Goal: Task Accomplishment & Management: Complete application form

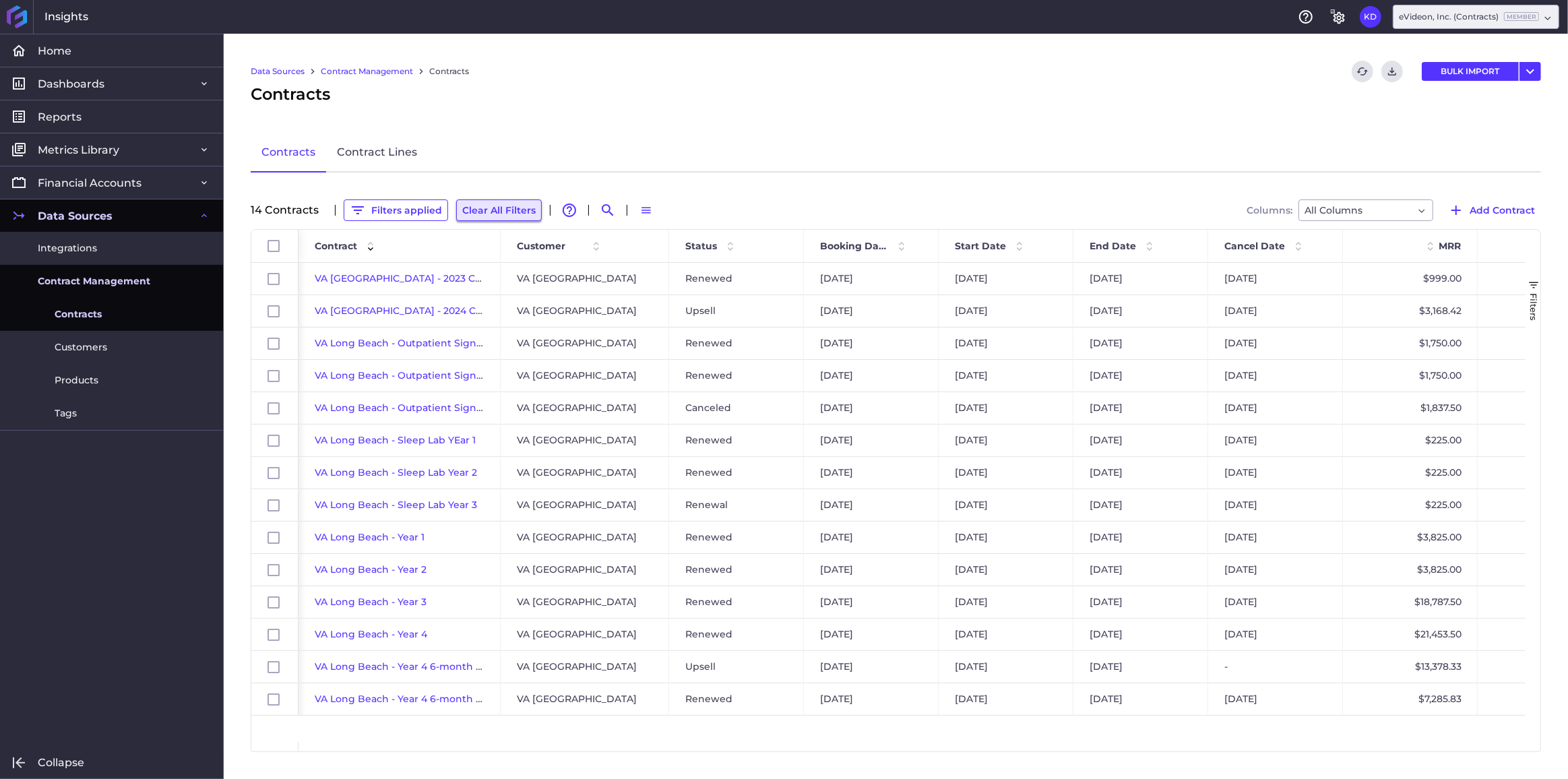
click at [485, 203] on button "Clear All Filters" at bounding box center [499, 210] width 86 height 21
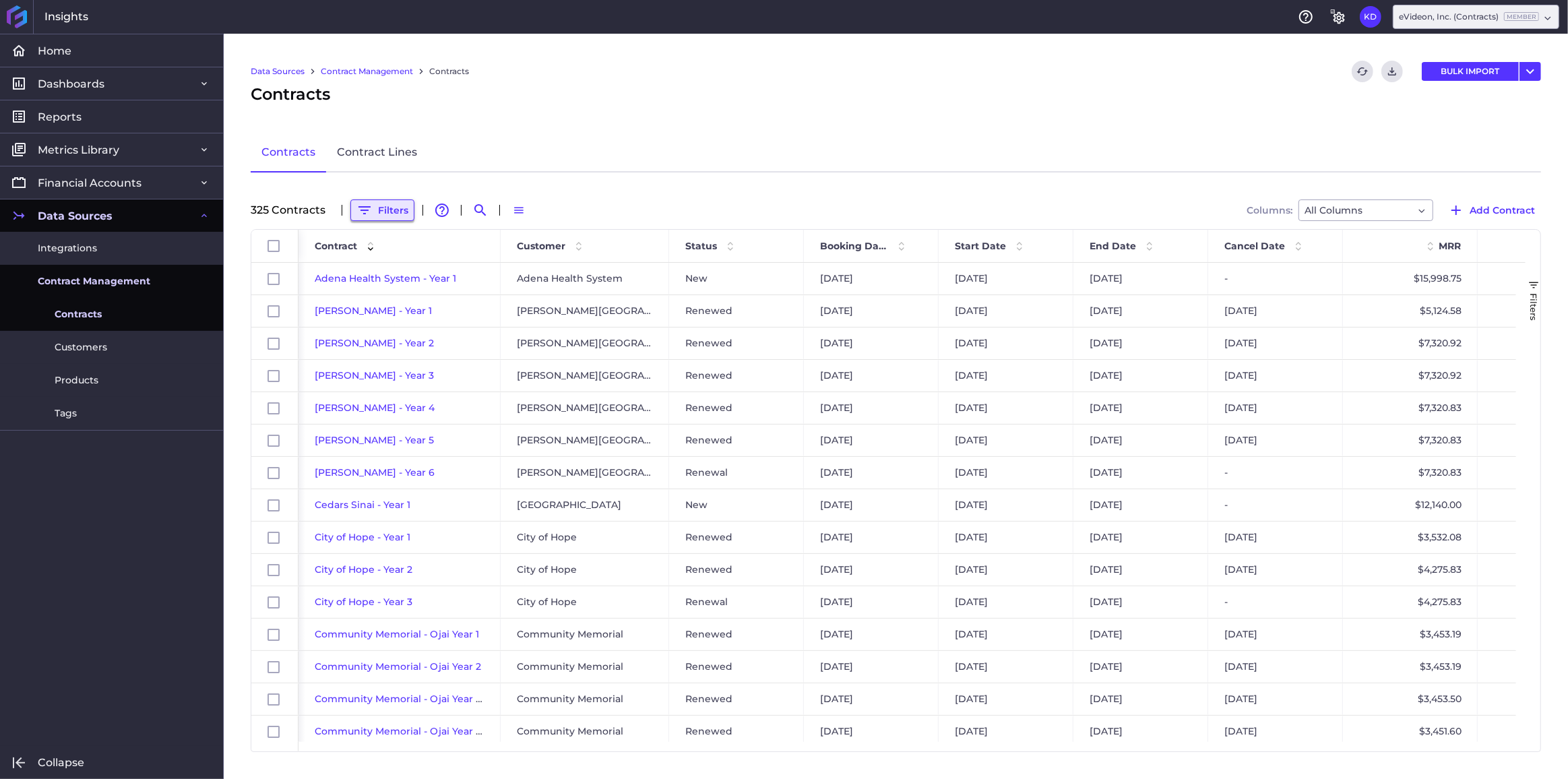
click at [372, 206] on button "Filters" at bounding box center [382, 210] width 64 height 21
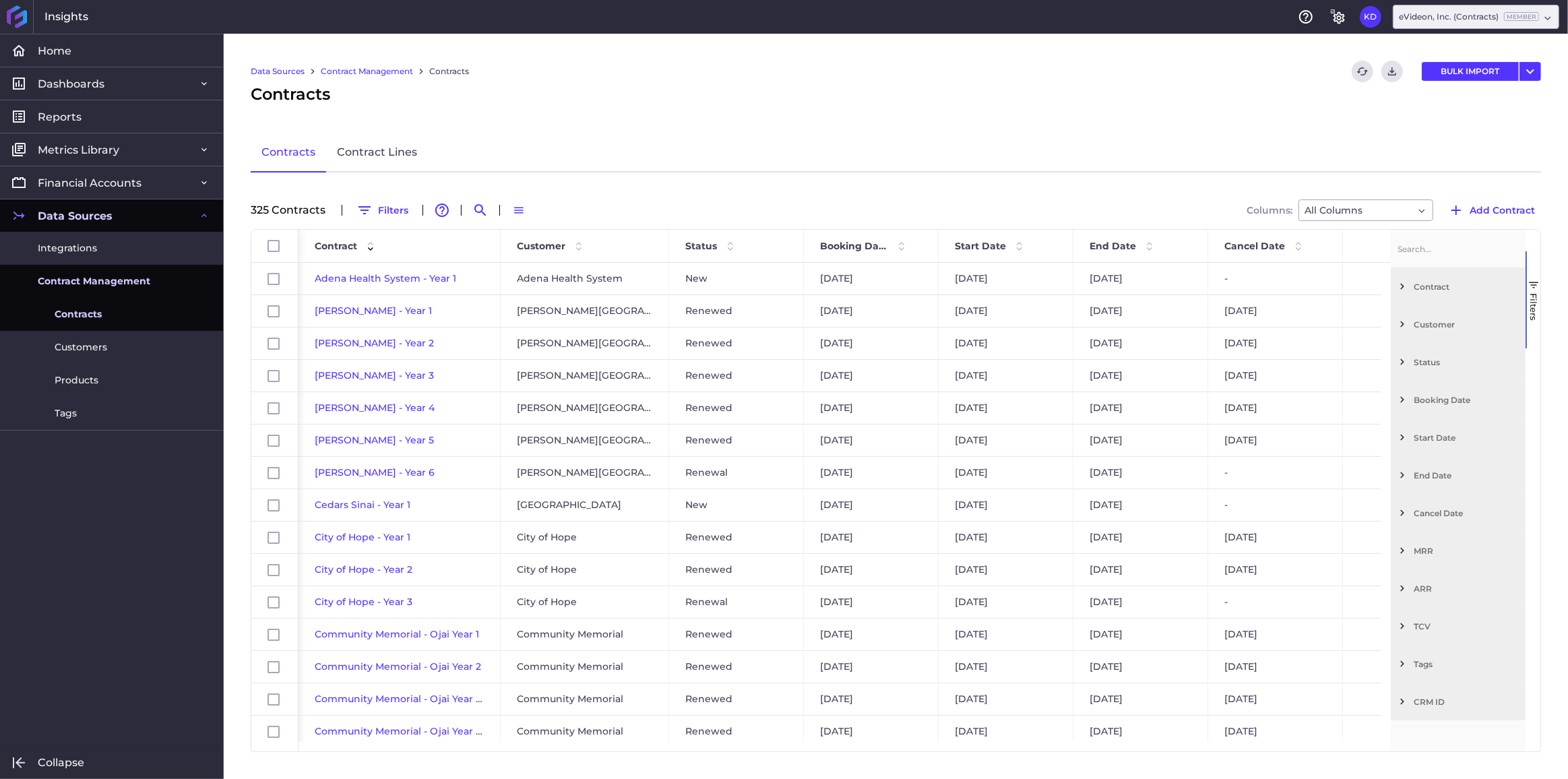
click at [1404, 325] on span "Filter List 12 Filters" at bounding box center [1402, 324] width 12 height 12
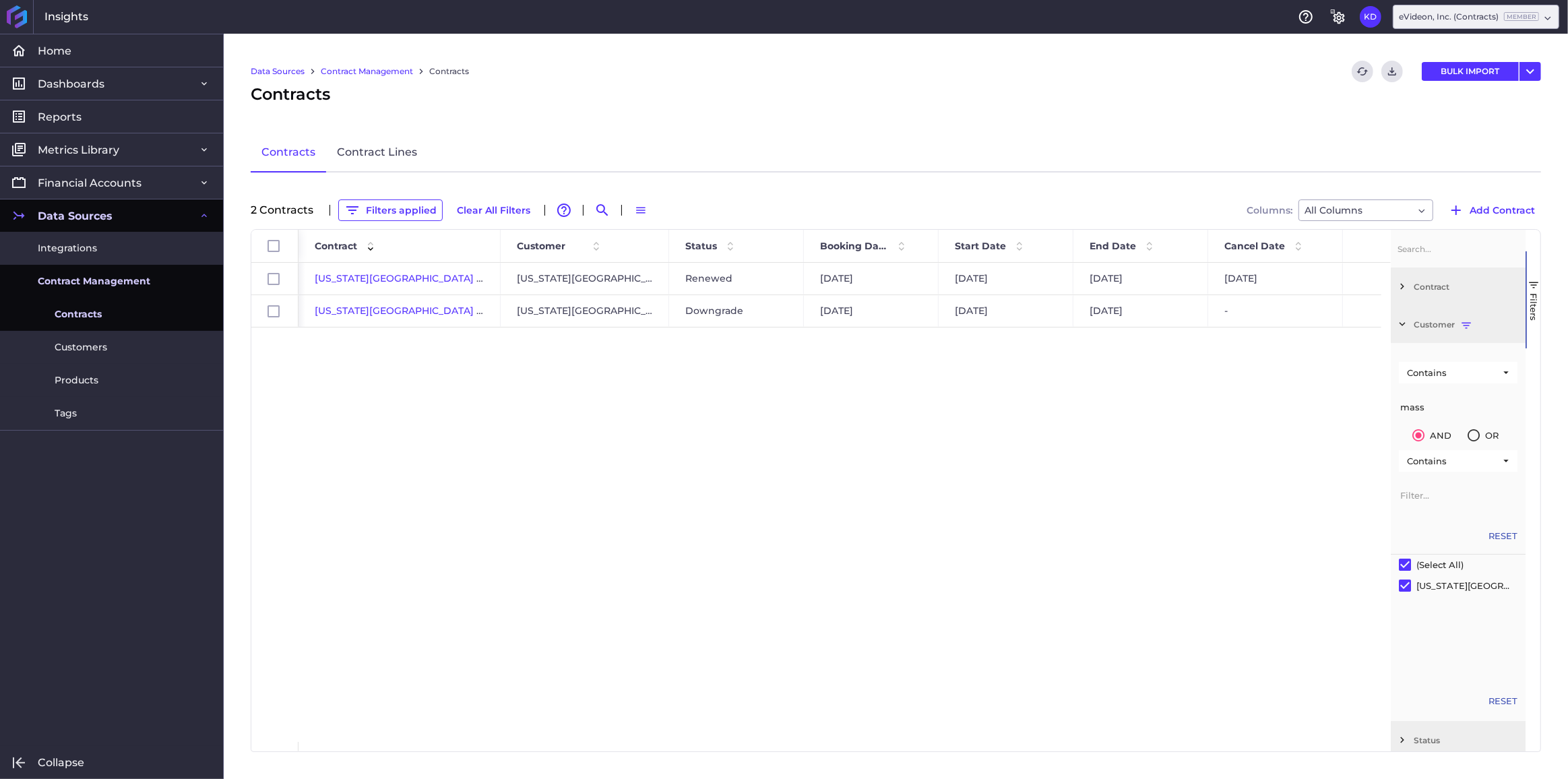
type input "mass"
click at [614, 483] on div "[US_STATE][GEOGRAPHIC_DATA] - Year 1 [US_STATE][GEOGRAPHIC_DATA] Renewed [DATE]…" at bounding box center [844, 502] width 1093 height 479
click at [391, 211] on button "Filters applied" at bounding box center [391, 210] width 104 height 21
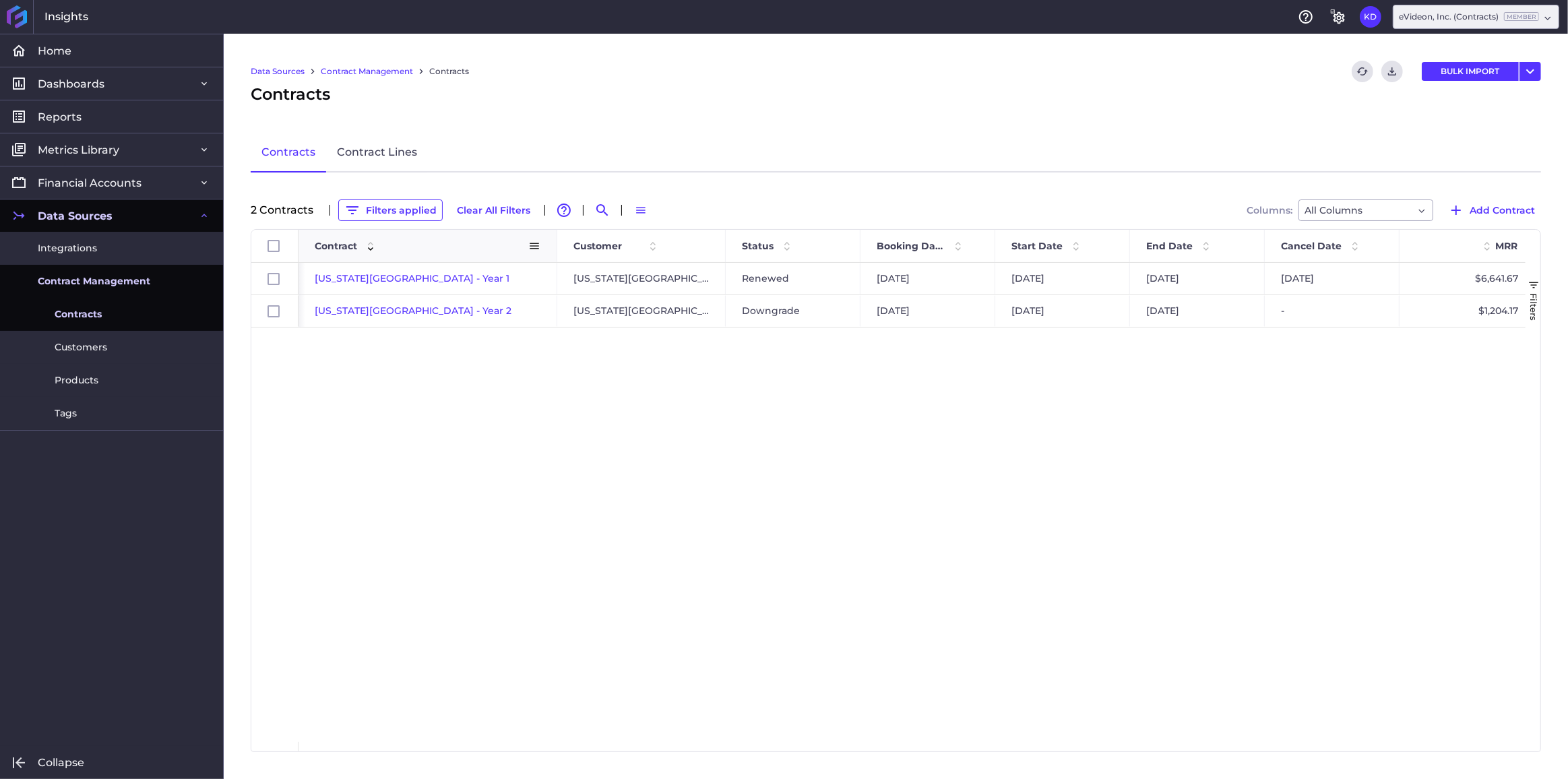
drag, startPoint x: 498, startPoint y: 242, endPoint x: 555, endPoint y: 243, distance: 57.0
click at [555, 243] on div at bounding box center [556, 246] width 5 height 33
click at [426, 278] on span "[US_STATE][GEOGRAPHIC_DATA] - Year 1" at bounding box center [412, 279] width 195 height 12
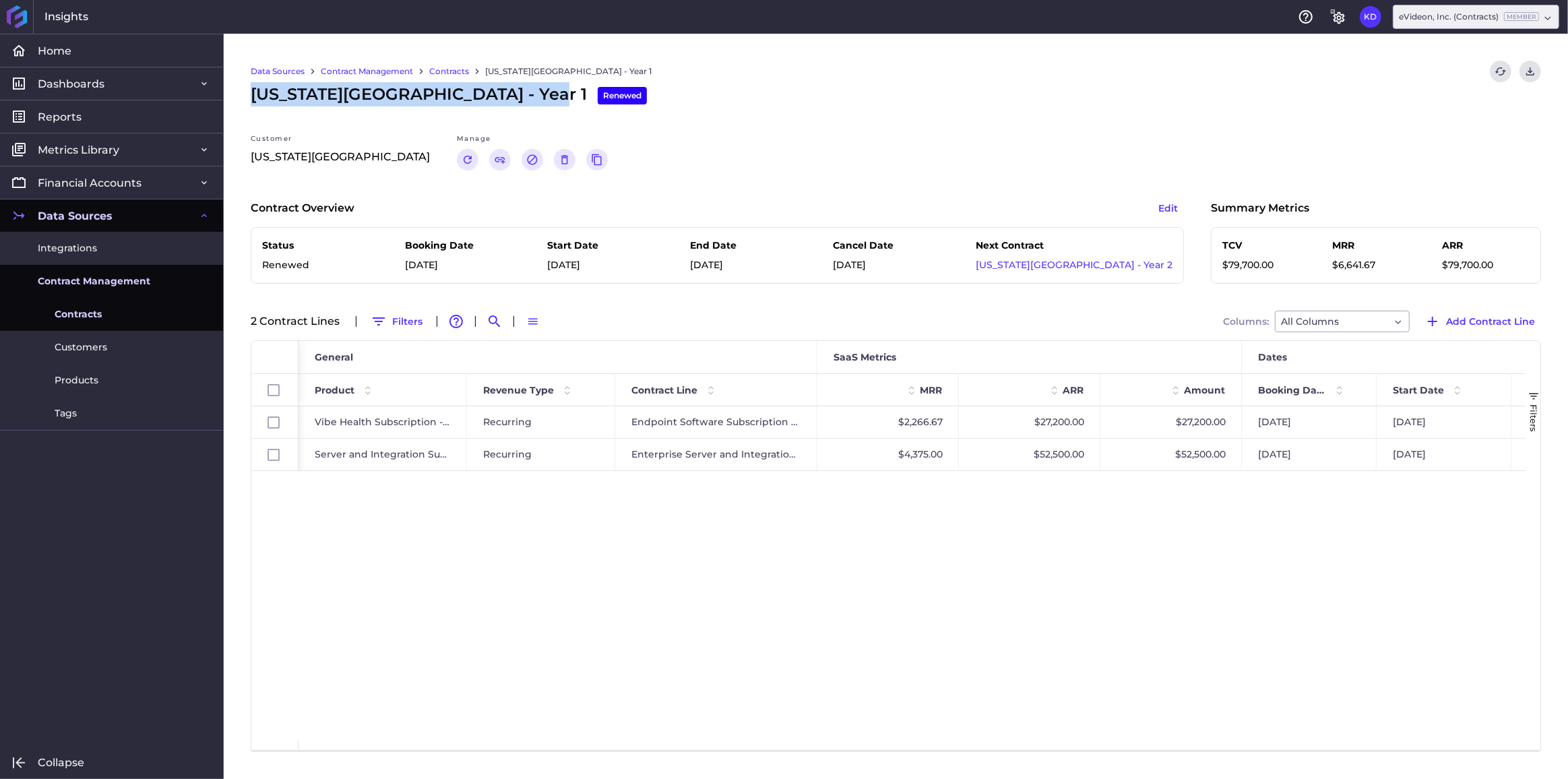
drag, startPoint x: 530, startPoint y: 95, endPoint x: 254, endPoint y: 103, distance: 276.1
click at [254, 103] on span "[US_STATE] General Hospital - Year 1 Renewed" at bounding box center [448, 95] width 396 height 24
copy span "[US_STATE][GEOGRAPHIC_DATA] -"
click at [444, 68] on link "Contracts" at bounding box center [449, 71] width 40 height 12
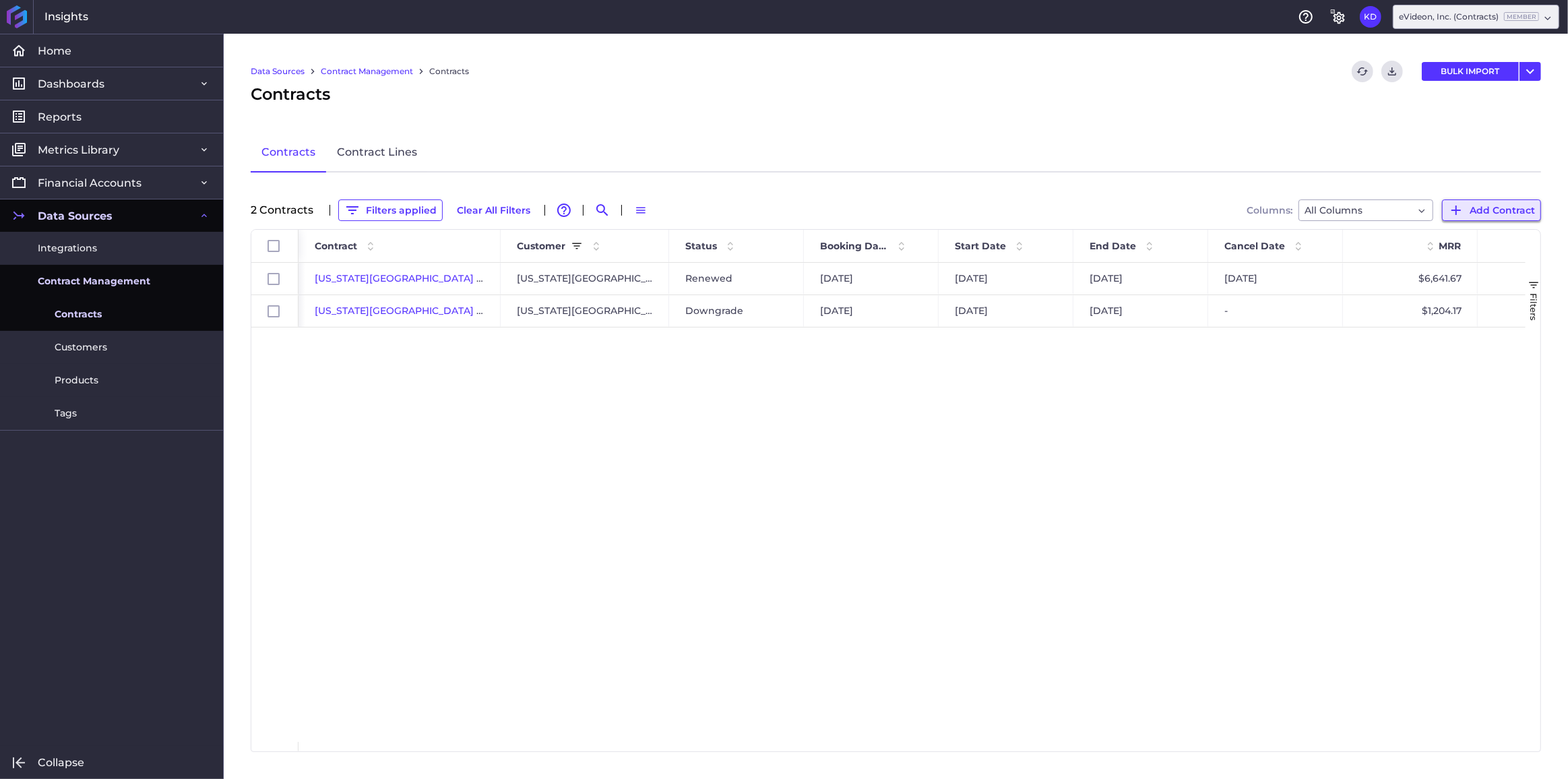
click at [1504, 218] on button "Add Contract" at bounding box center [1492, 210] width 99 height 21
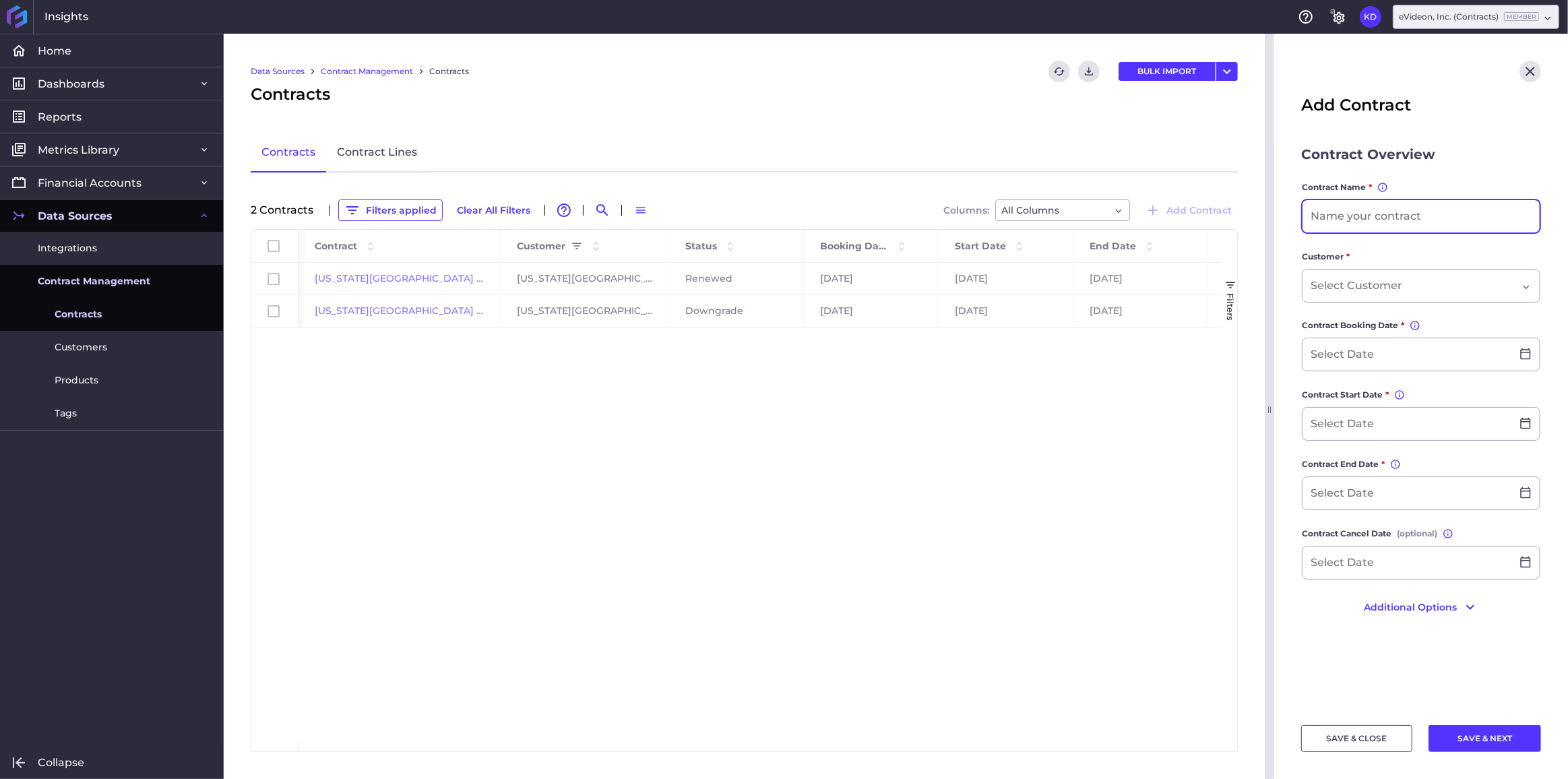
click at [1374, 215] on input at bounding box center [1421, 216] width 237 height 33
paste input "[US_STATE][GEOGRAPHIC_DATA] -"
type input "[US_STATE][GEOGRAPHIC_DATA] - [GEOGRAPHIC_DATA]"
click at [1427, 273] on div "Dropdown select" at bounding box center [1421, 285] width 238 height 34
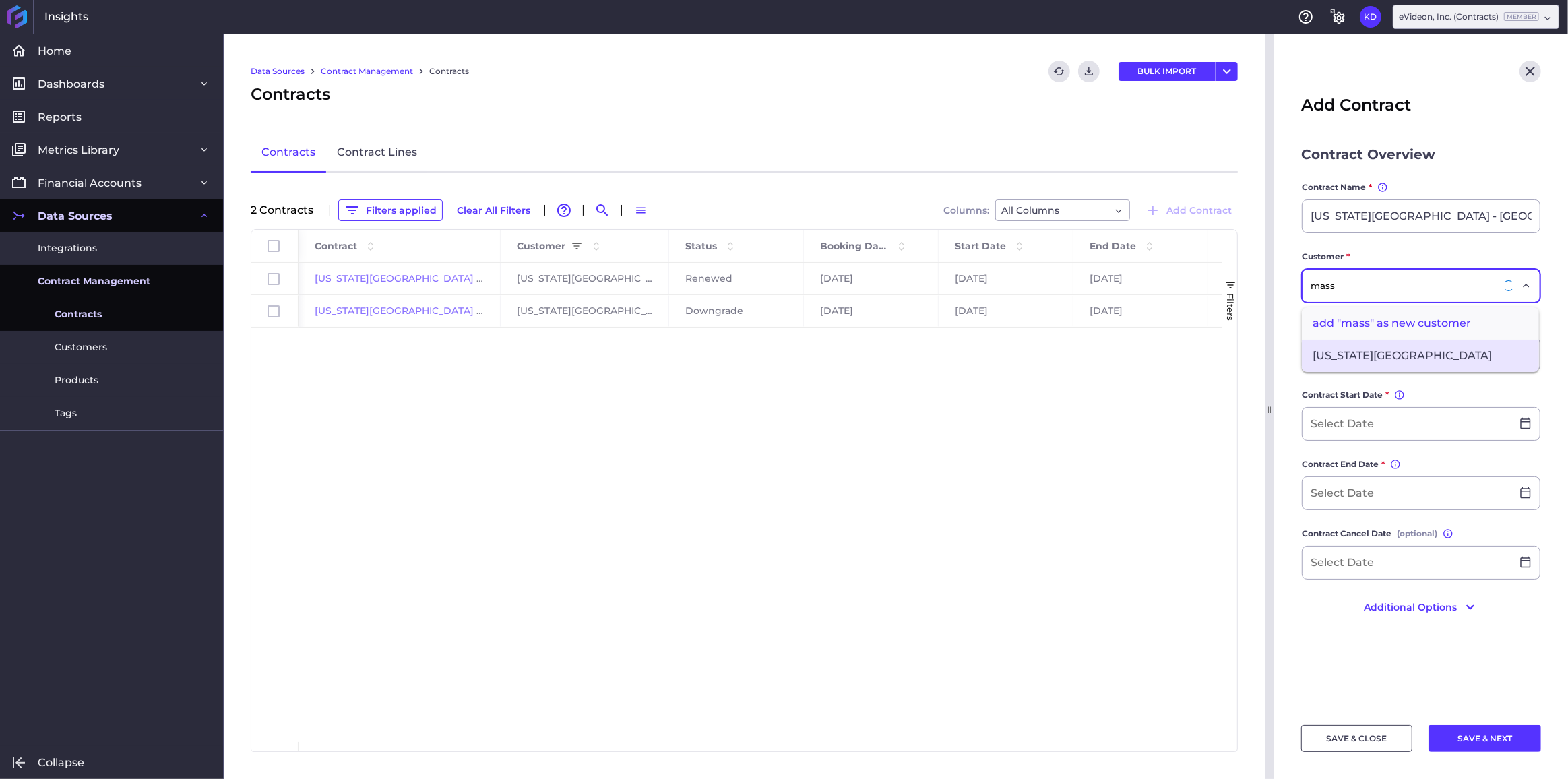
type input "mass"
click at [1424, 347] on span "[US_STATE][GEOGRAPHIC_DATA]" at bounding box center [1420, 356] width 237 height 33
click at [1348, 354] on input at bounding box center [1407, 354] width 209 height 33
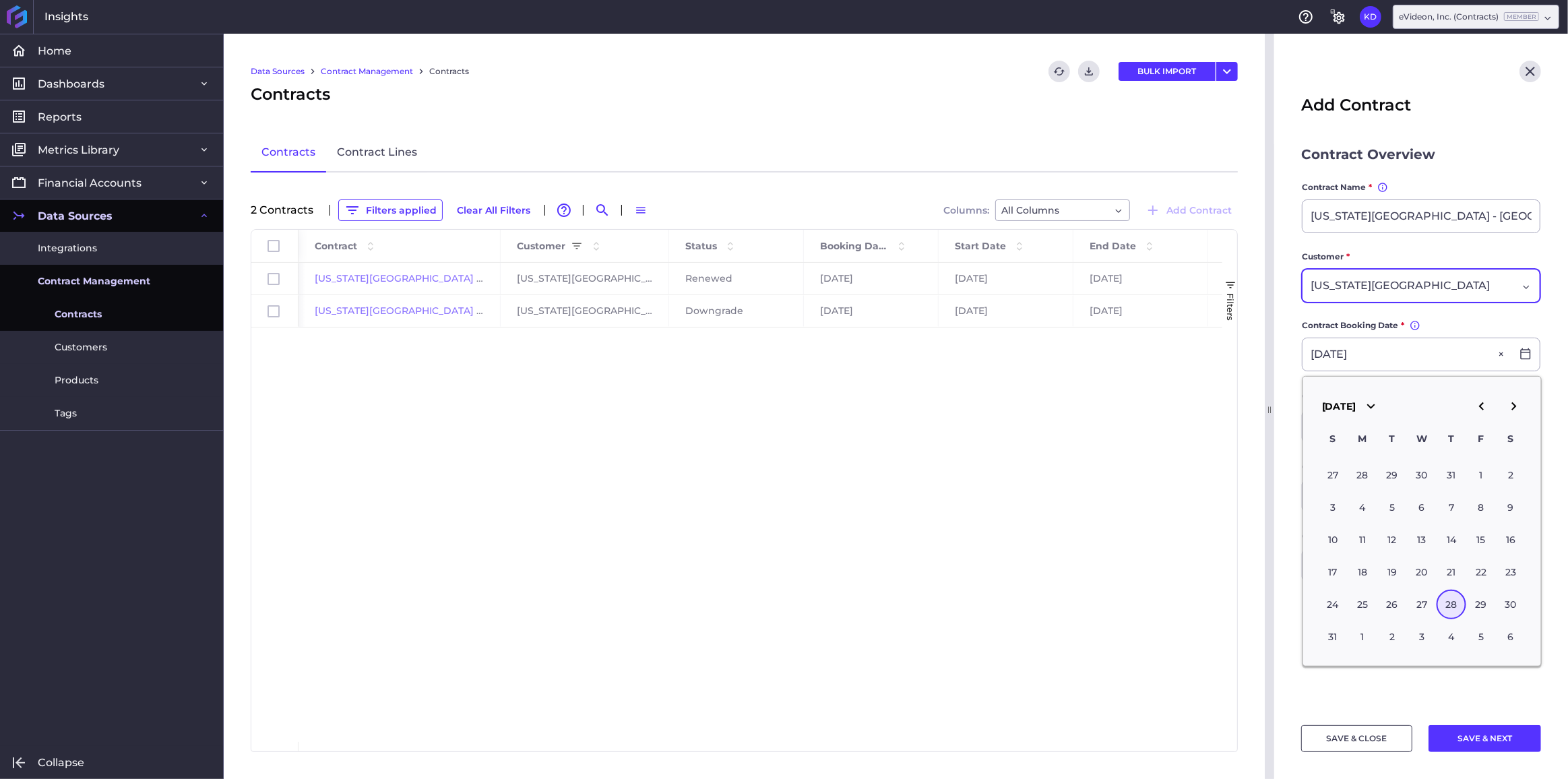
click at [1452, 602] on div "28" at bounding box center [1451, 604] width 30 height 30
type input "[DATE]"
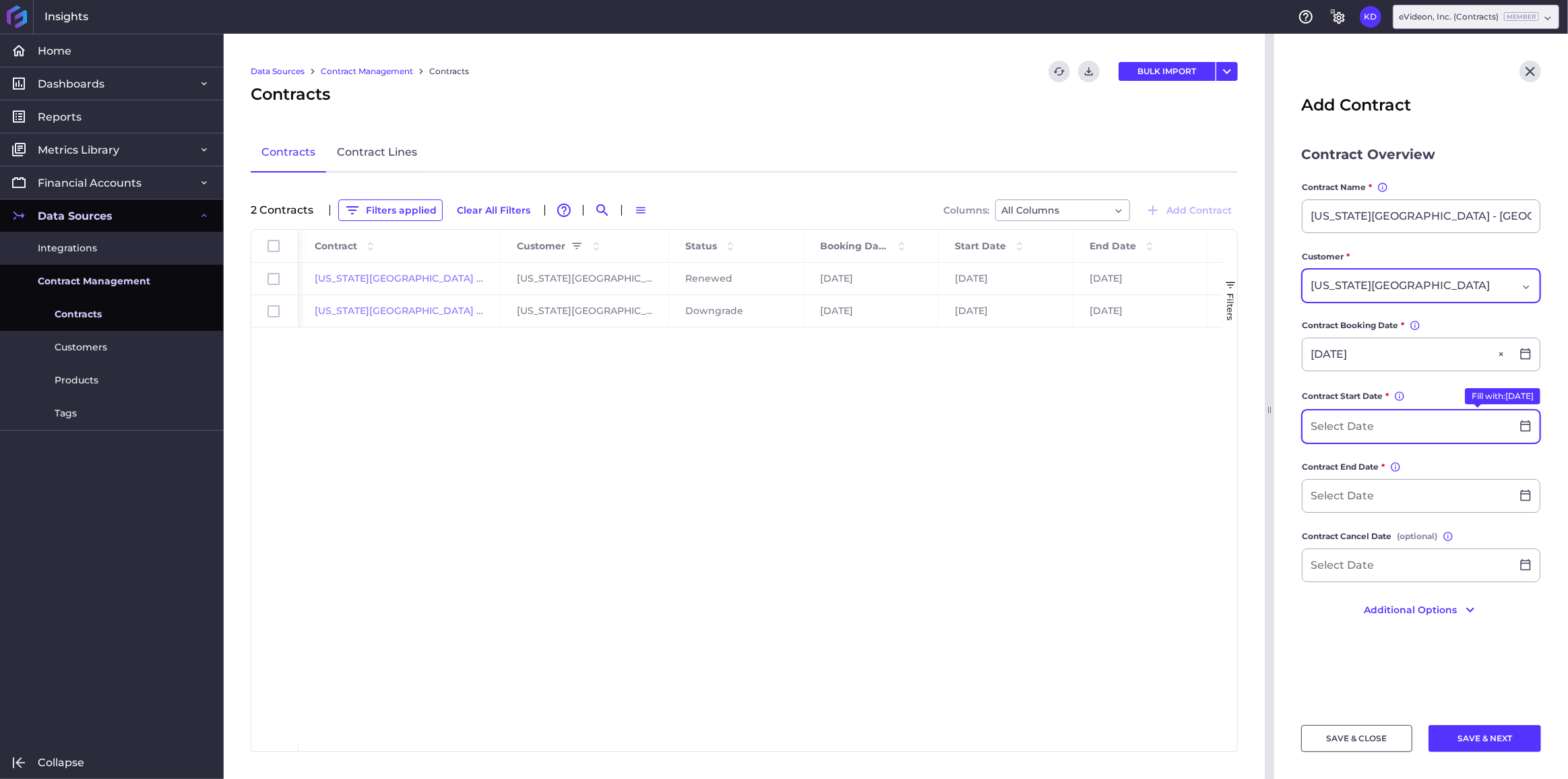
click at [1384, 410] on input at bounding box center [1407, 426] width 209 height 33
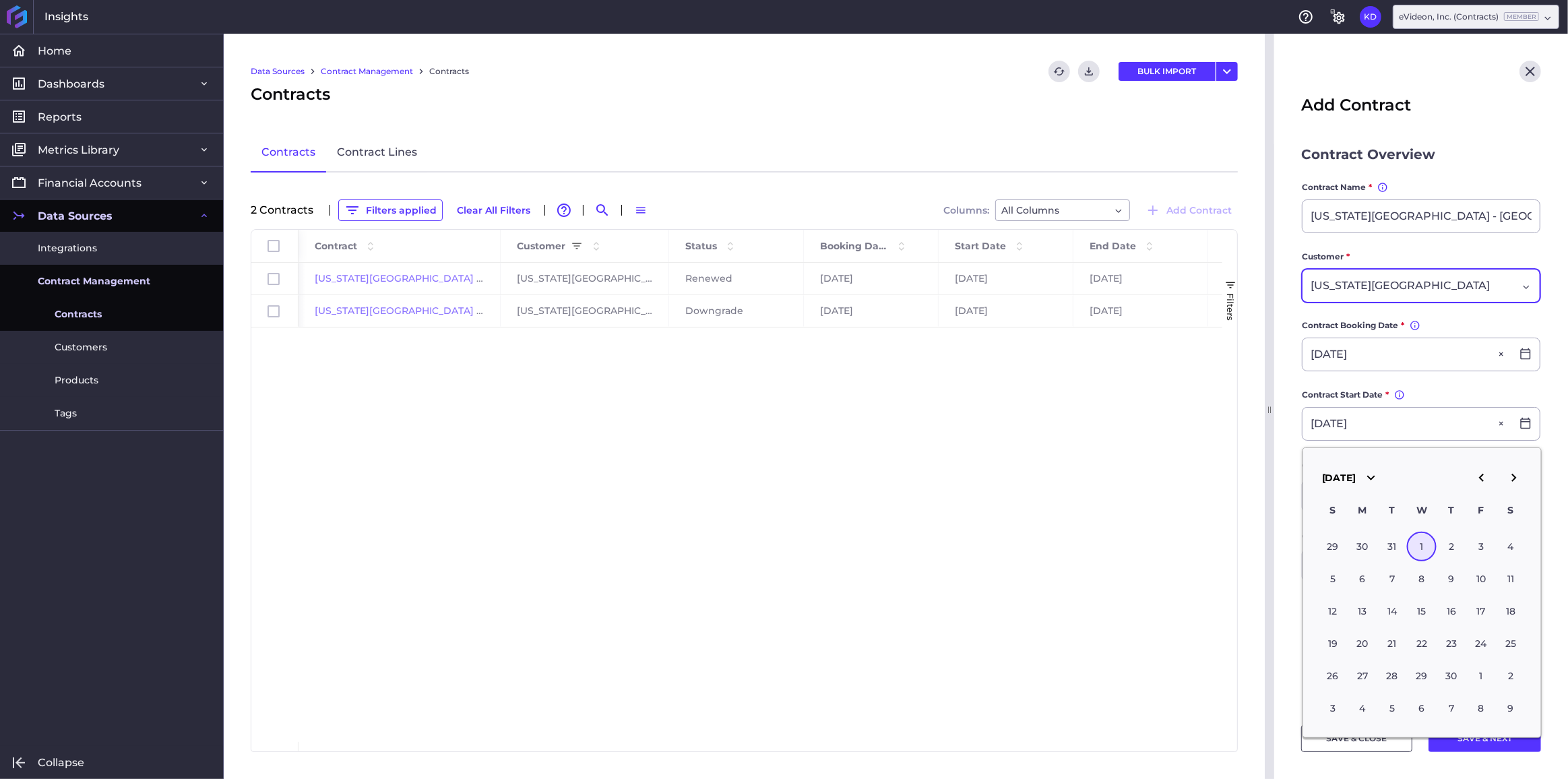
click at [1426, 541] on div "1" at bounding box center [1422, 546] width 30 height 30
type input "[DATE]"
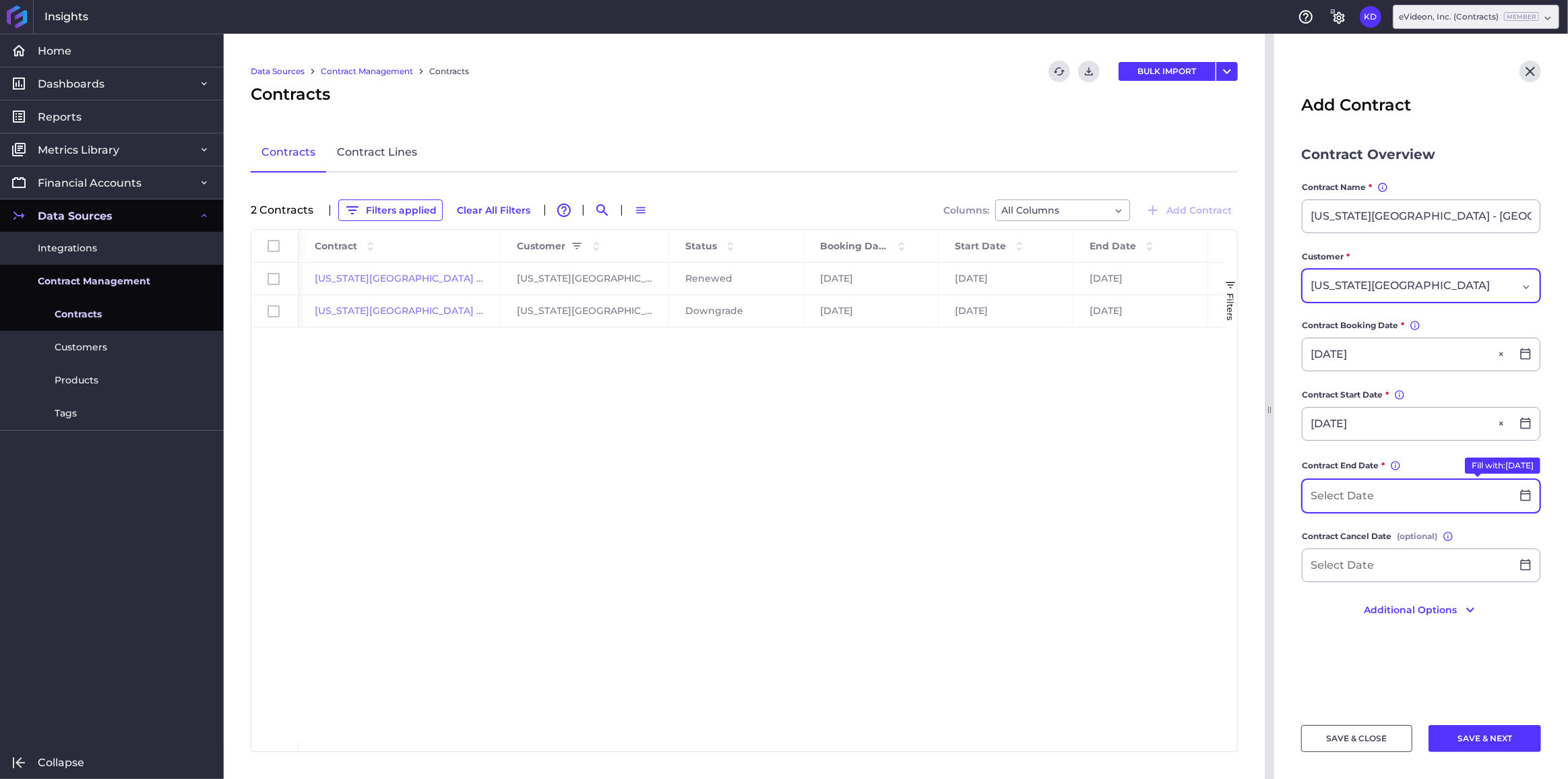
click at [1384, 490] on input at bounding box center [1407, 496] width 209 height 33
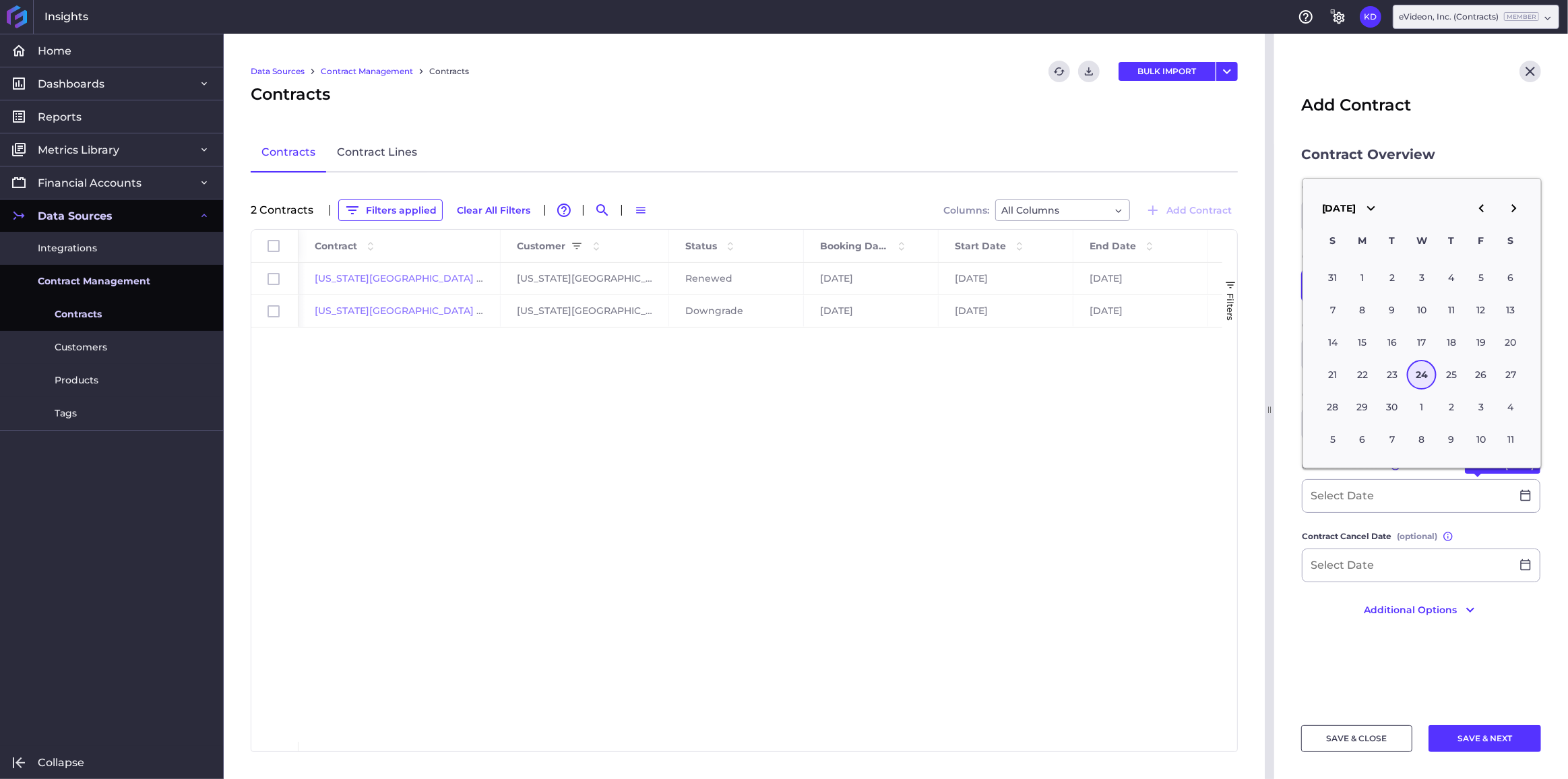
click at [1202, 504] on div "Id Contract Customer Status" at bounding box center [744, 491] width 986 height 522
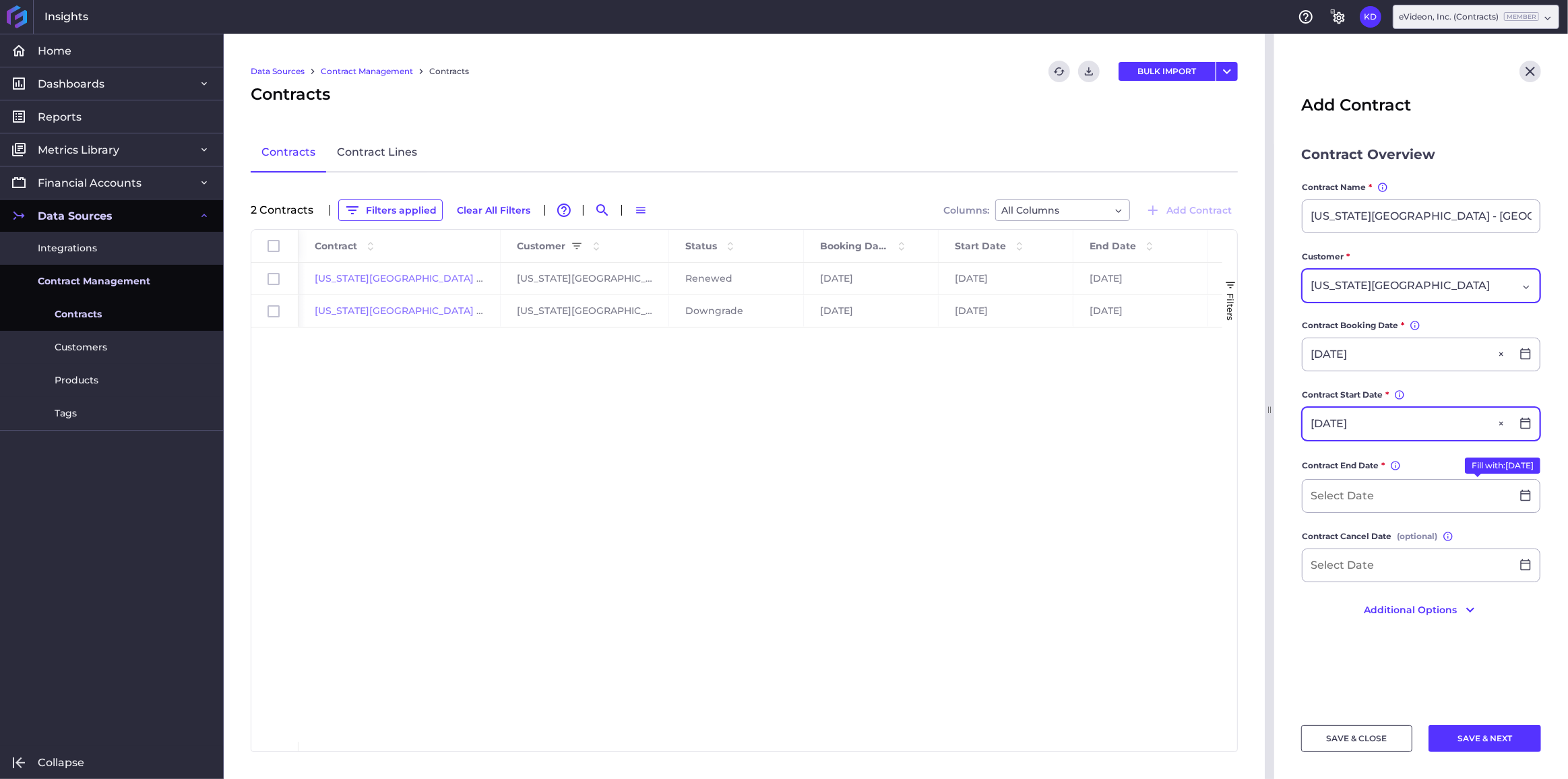
click at [1366, 426] on input "[DATE]" at bounding box center [1407, 424] width 209 height 33
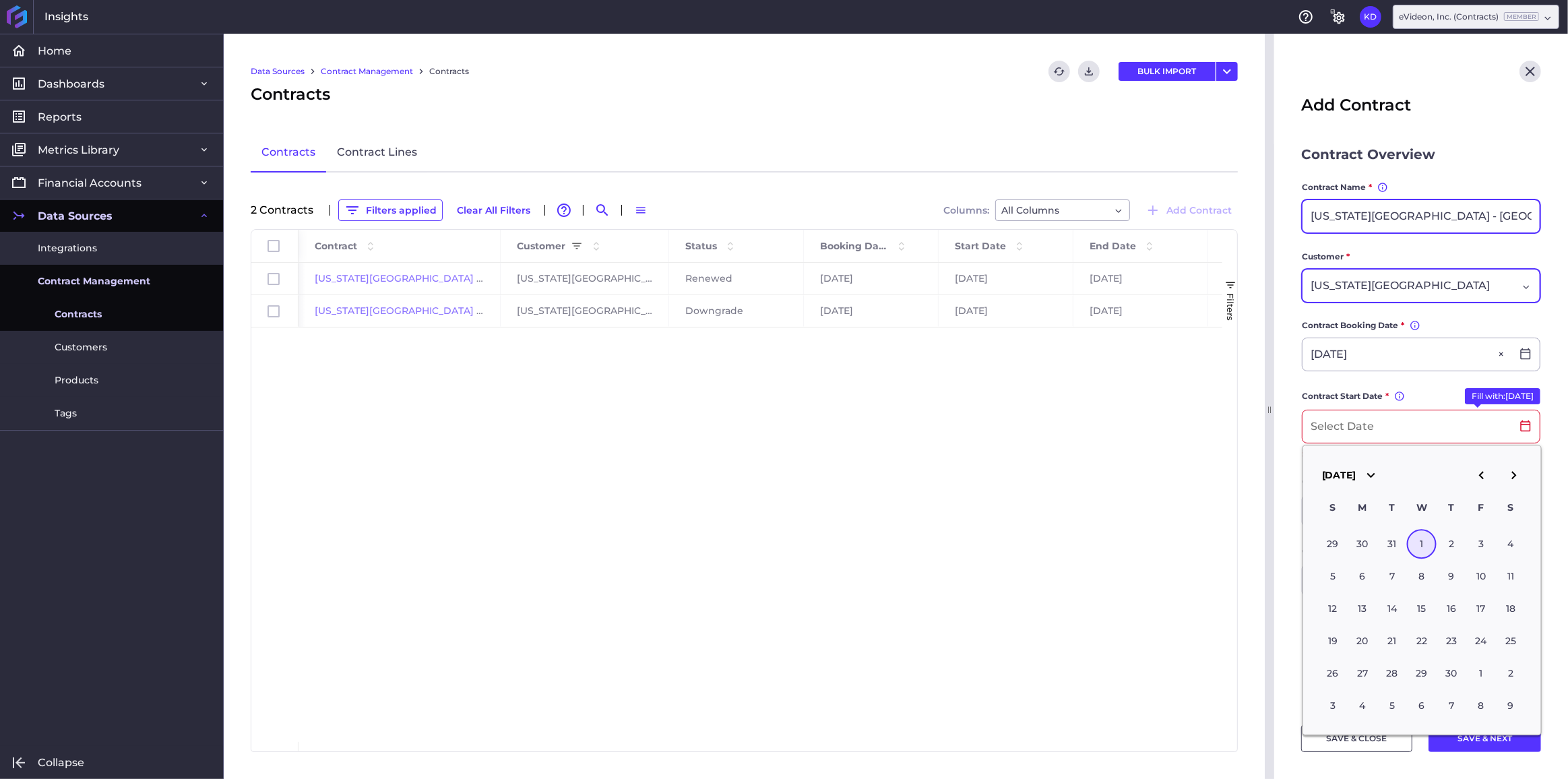
click at [1464, 218] on input "[US_STATE][GEOGRAPHIC_DATA] - [GEOGRAPHIC_DATA]" at bounding box center [1421, 216] width 237 height 33
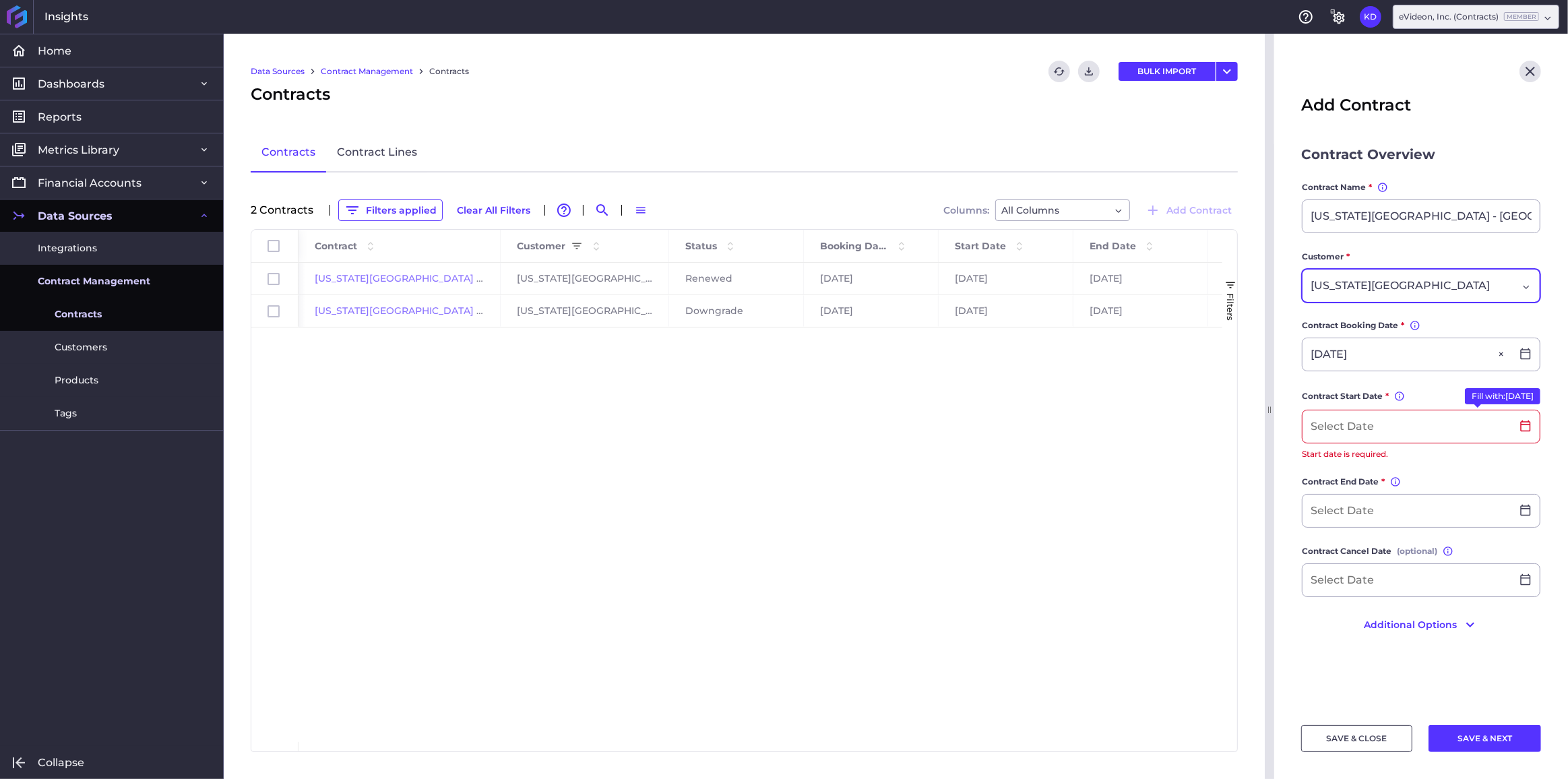
click at [1477, 154] on div "Contract Overview" at bounding box center [1421, 154] width 240 height 20
click at [1449, 217] on input "[US_STATE][GEOGRAPHIC_DATA] - [GEOGRAPHIC_DATA]" at bounding box center [1421, 216] width 237 height 33
type input "[US_STATE][GEOGRAPHIC_DATA] - [PERSON_NAME] Year 1"
click at [1489, 170] on form "Contract Overview Contract Name * You can change the contract name, but it must…" at bounding box center [1421, 397] width 240 height 508
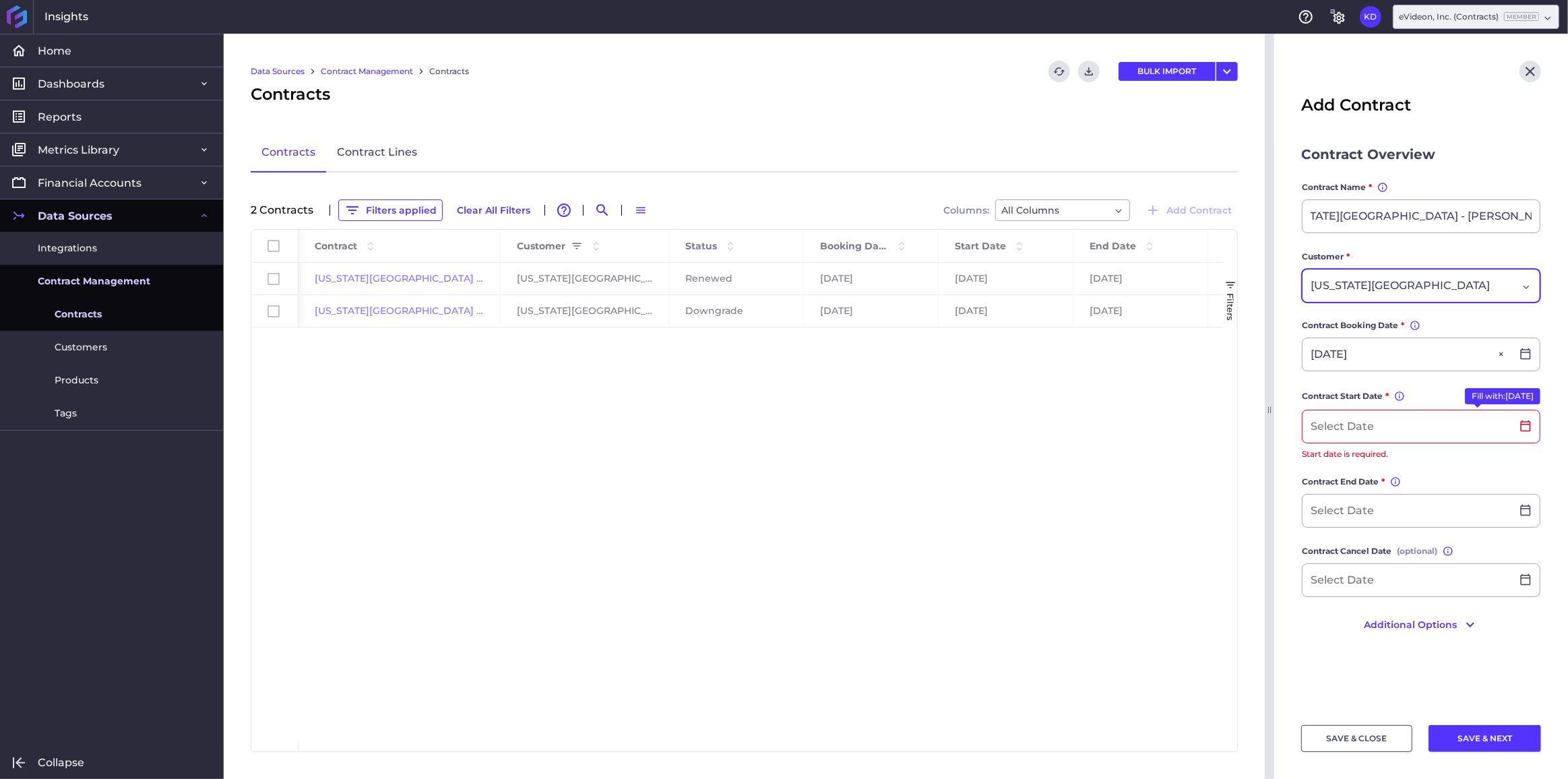
scroll to position [0, 0]
click at [1439, 620] on button "Additional Options" at bounding box center [1421, 625] width 240 height 21
click at [1387, 685] on div "Dropdown select" at bounding box center [1404, 687] width 187 height 16
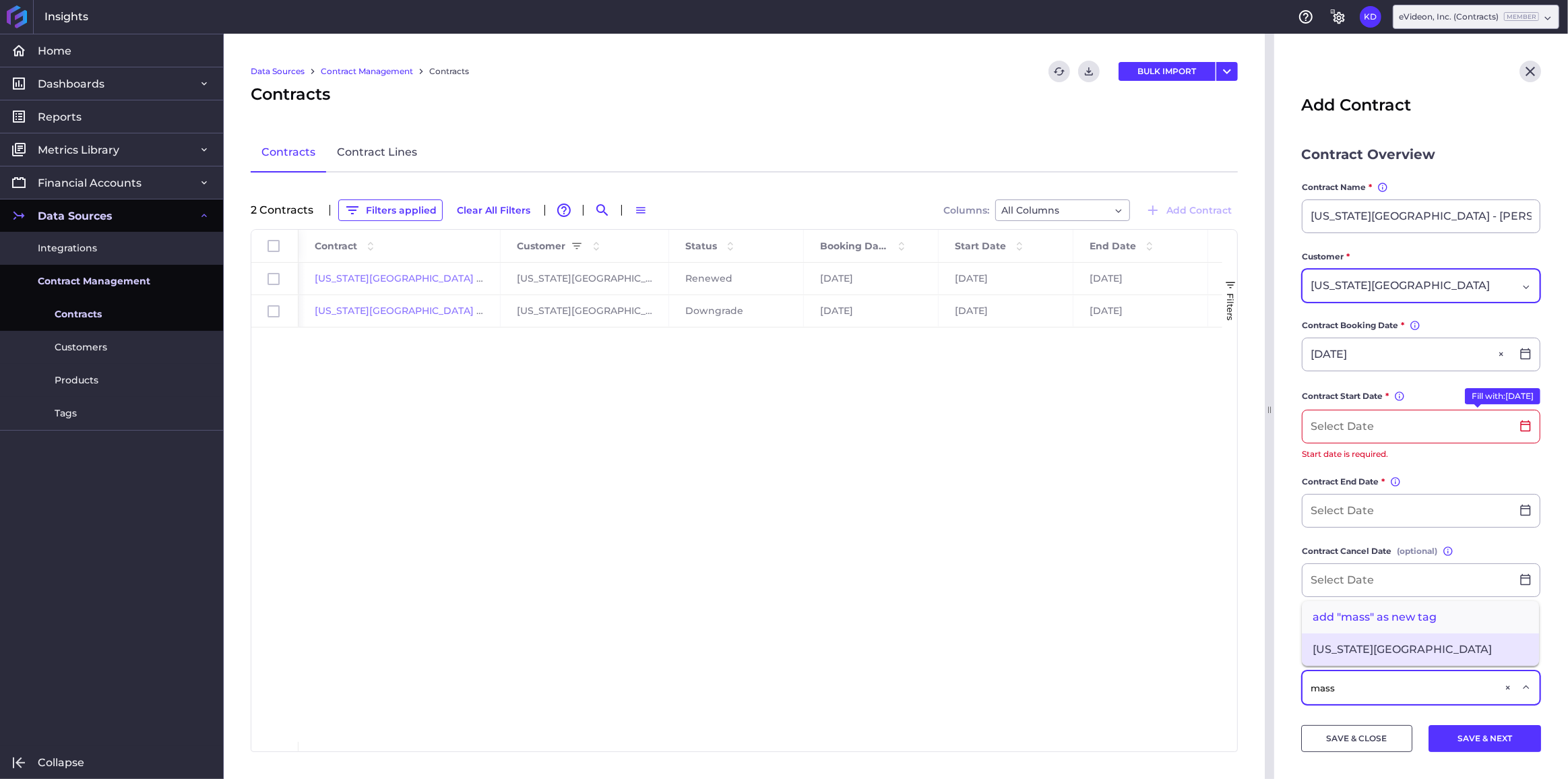
type input "mass"
click at [1396, 642] on span "[US_STATE][GEOGRAPHIC_DATA]" at bounding box center [1420, 650] width 237 height 33
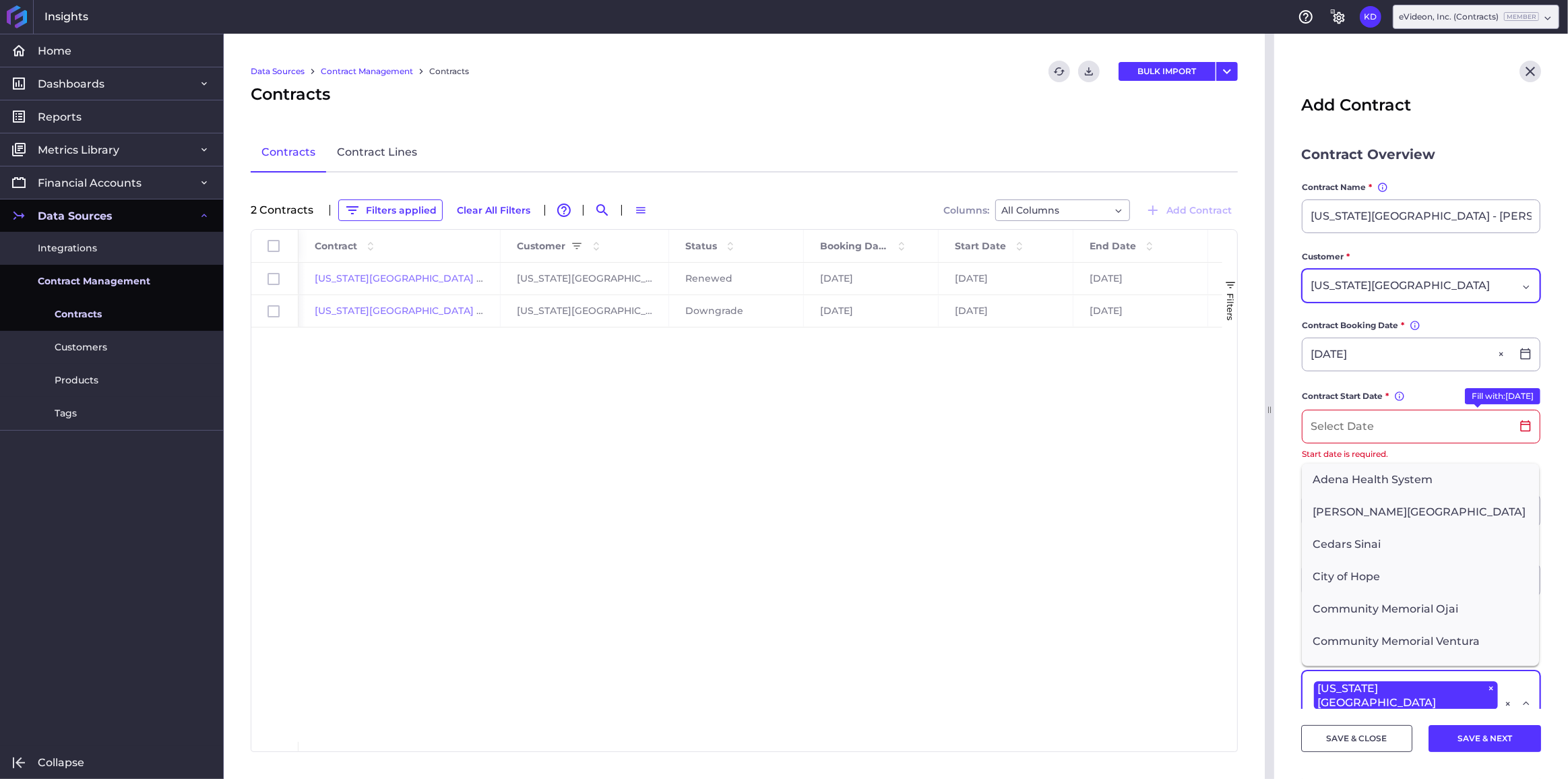
click at [1286, 439] on main "Contract Overview Contract Name * You can change the contract name, but it must…" at bounding box center [1421, 560] width 294 height 833
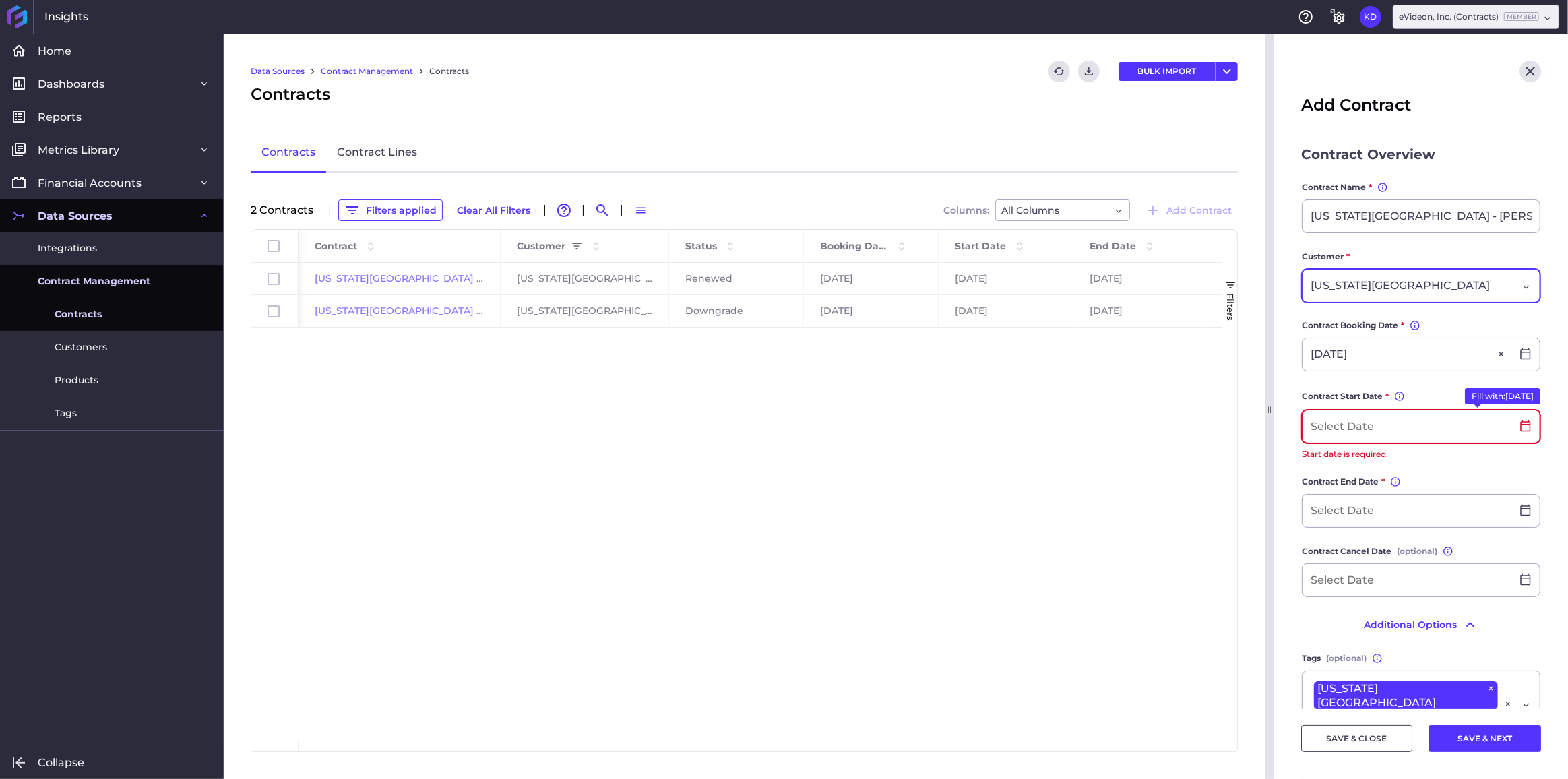
click at [1348, 429] on input at bounding box center [1407, 426] width 209 height 33
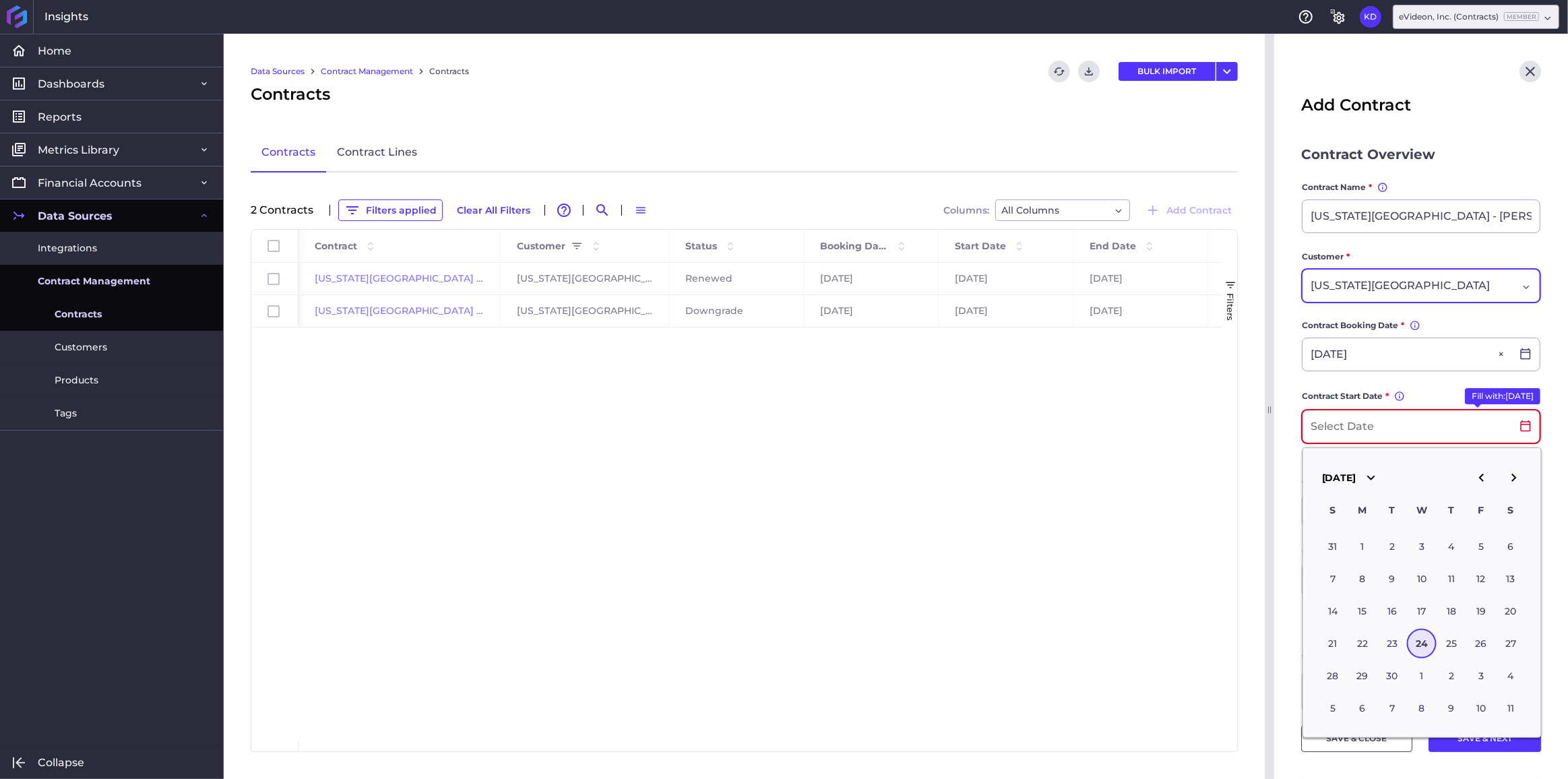
click at [1386, 428] on input at bounding box center [1407, 426] width 209 height 33
type input "[DATE]"
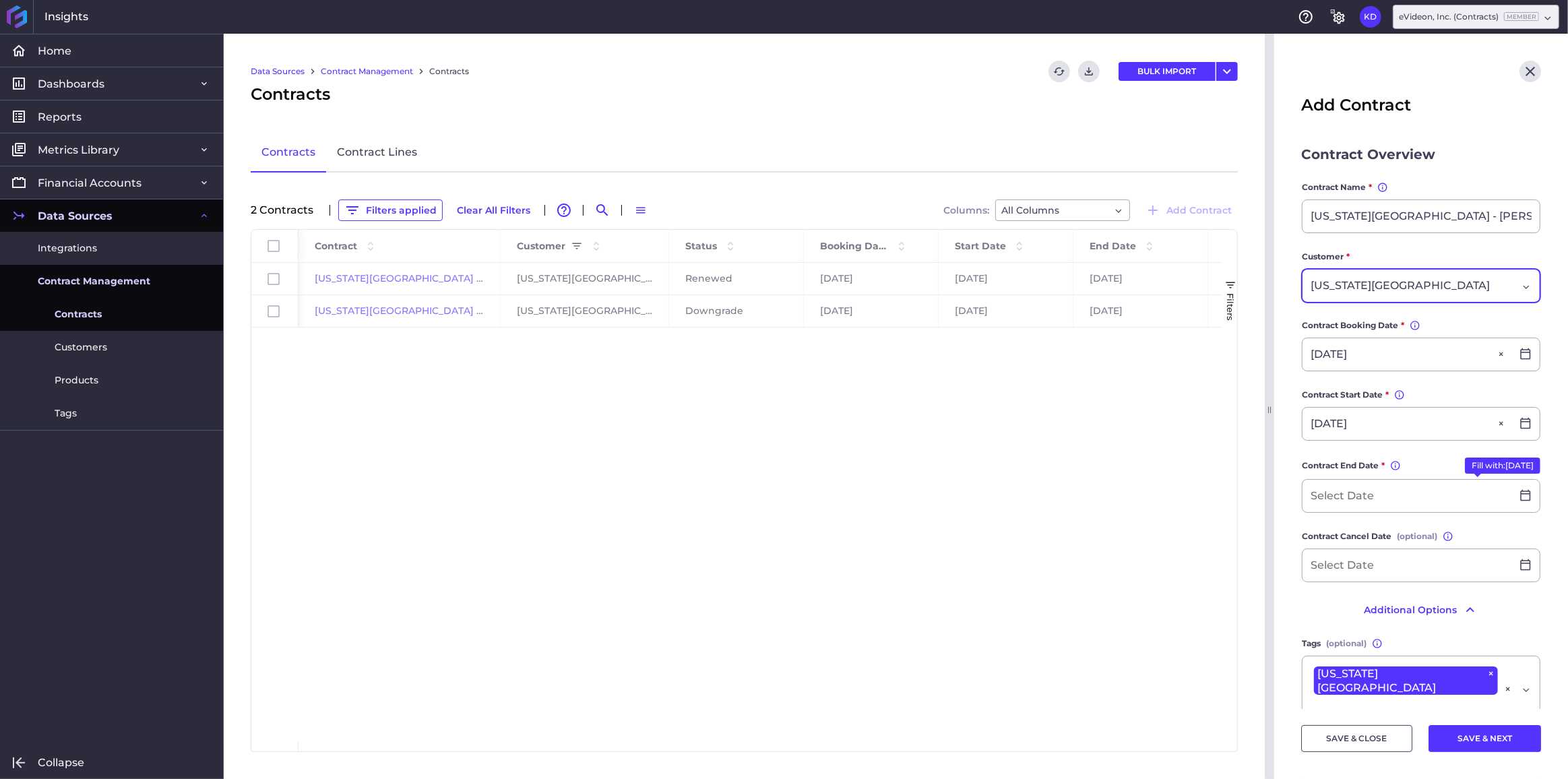
click at [1216, 535] on div "Id Contract Customer Status" at bounding box center [744, 491] width 986 height 522
click at [1339, 493] on input at bounding box center [1407, 496] width 209 height 33
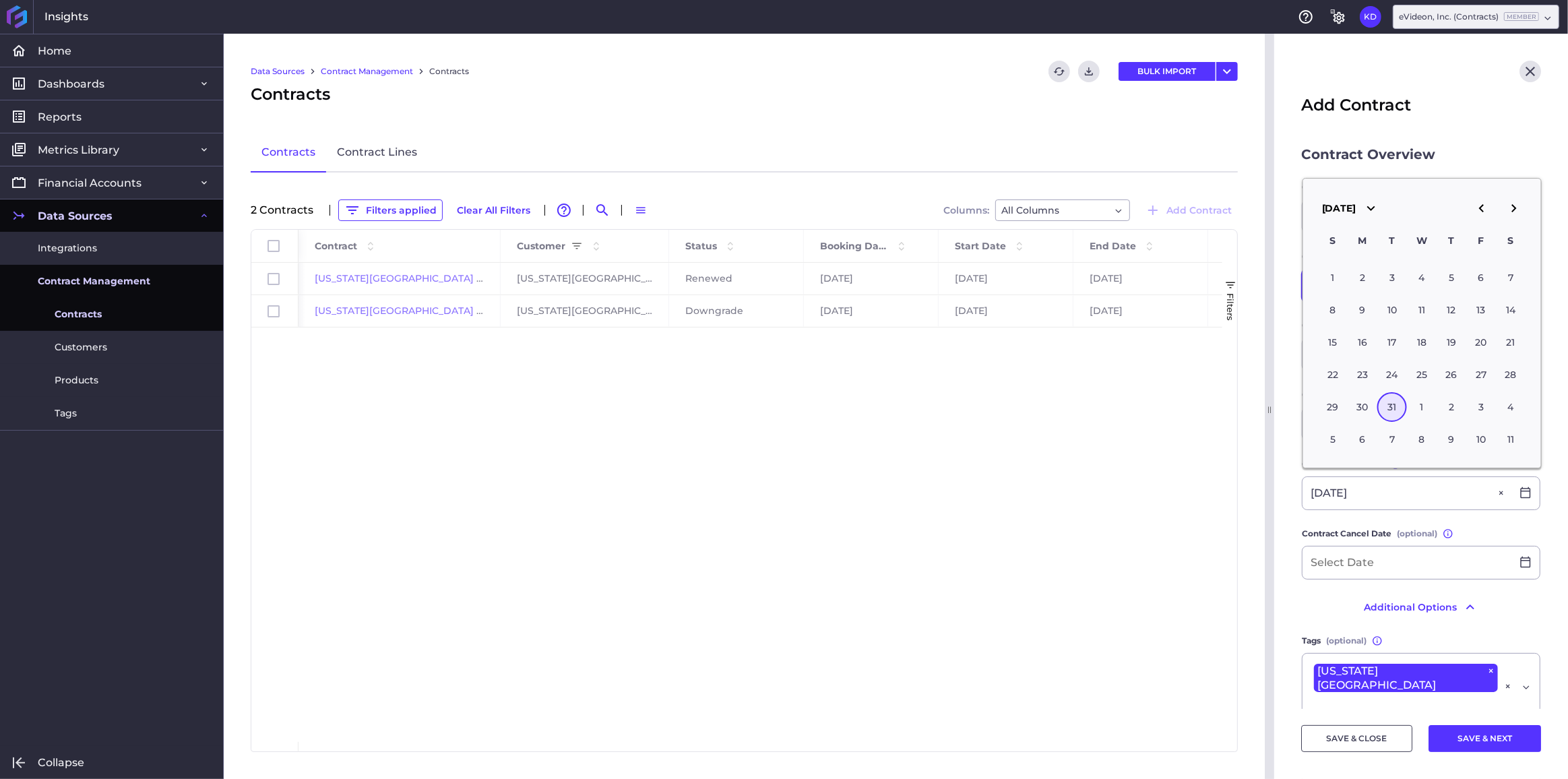
click at [1396, 412] on div "31" at bounding box center [1392, 407] width 30 height 30
type input "[DATE]"
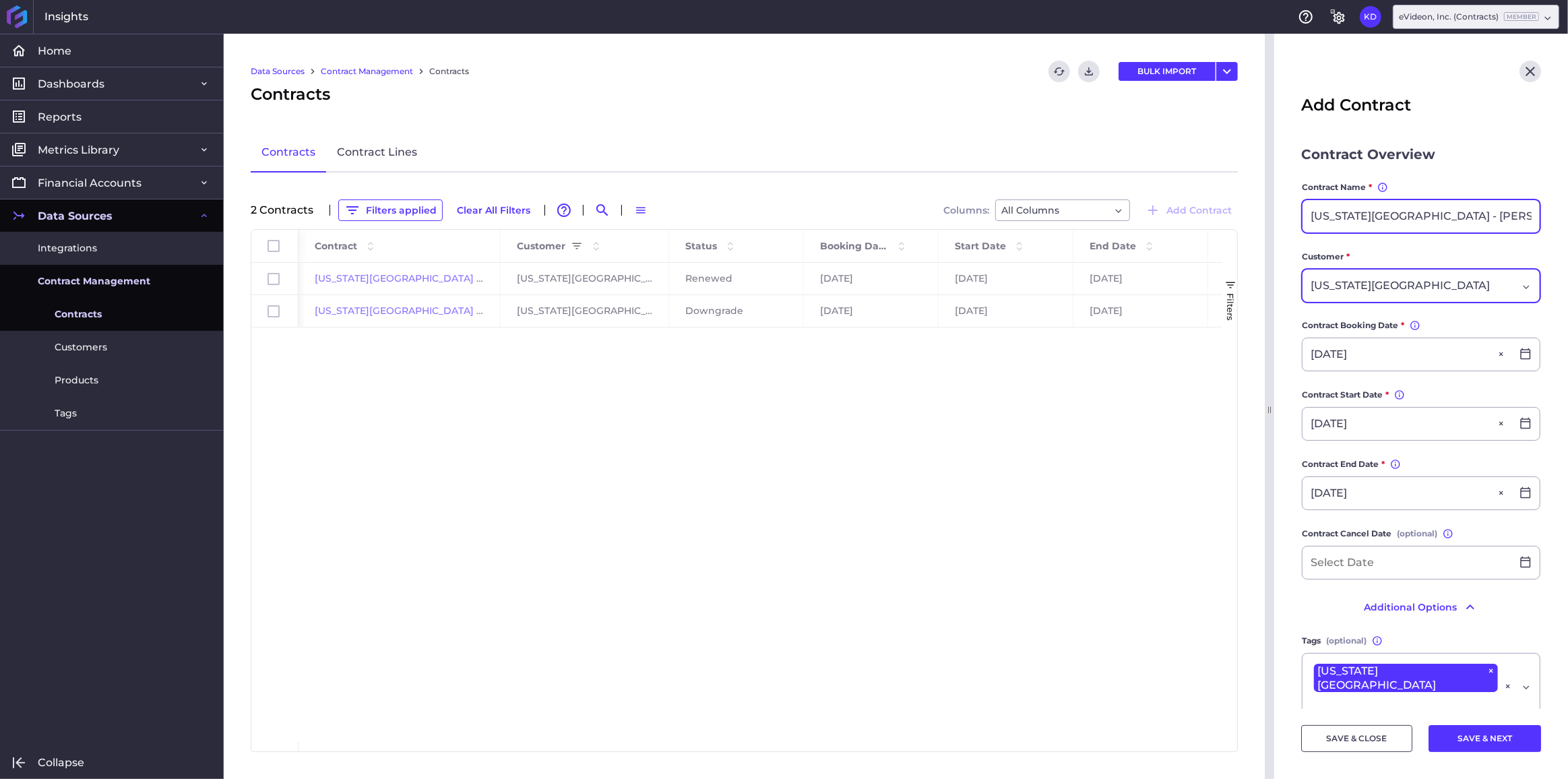
click at [1468, 217] on input "[US_STATE][GEOGRAPHIC_DATA] - [PERSON_NAME] Year 1" at bounding box center [1421, 216] width 237 height 33
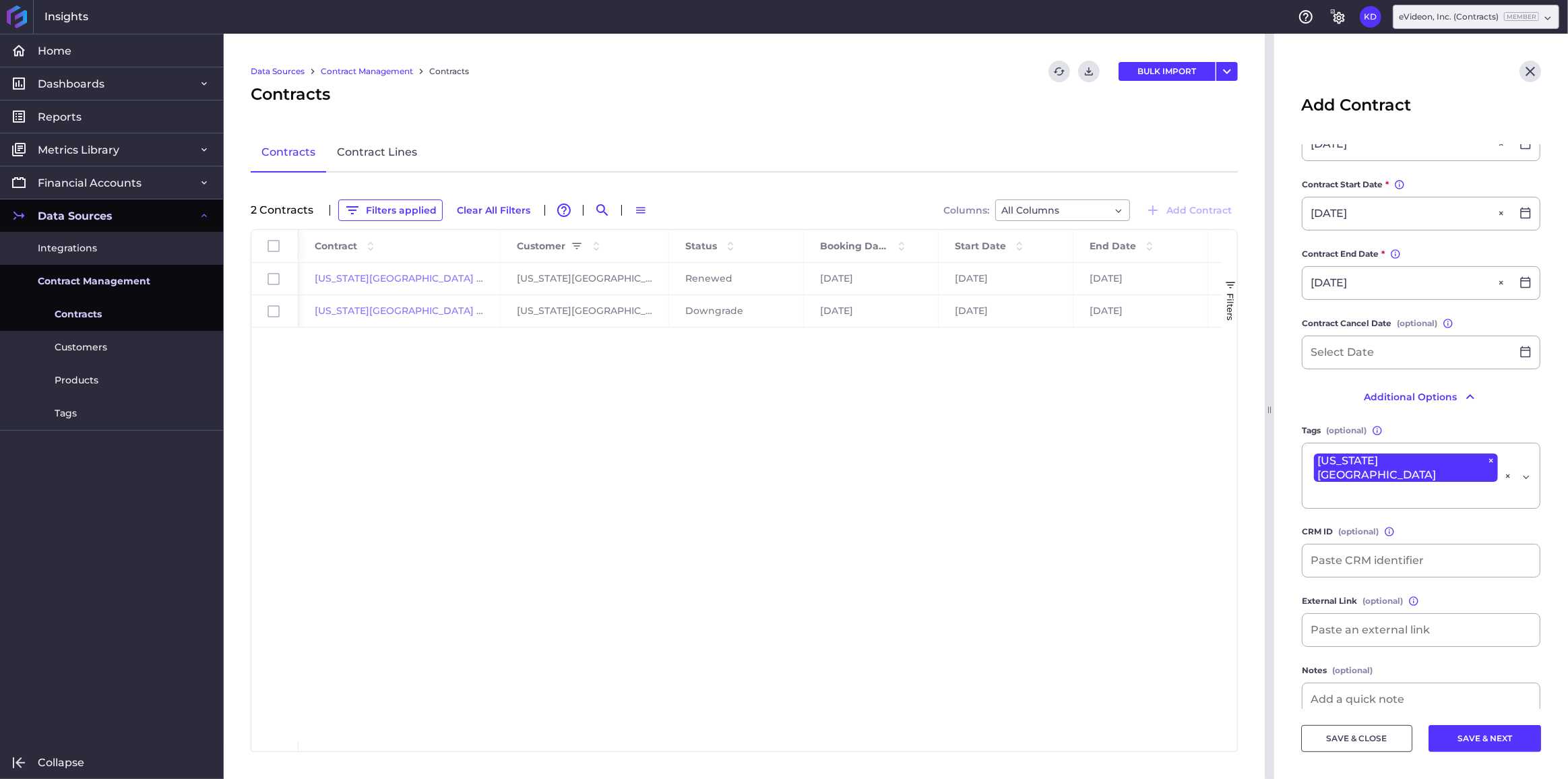
scroll to position [216, 0]
type input "[US_STATE][GEOGRAPHIC_DATA] - [PERSON_NAME] Year 1 [prorated]"
click at [1472, 741] on button "SAVE & NEXT" at bounding box center [1485, 739] width 113 height 27
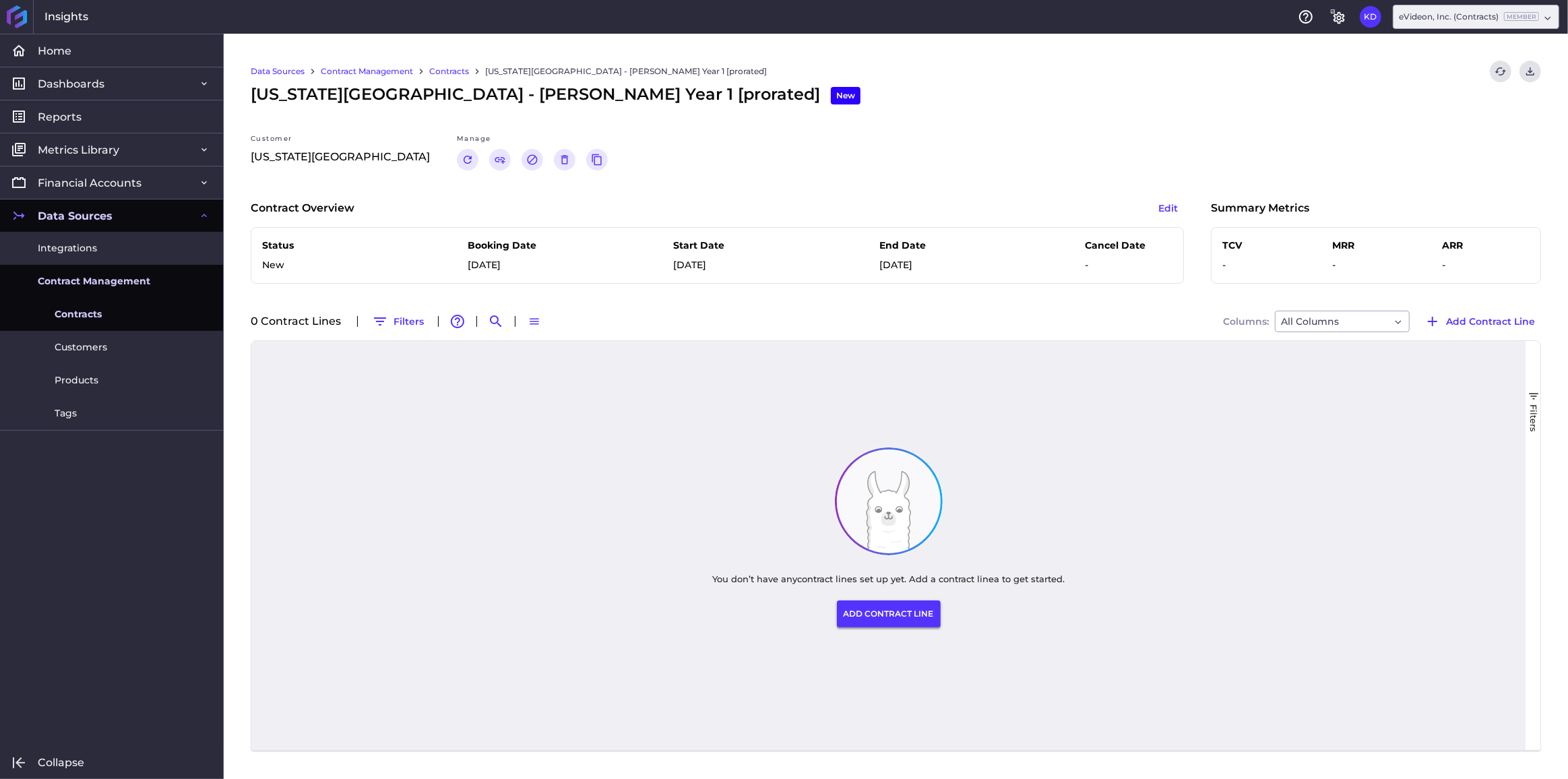
click at [885, 609] on button "ADD CONTRACT LINE" at bounding box center [889, 614] width 104 height 27
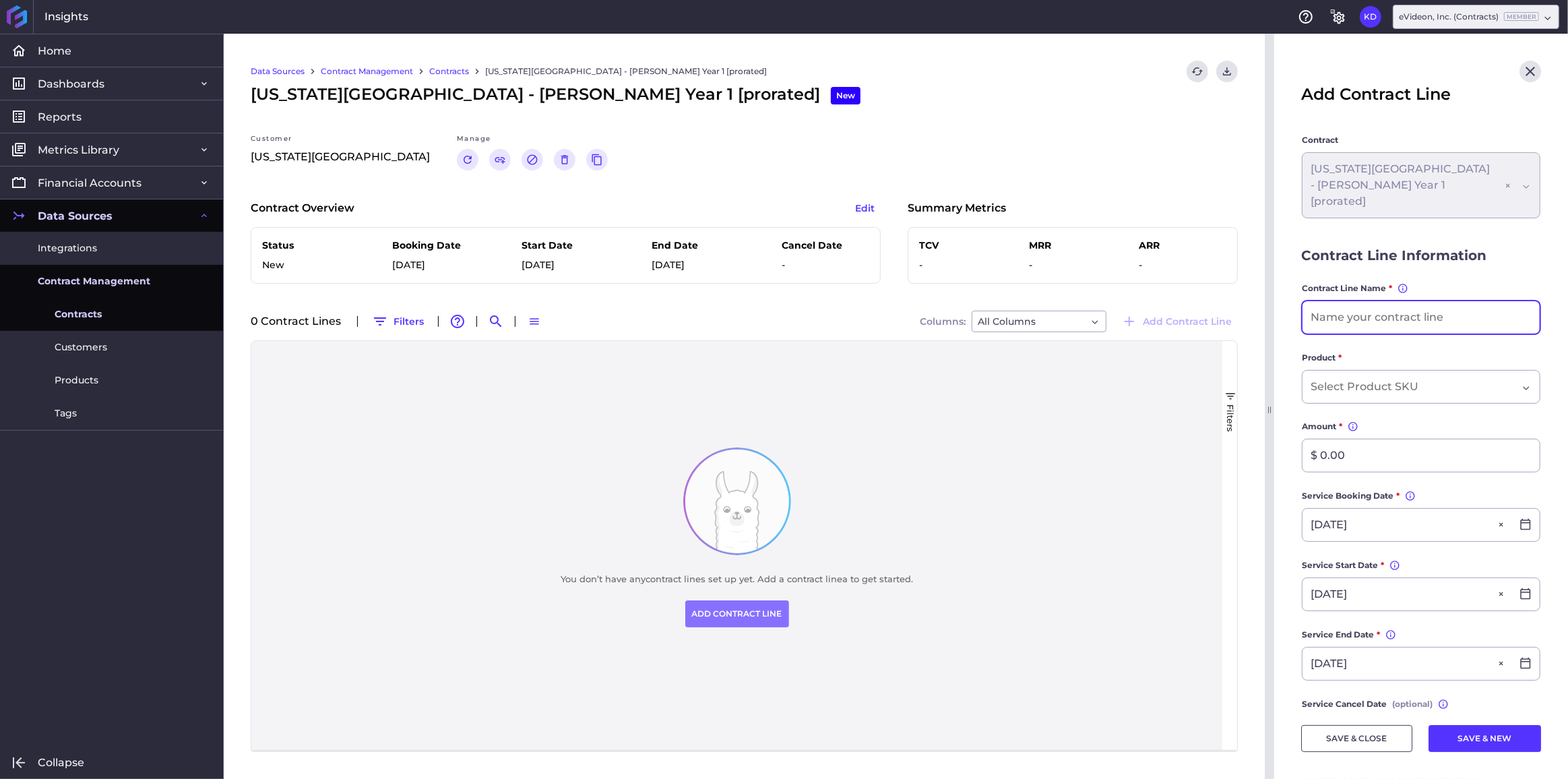
click at [1373, 301] on input at bounding box center [1421, 317] width 237 height 33
click at [1443, 301] on input "357 beds - Insight and Aware" at bounding box center [1421, 317] width 237 height 33
type input "357 beds - Engage and Insight"
click at [1424, 379] on div "Dropdown select" at bounding box center [1414, 386] width 207 height 16
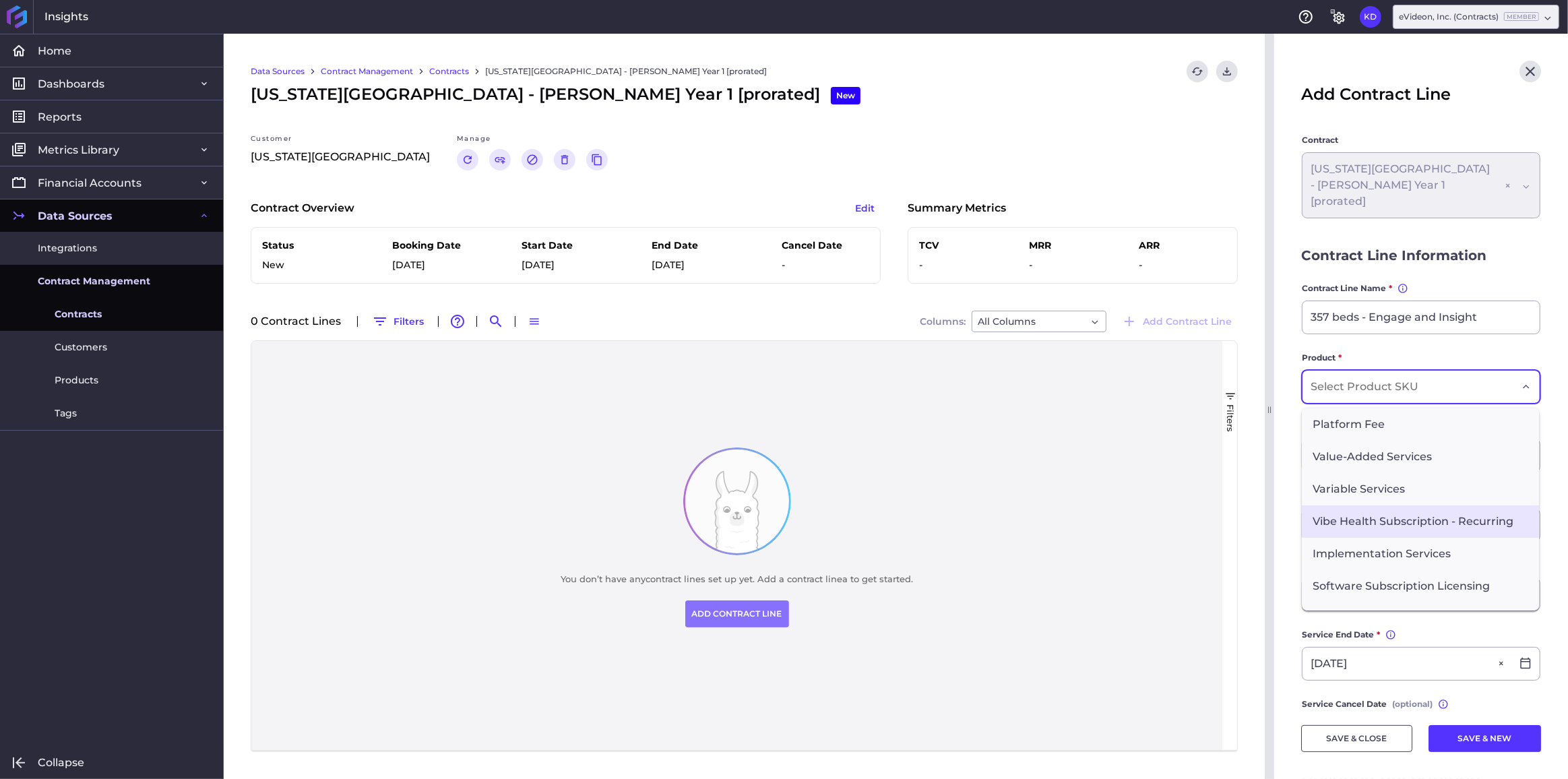
click at [1385, 507] on span "Vibe Health Subscription - Recurring" at bounding box center [1420, 522] width 237 height 33
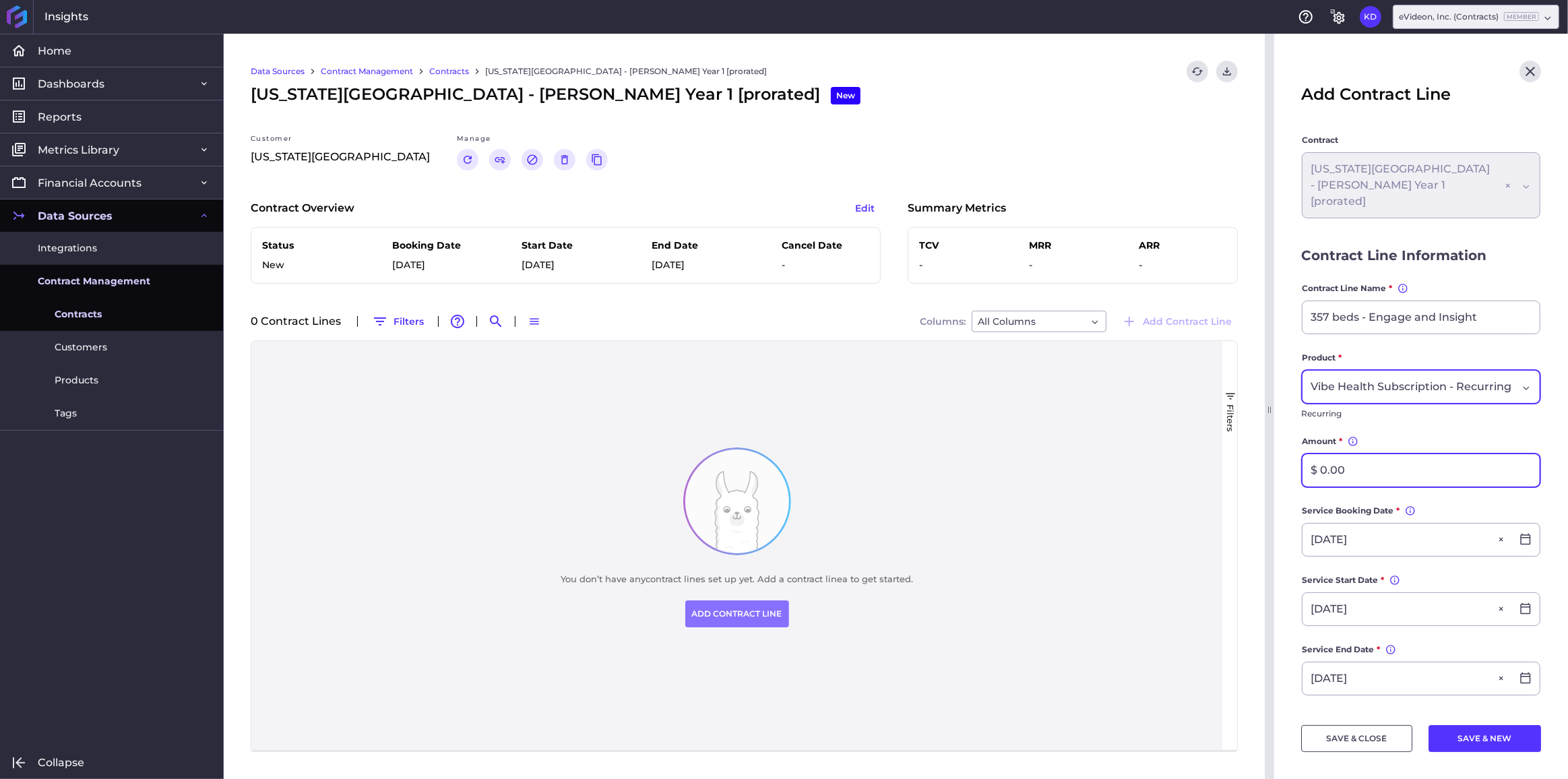
click at [1379, 471] on input "$ 0.00" at bounding box center [1421, 470] width 237 height 33
click at [1376, 476] on input "$ 0.00" at bounding box center [1421, 470] width 237 height 33
drag, startPoint x: 1367, startPoint y: 469, endPoint x: 1285, endPoint y: 462, distance: 82.3
click at [1285, 462] on main "Contract [US_STATE][GEOGRAPHIC_DATA] - [PERSON_NAME] Year 1 [prorated] [US_STAT…" at bounding box center [1421, 575] width 294 height 883
click at [1362, 469] on input "$ 0.00" at bounding box center [1421, 470] width 237 height 33
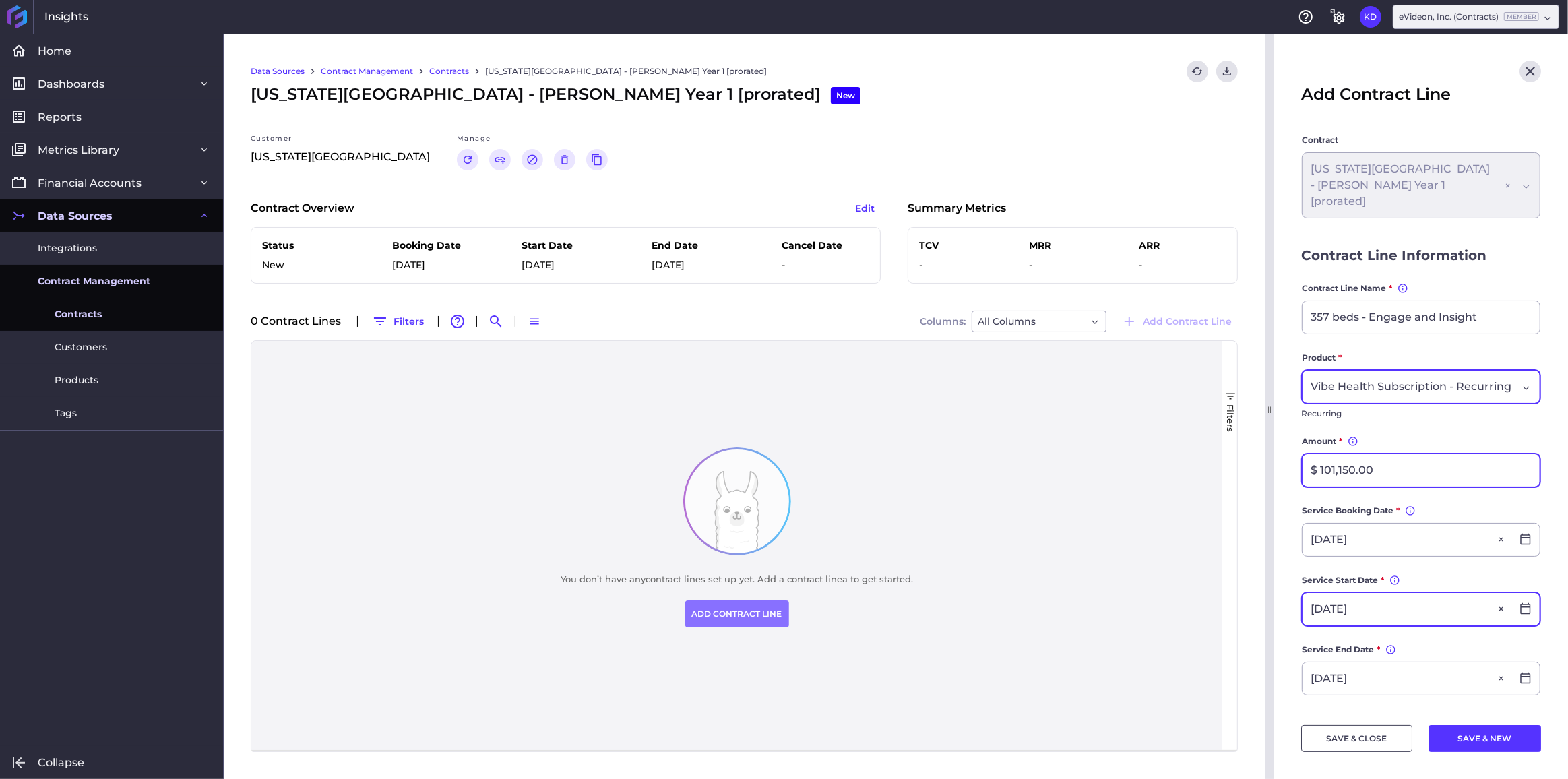
type input "$ 101,150.00"
click at [1314, 606] on input "[DATE]" at bounding box center [1407, 609] width 209 height 33
click at [1300, 592] on main "Contract [US_STATE][GEOGRAPHIC_DATA] - [PERSON_NAME] Year 1 [prorated] [US_STAT…" at bounding box center [1421, 575] width 294 height 883
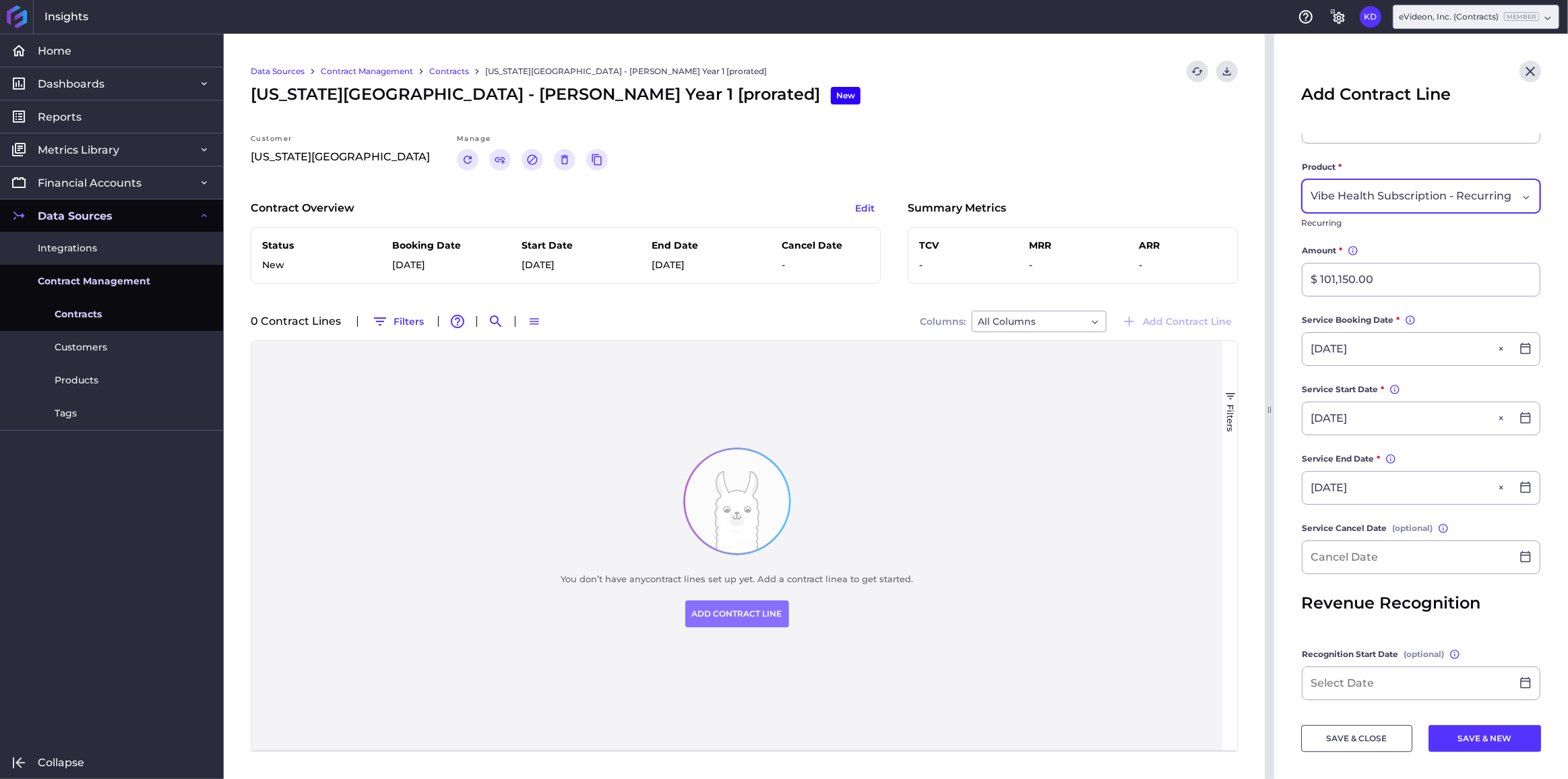
scroll to position [195, 0]
click at [1384, 412] on input "[DATE]" at bounding box center [1407, 413] width 209 height 33
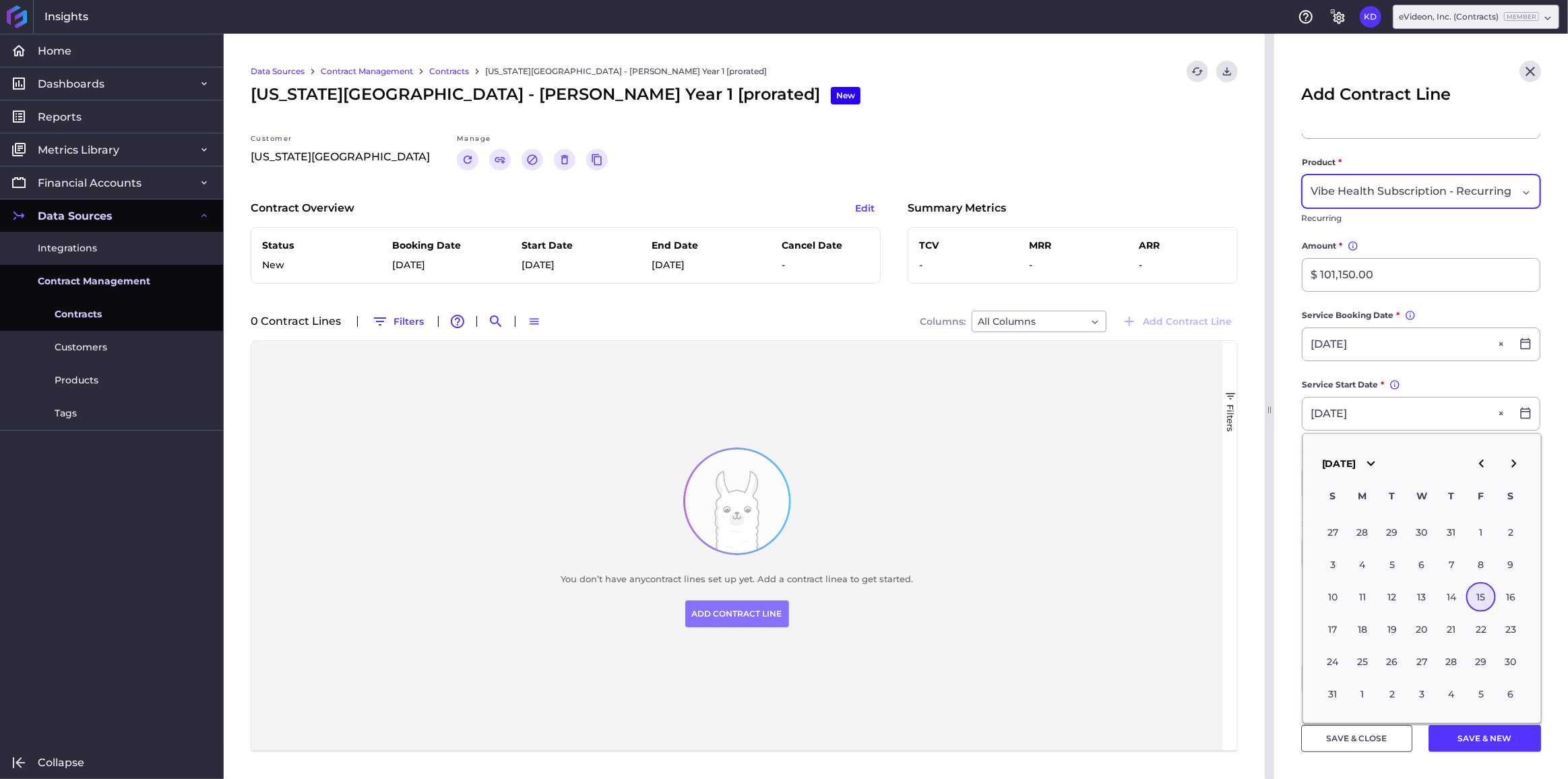
click at [1283, 488] on main "Contract [US_STATE][GEOGRAPHIC_DATA] - [PERSON_NAME] Year 1 [prorated] [US_STAT…" at bounding box center [1421, 379] width 294 height 883
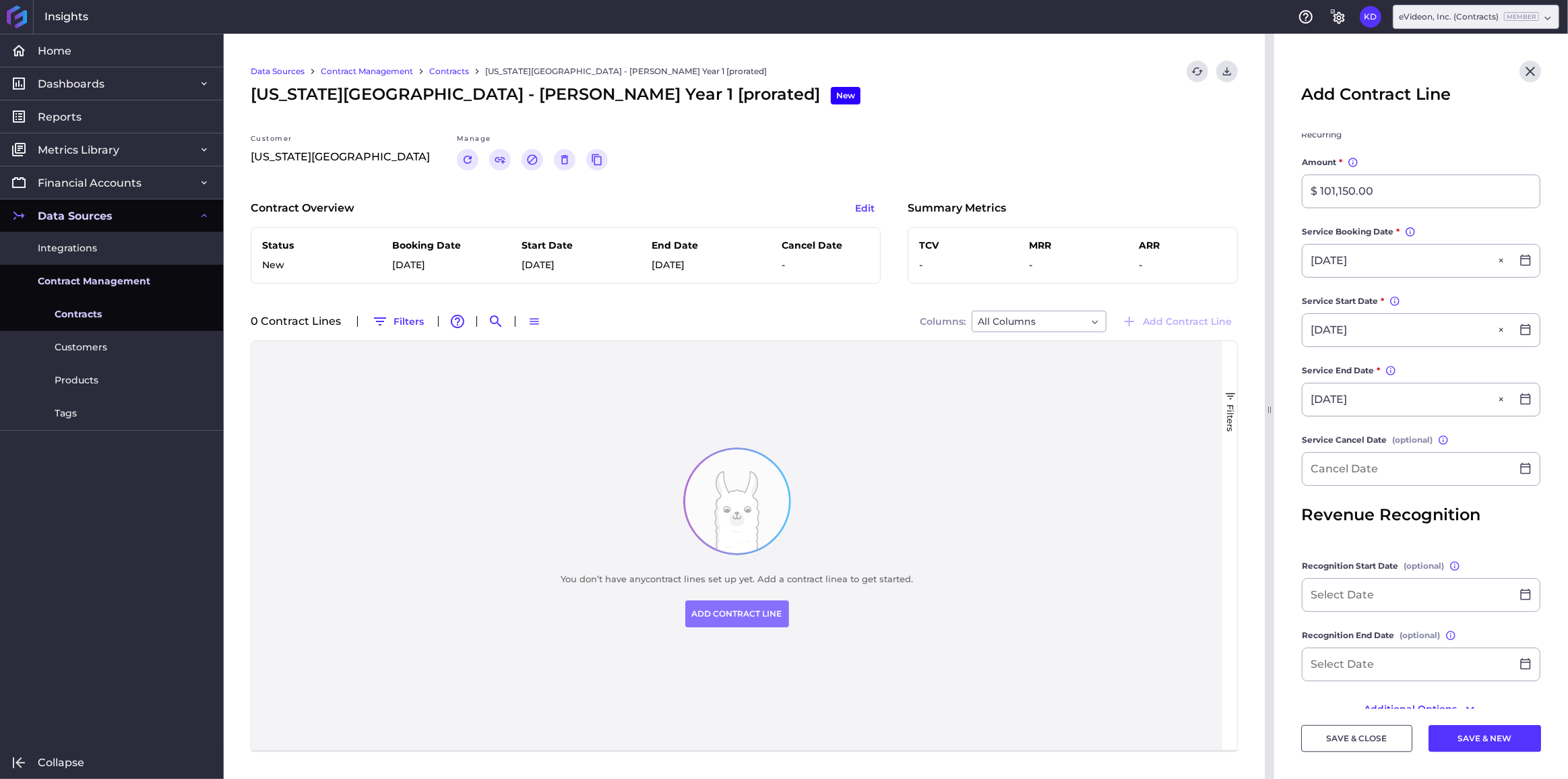
scroll to position [301, 0]
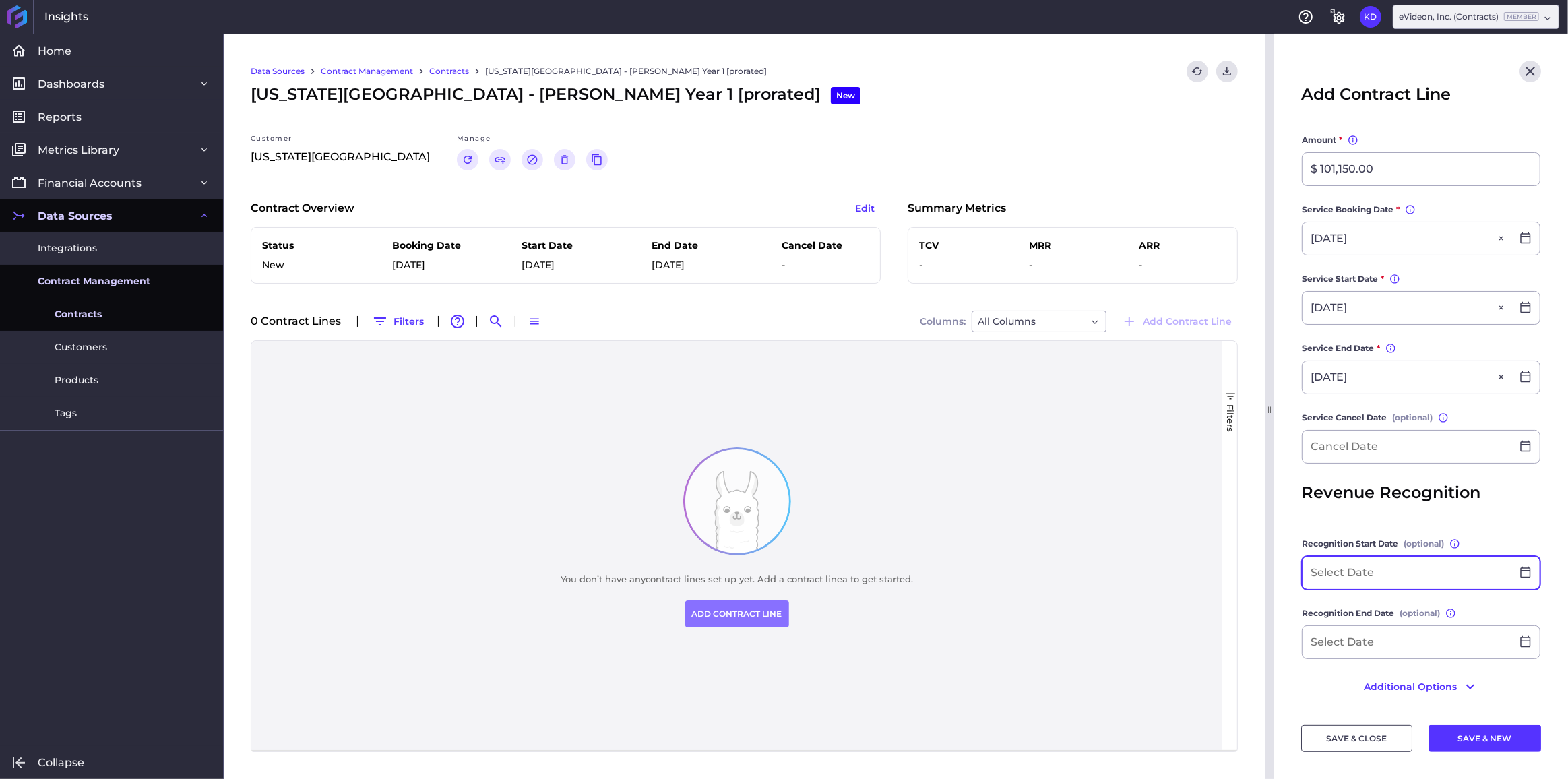
click at [1409, 572] on input at bounding box center [1407, 572] width 209 height 33
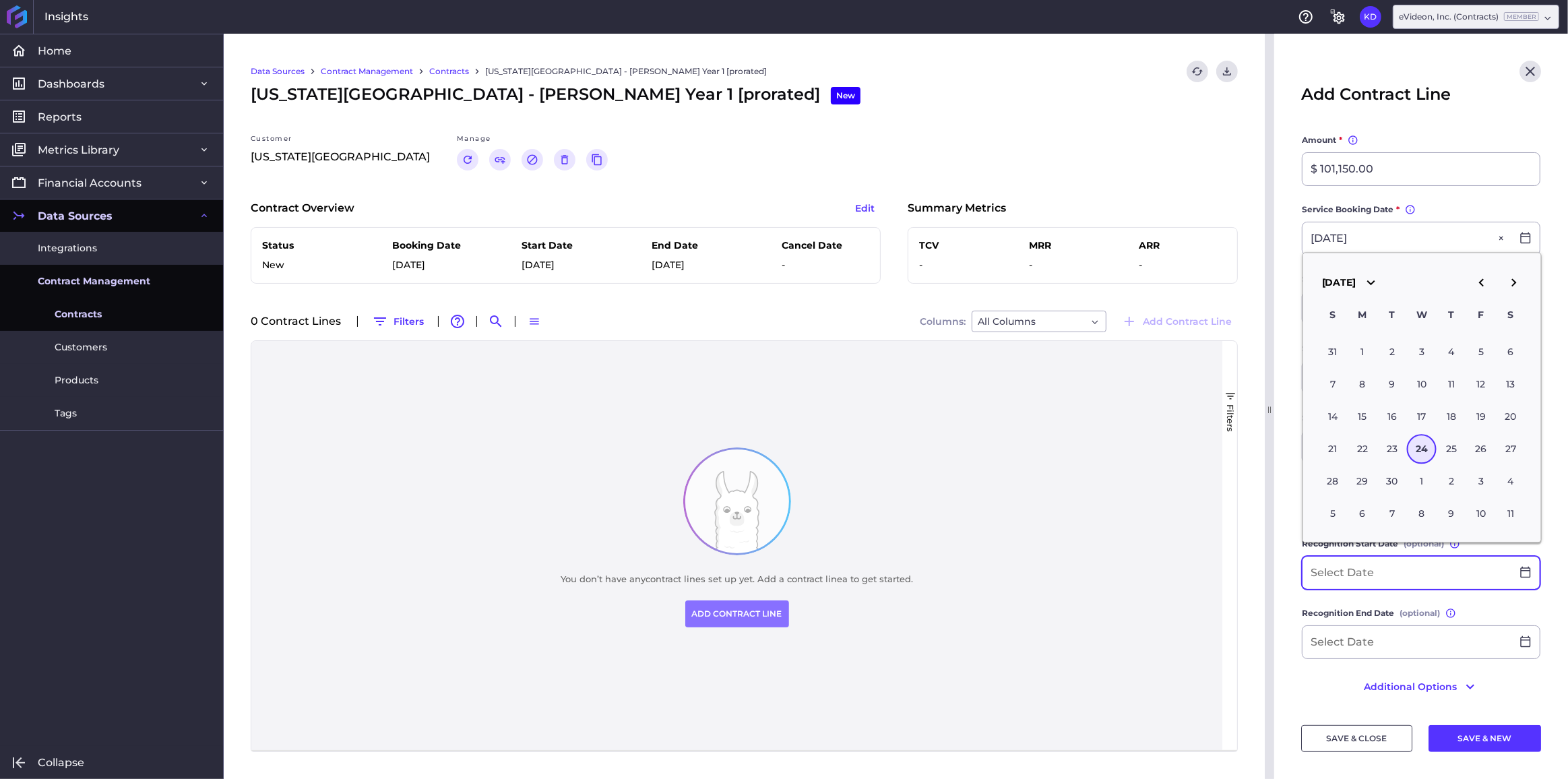
paste input "[DATE]"
type input "[DATE]"
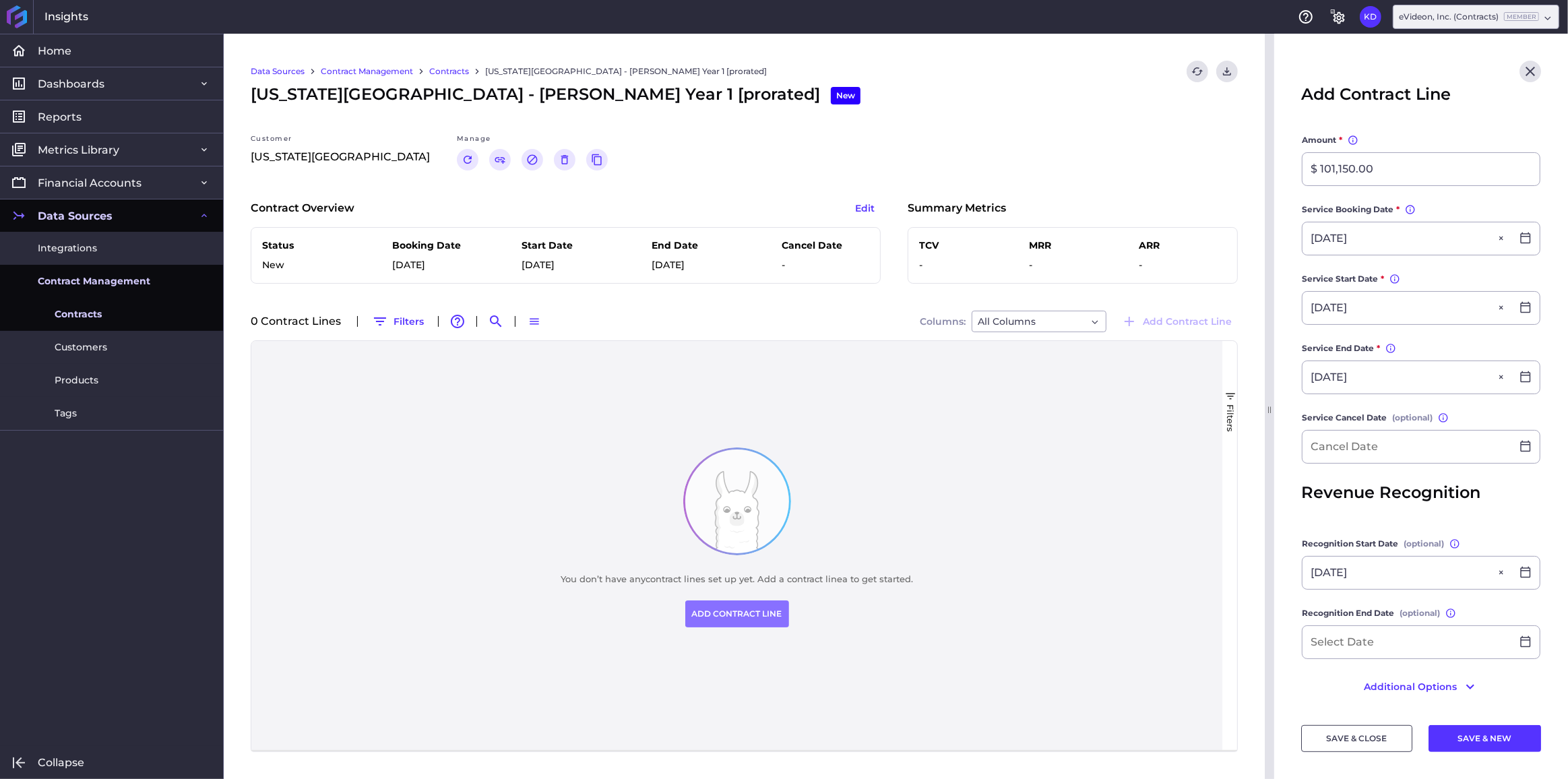
click at [1289, 379] on main "Contract [US_STATE][GEOGRAPHIC_DATA] - [PERSON_NAME] Year 1 [prorated] [US_STAT…" at bounding box center [1421, 273] width 294 height 883
click at [1359, 364] on input "[DATE]" at bounding box center [1407, 377] width 209 height 33
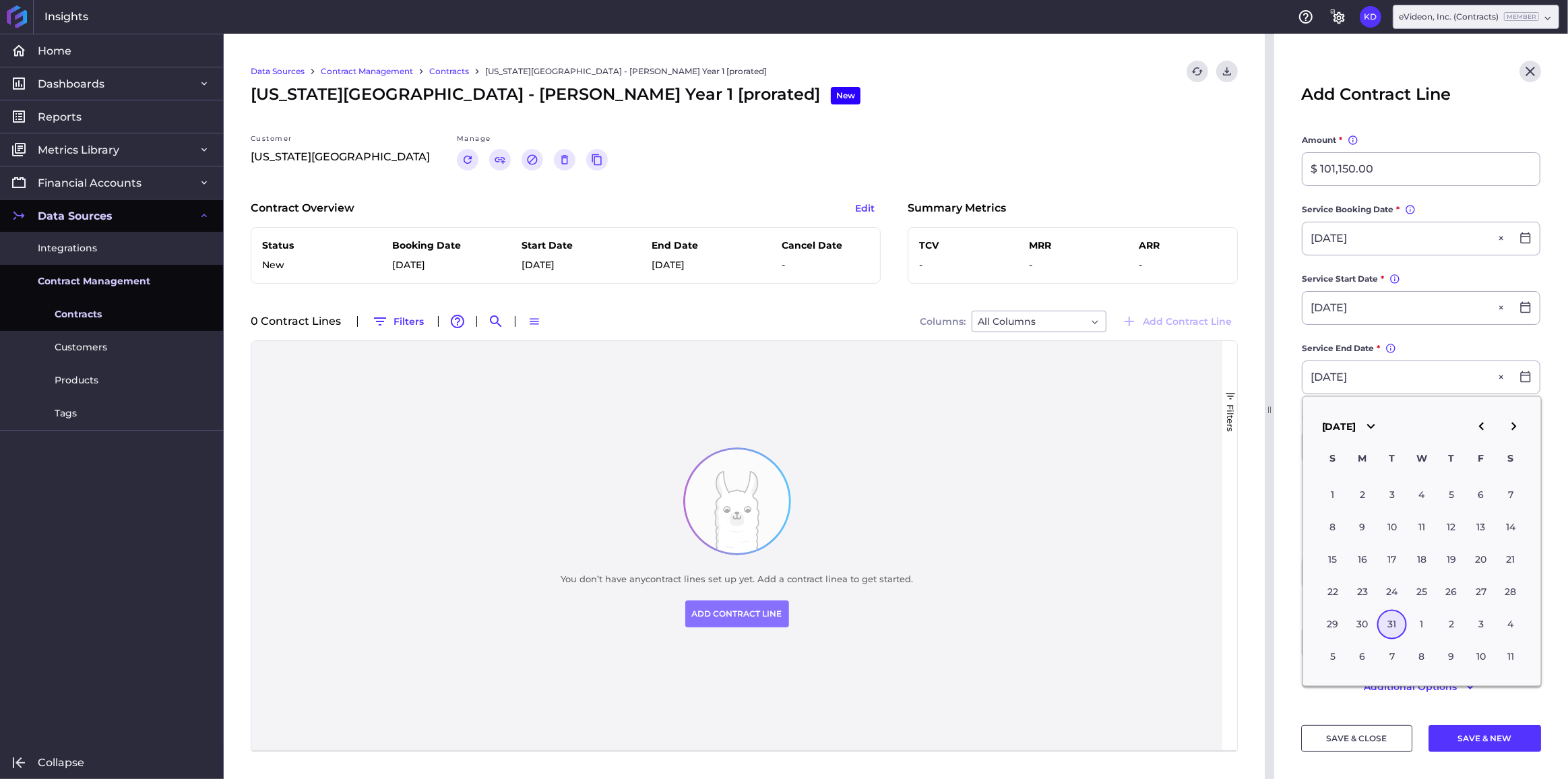
click at [1283, 389] on main "Contract [US_STATE][GEOGRAPHIC_DATA] - [PERSON_NAME] Year 1 [prorated] [US_STAT…" at bounding box center [1421, 273] width 294 height 883
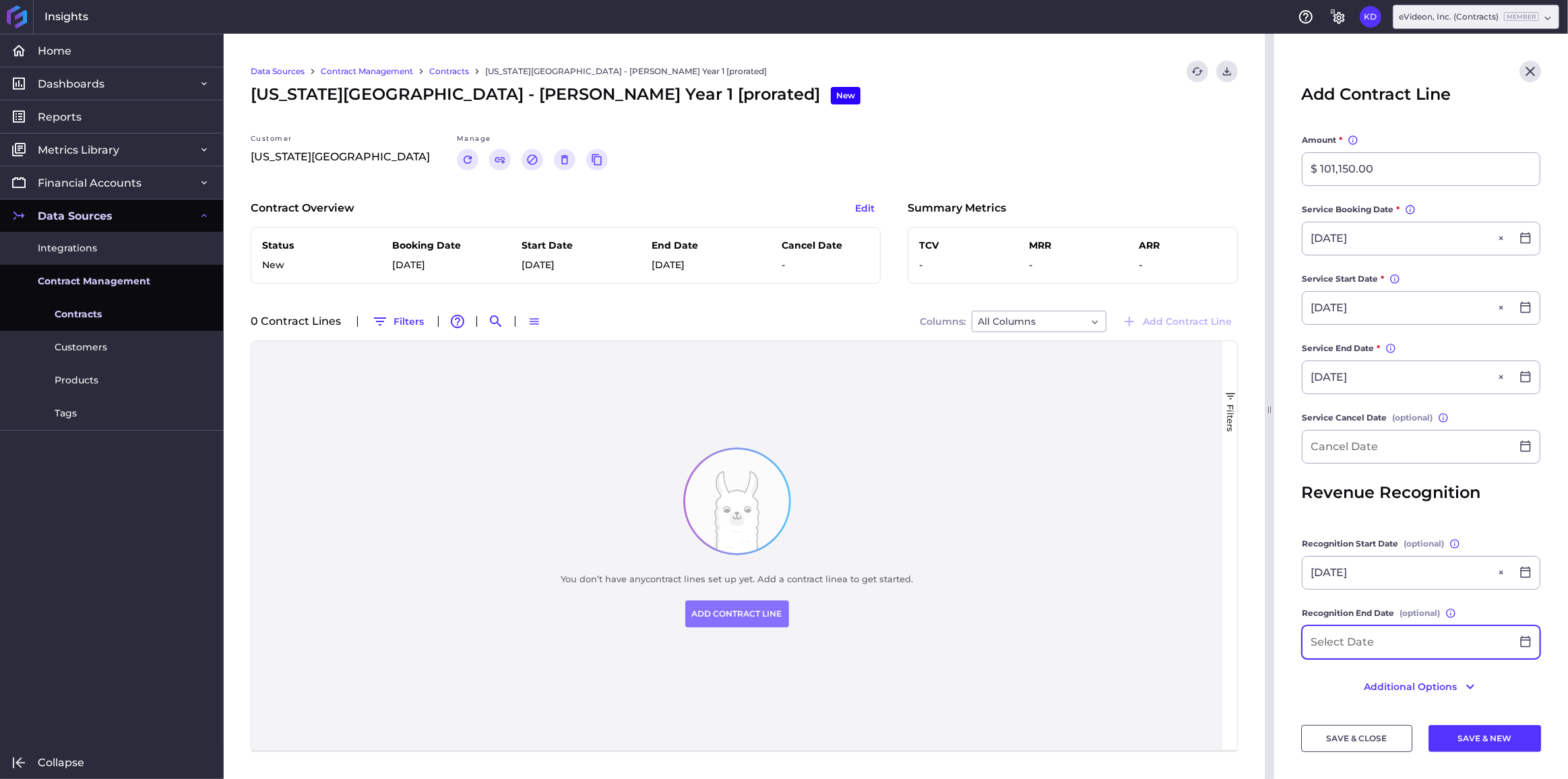
click at [1407, 639] on input at bounding box center [1407, 642] width 209 height 33
paste input "[DATE]"
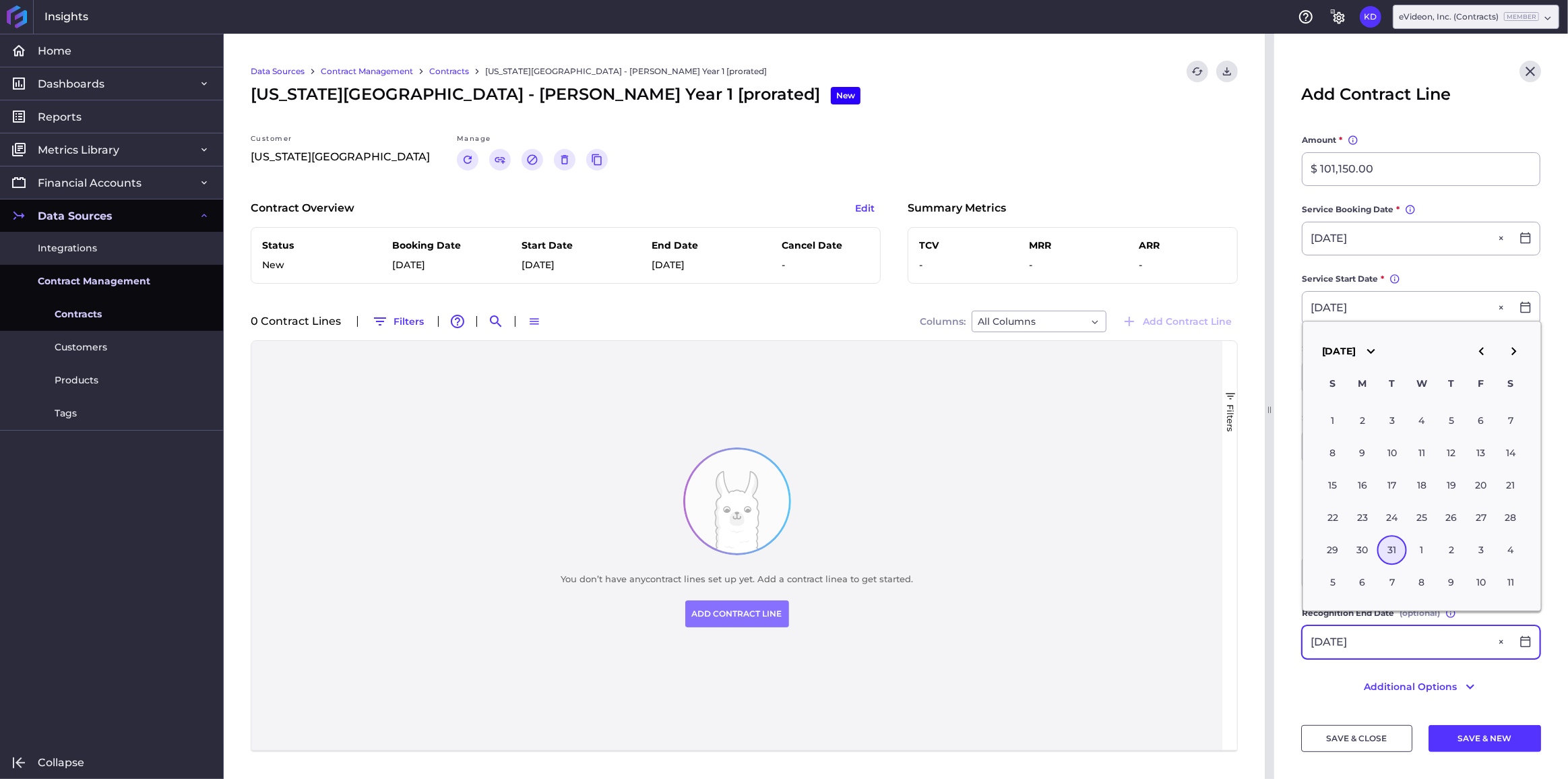
type input "[DATE]"
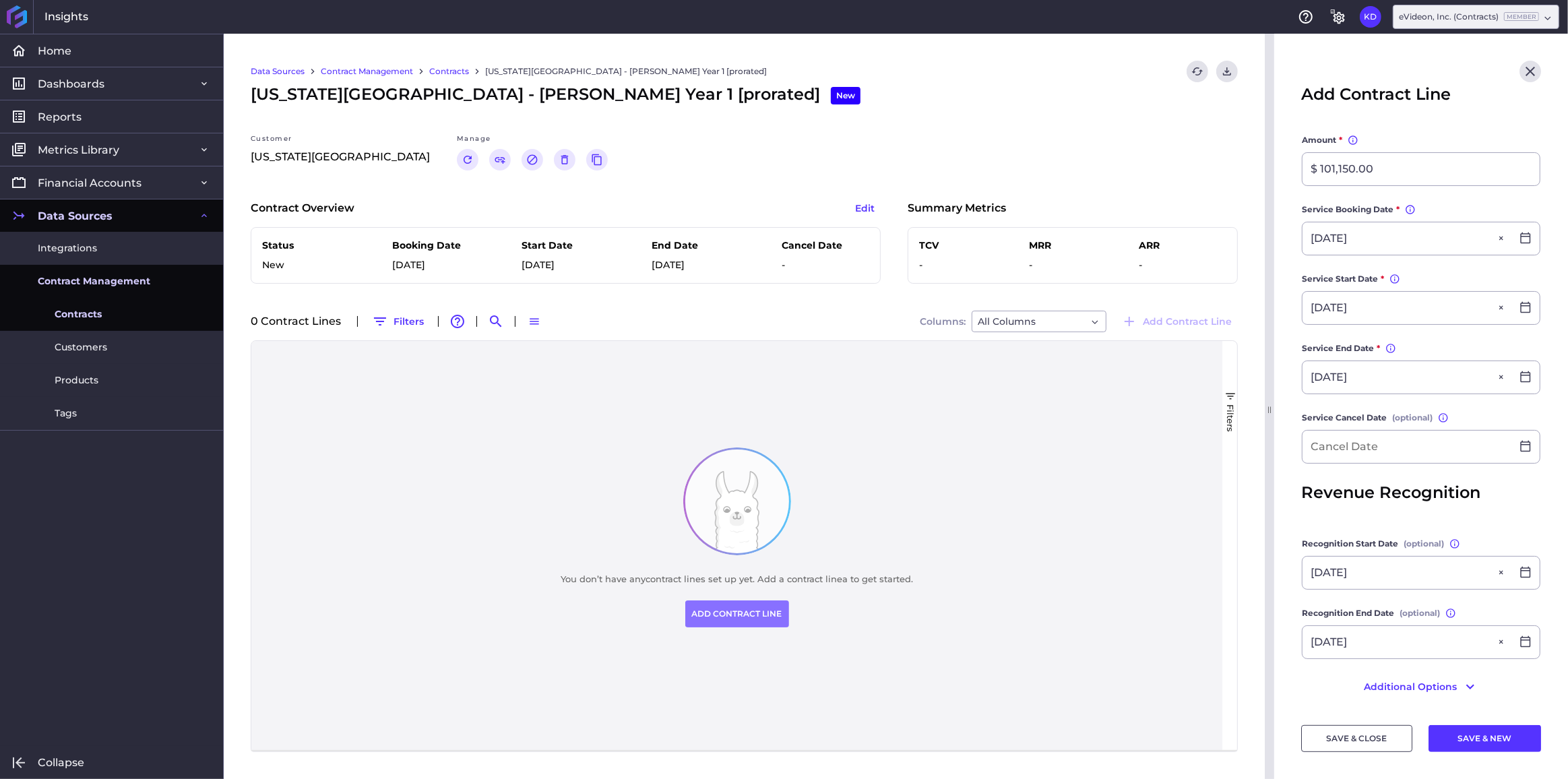
click at [1287, 592] on main "Contract [US_STATE][GEOGRAPHIC_DATA] - [PERSON_NAME] Year 1 [prorated] [US_STAT…" at bounding box center [1421, 273] width 294 height 883
click at [1428, 676] on button "Additional Options" at bounding box center [1421, 687] width 240 height 21
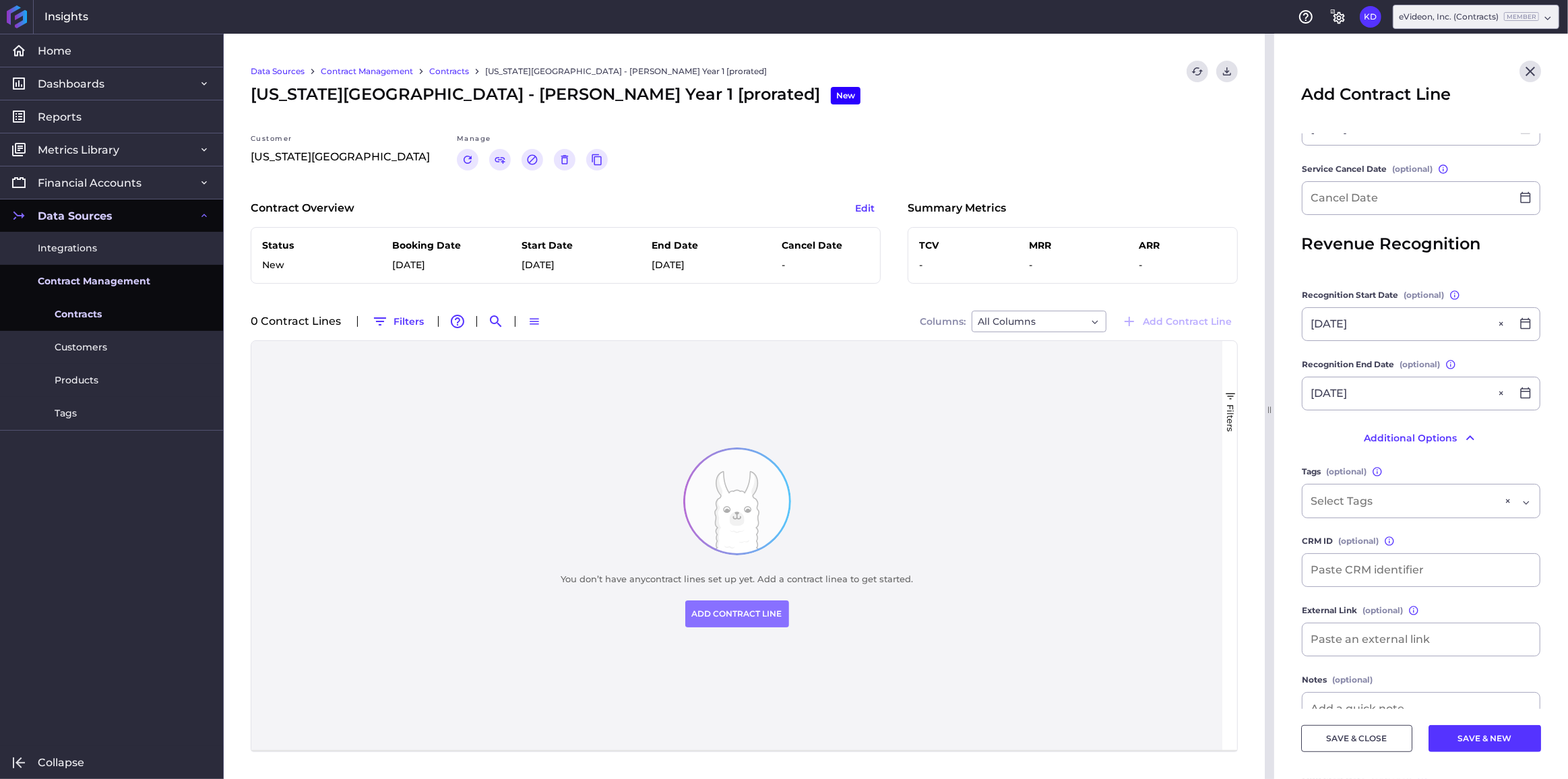
scroll to position [549, 0]
click at [1418, 496] on div "Dropdown select" at bounding box center [1404, 501] width 187 height 16
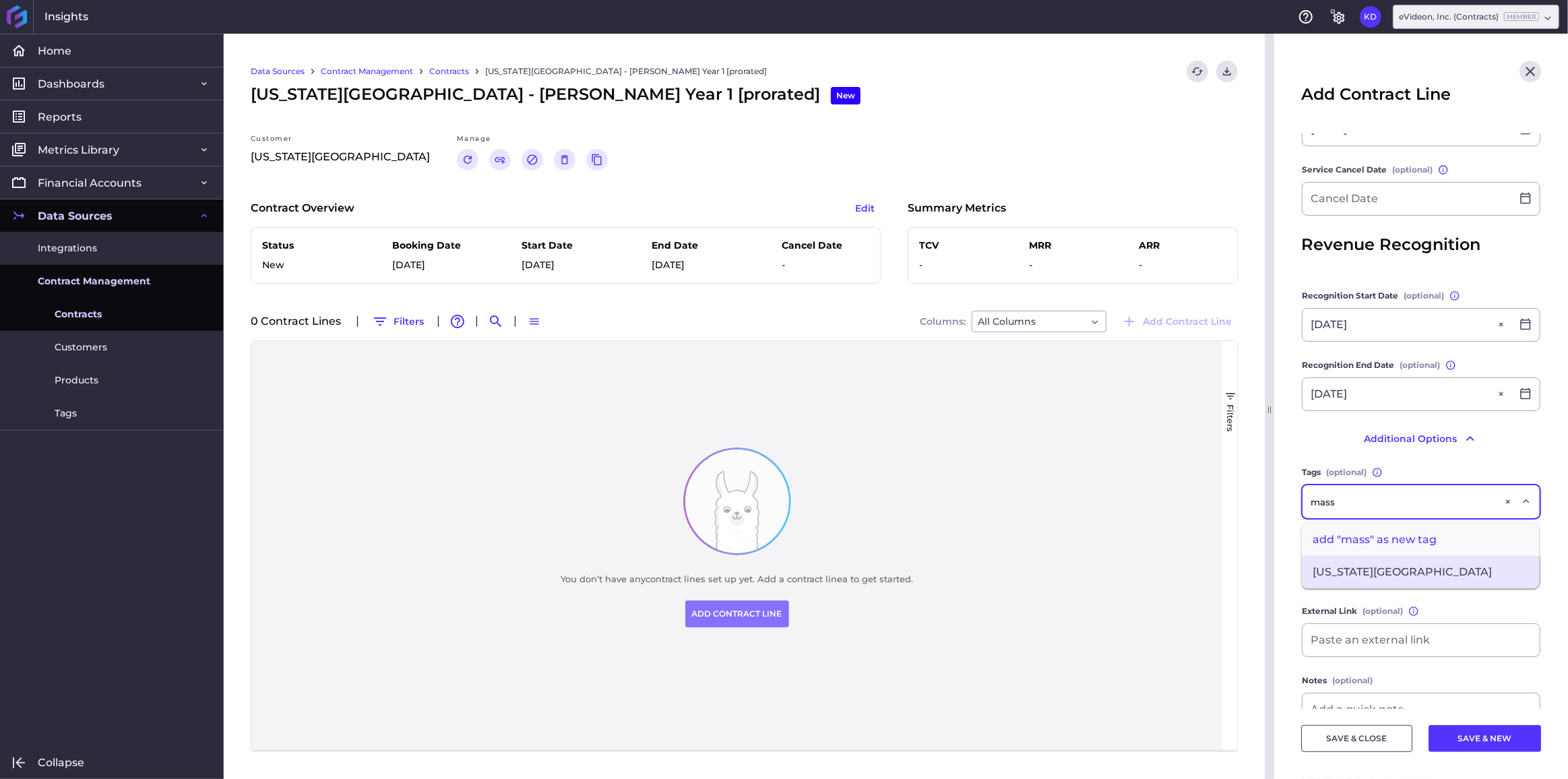
type input "mass"
click at [1426, 572] on span "[US_STATE][GEOGRAPHIC_DATA]" at bounding box center [1420, 572] width 237 height 33
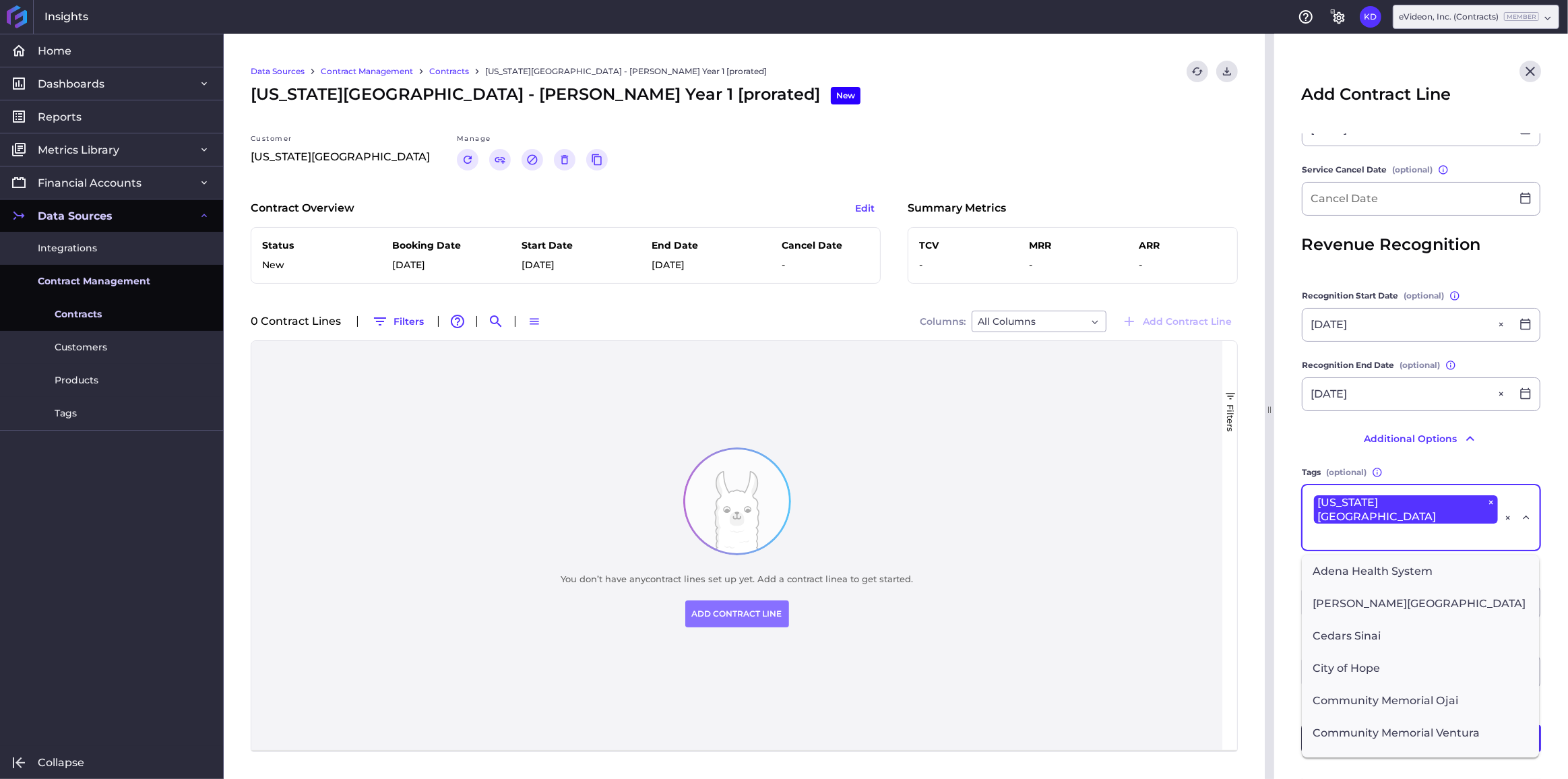
click at [1286, 547] on main "Contract [US_STATE][GEOGRAPHIC_DATA] - [PERSON_NAME] Year 1 [prorated] [US_STAT…" at bounding box center [1421, 215] width 294 height 1261
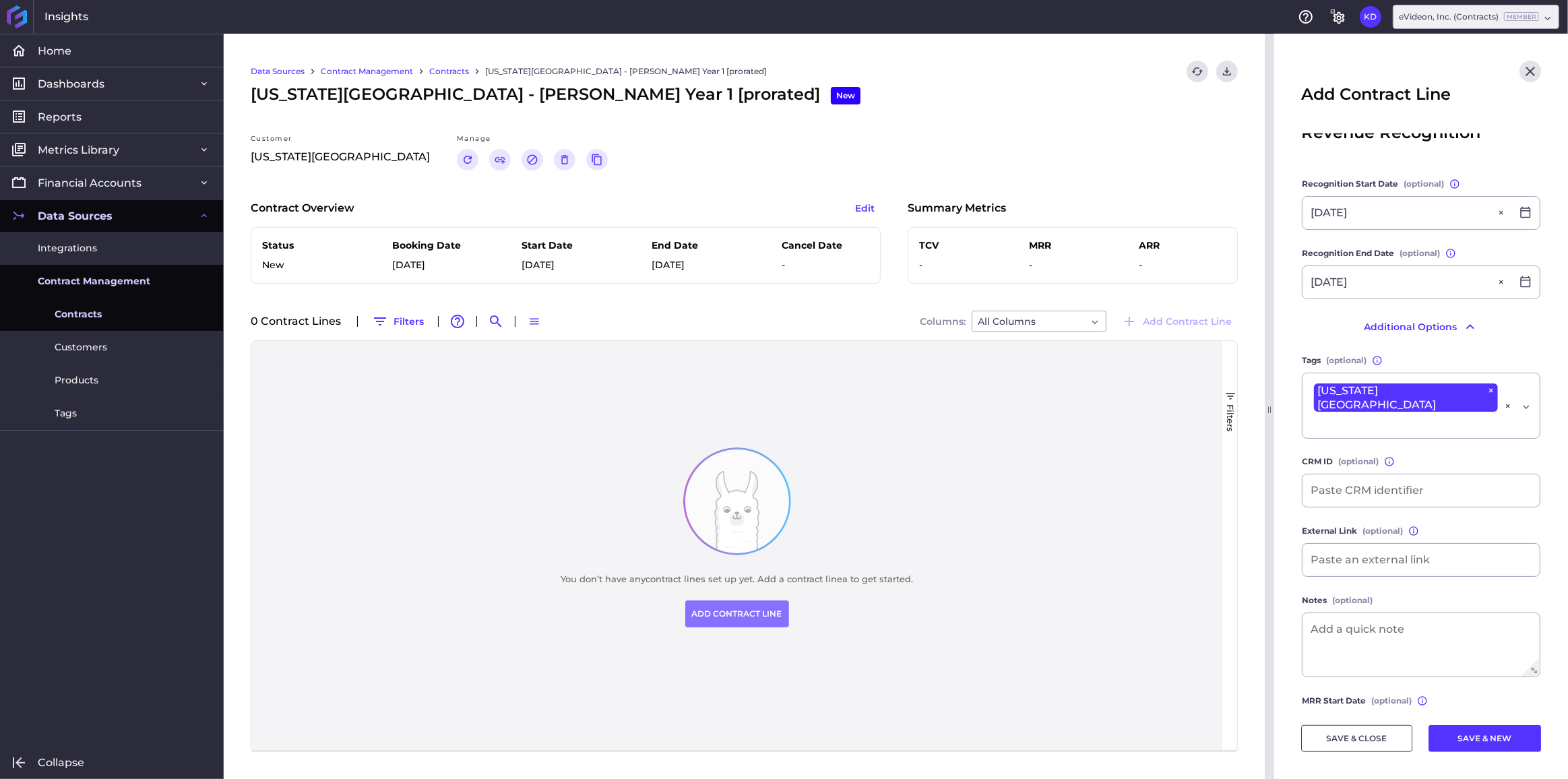
scroll to position [678, 0]
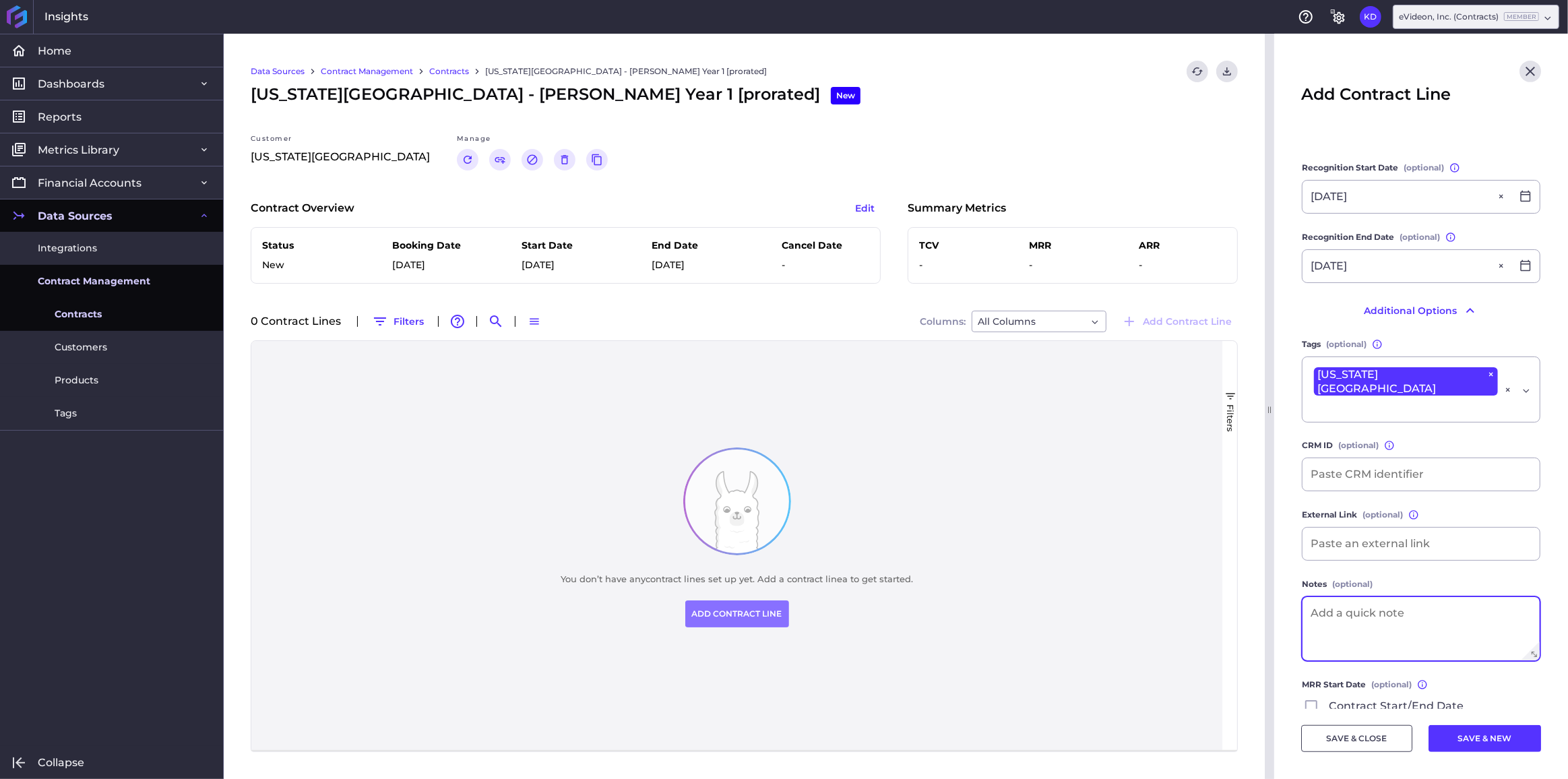
click at [1428, 612] on textarea at bounding box center [1421, 629] width 237 height 64
type textarea "8 month proration"
click at [1360, 185] on input "[DATE]" at bounding box center [1407, 197] width 209 height 33
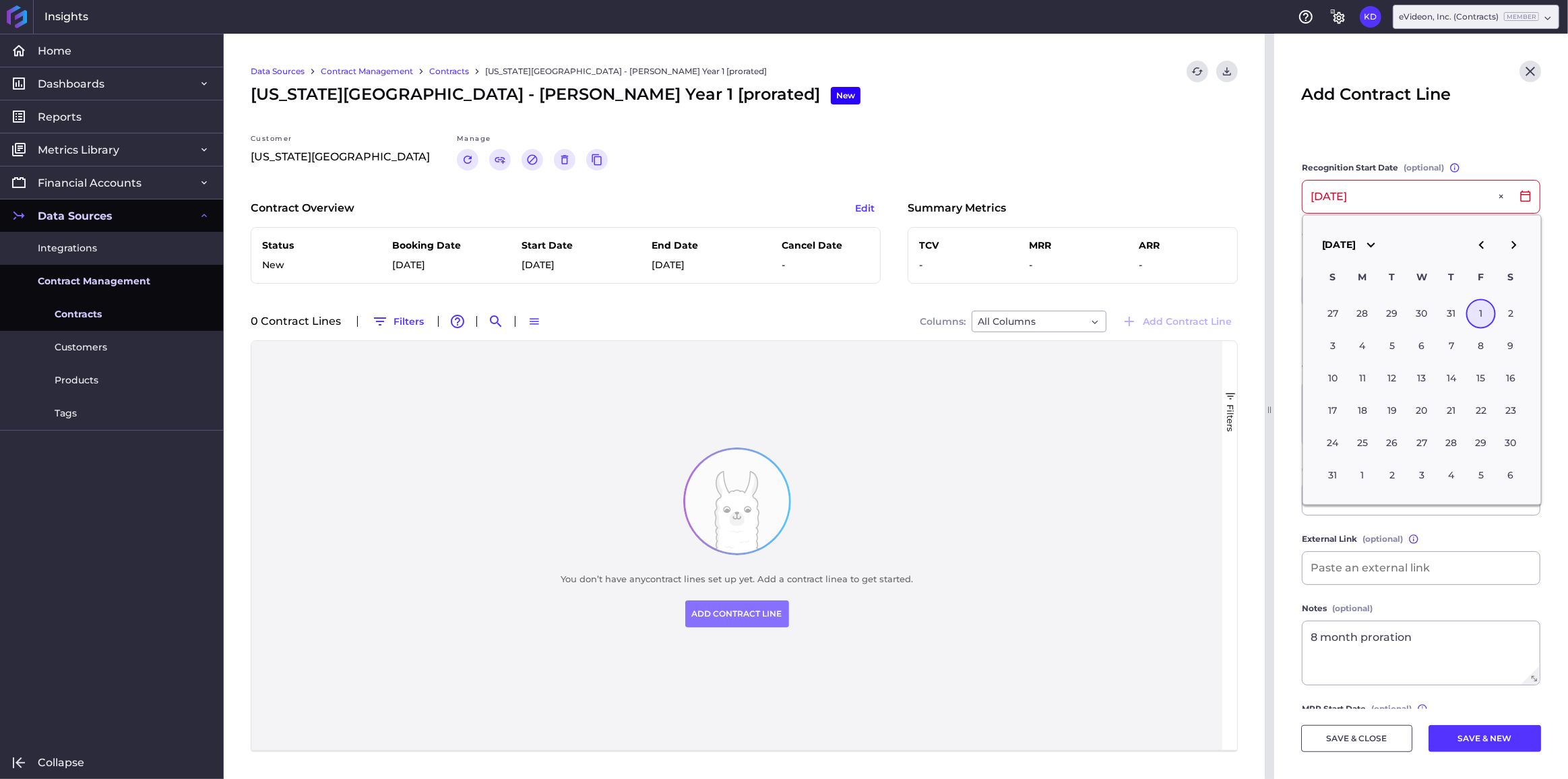
click at [1482, 313] on div "1" at bounding box center [1481, 313] width 30 height 30
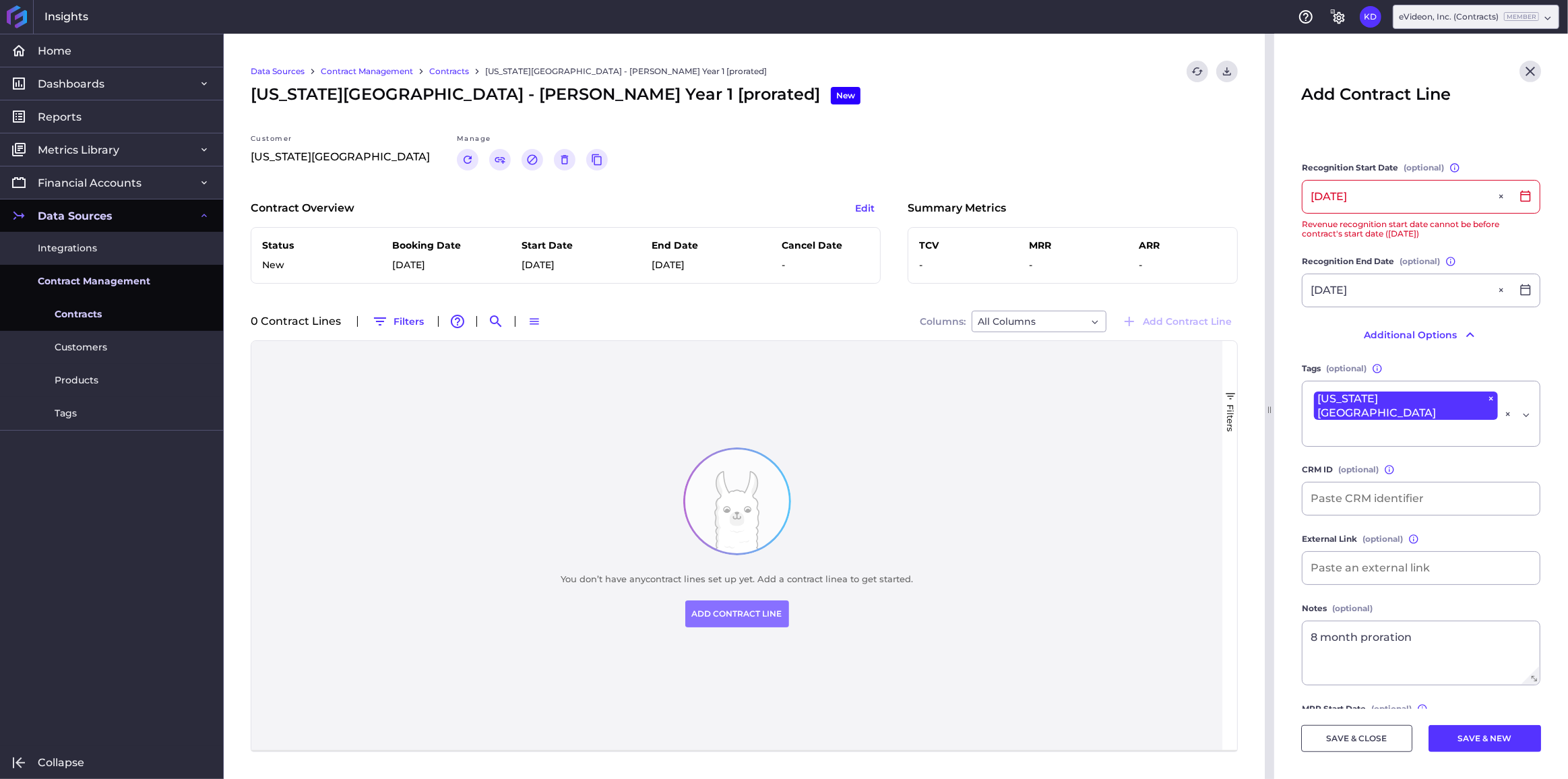
click at [1293, 277] on main "Contract [US_STATE][GEOGRAPHIC_DATA] - [PERSON_NAME] Year 1 [prorated] [US_STAT…" at bounding box center [1421, 99] width 294 height 1285
click at [1347, 742] on button "SAVE & CLOSE" at bounding box center [1357, 739] width 111 height 27
click at [1296, 246] on main "Contract [US_STATE][GEOGRAPHIC_DATA] - [PERSON_NAME] Year 1 [prorated] [US_STAT…" at bounding box center [1421, 99] width 294 height 1285
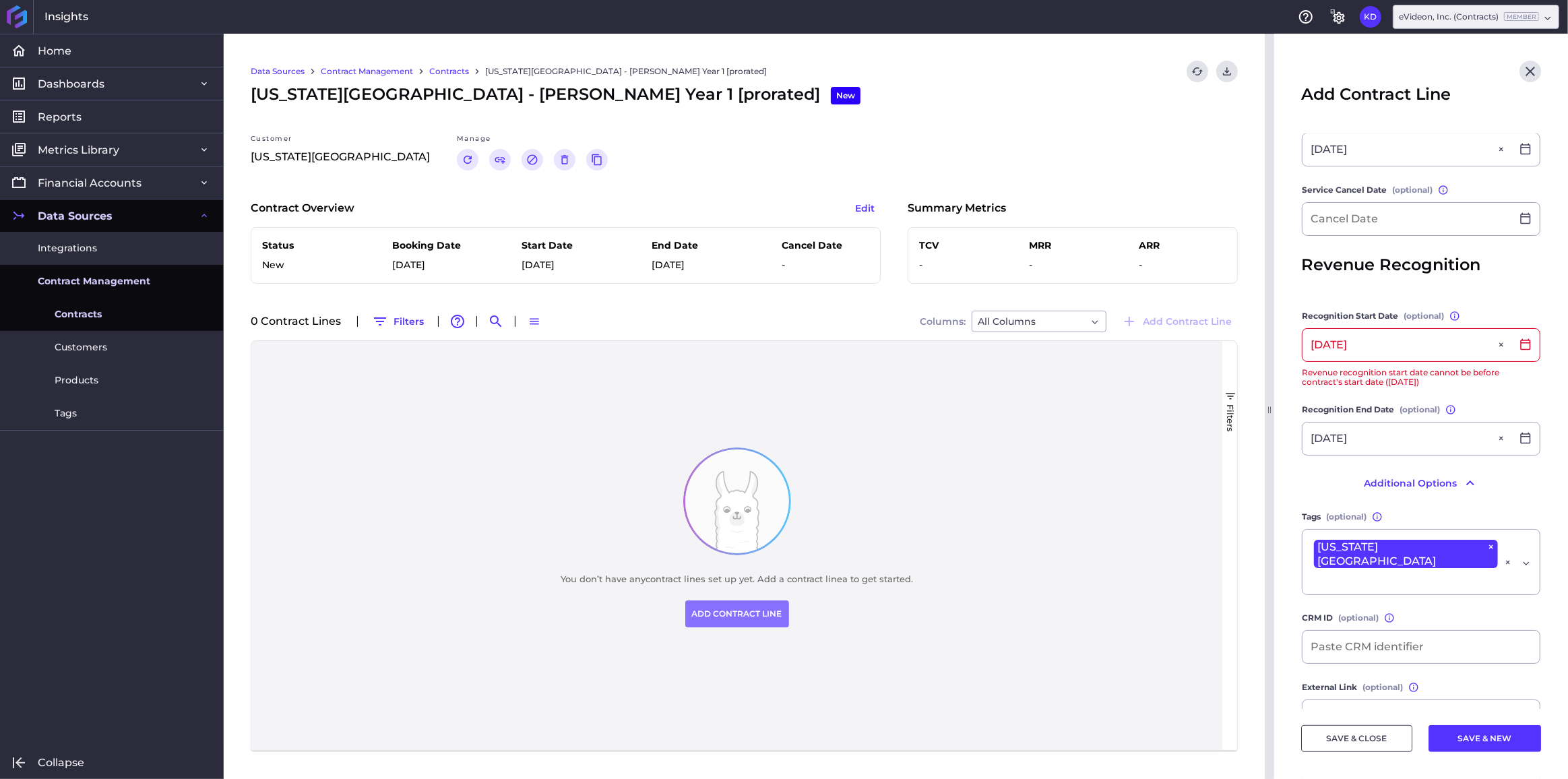
scroll to position [494, 0]
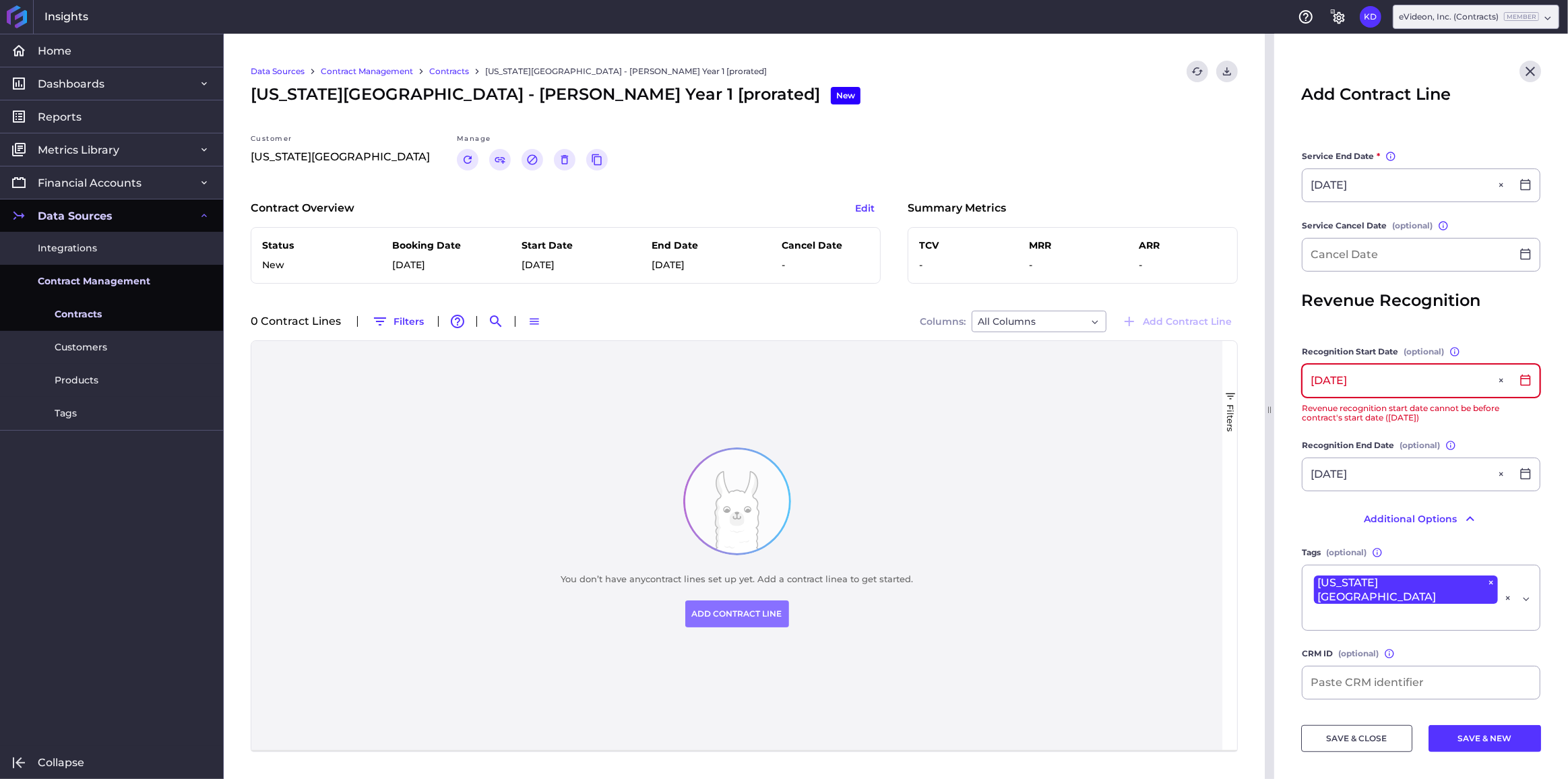
click at [1384, 372] on input "[DATE]" at bounding box center [1407, 381] width 209 height 33
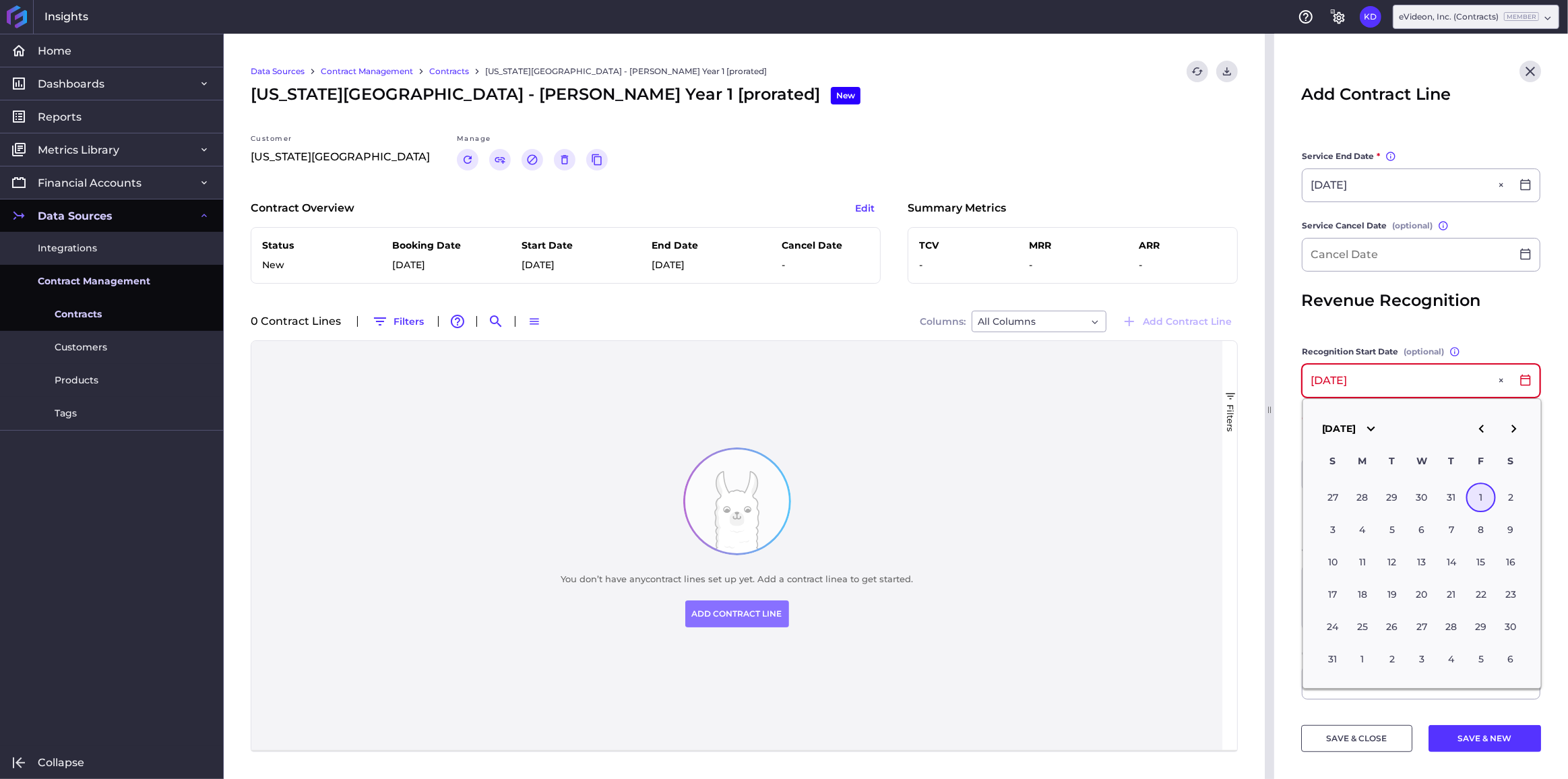
click at [1333, 373] on input "[DATE]" at bounding box center [1407, 381] width 209 height 33
type input "[DATE]"
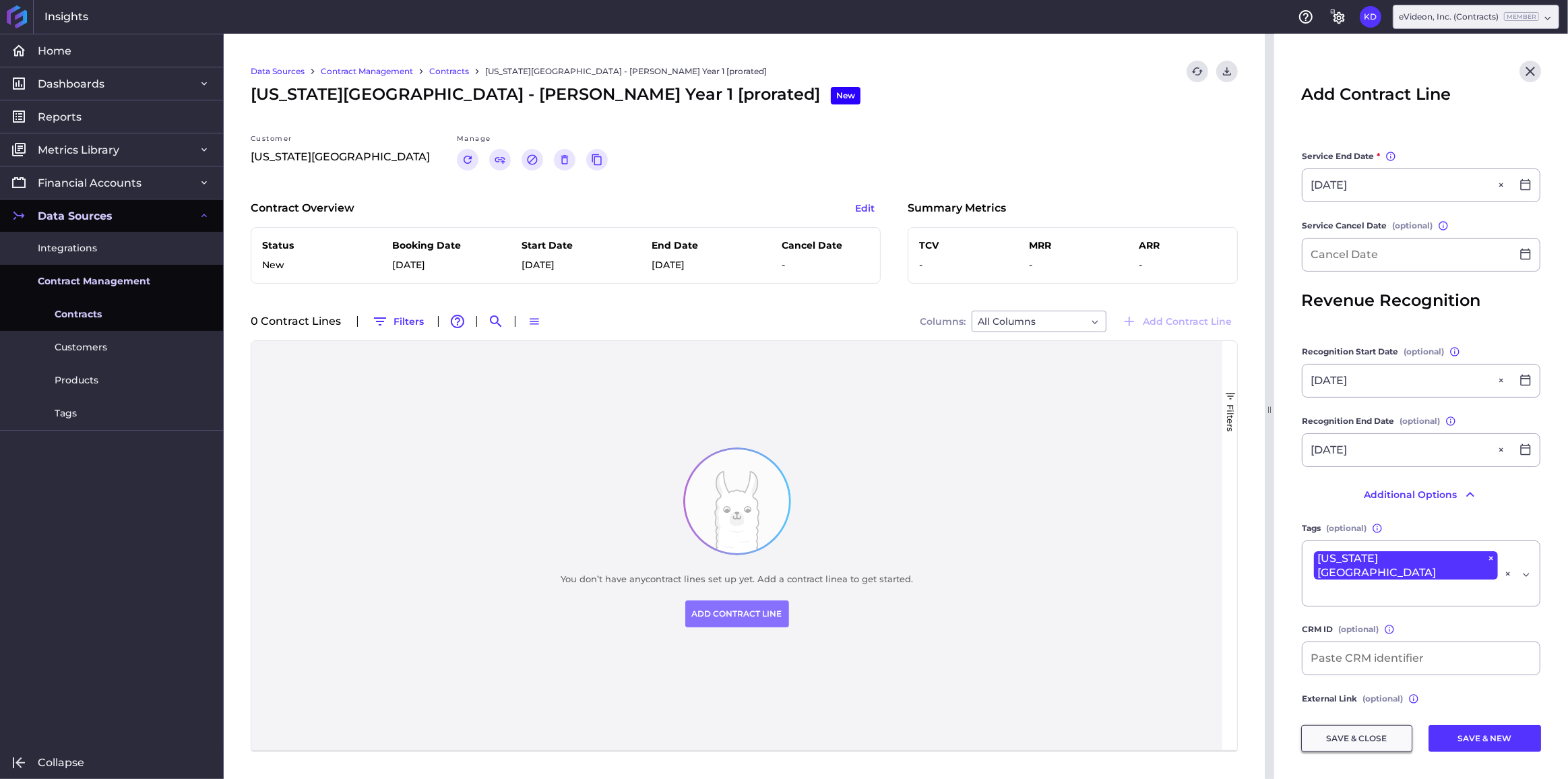
click at [1345, 744] on button "SAVE & CLOSE" at bounding box center [1357, 739] width 111 height 27
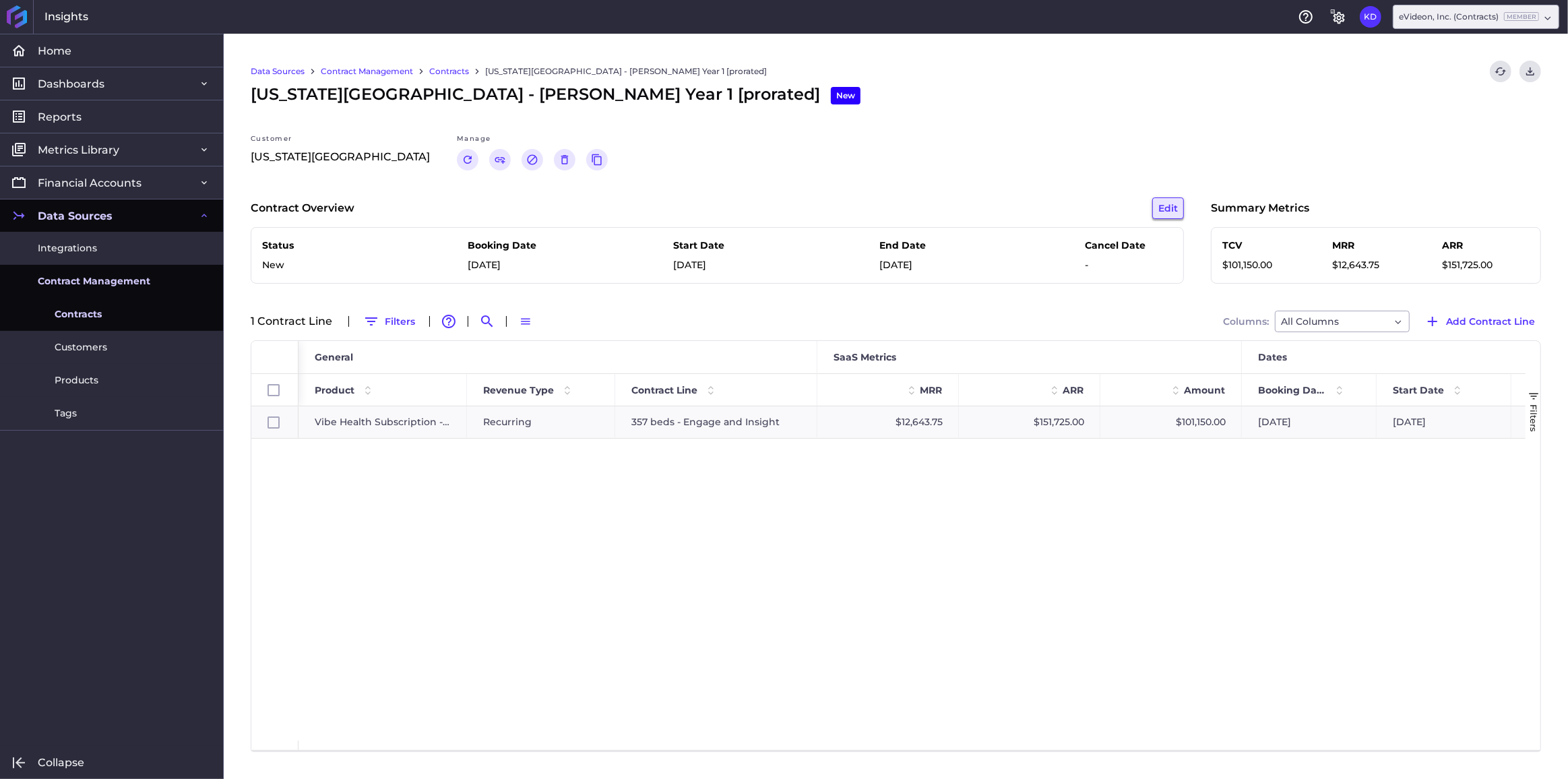
click at [1172, 206] on button "Edit" at bounding box center [1168, 208] width 32 height 21
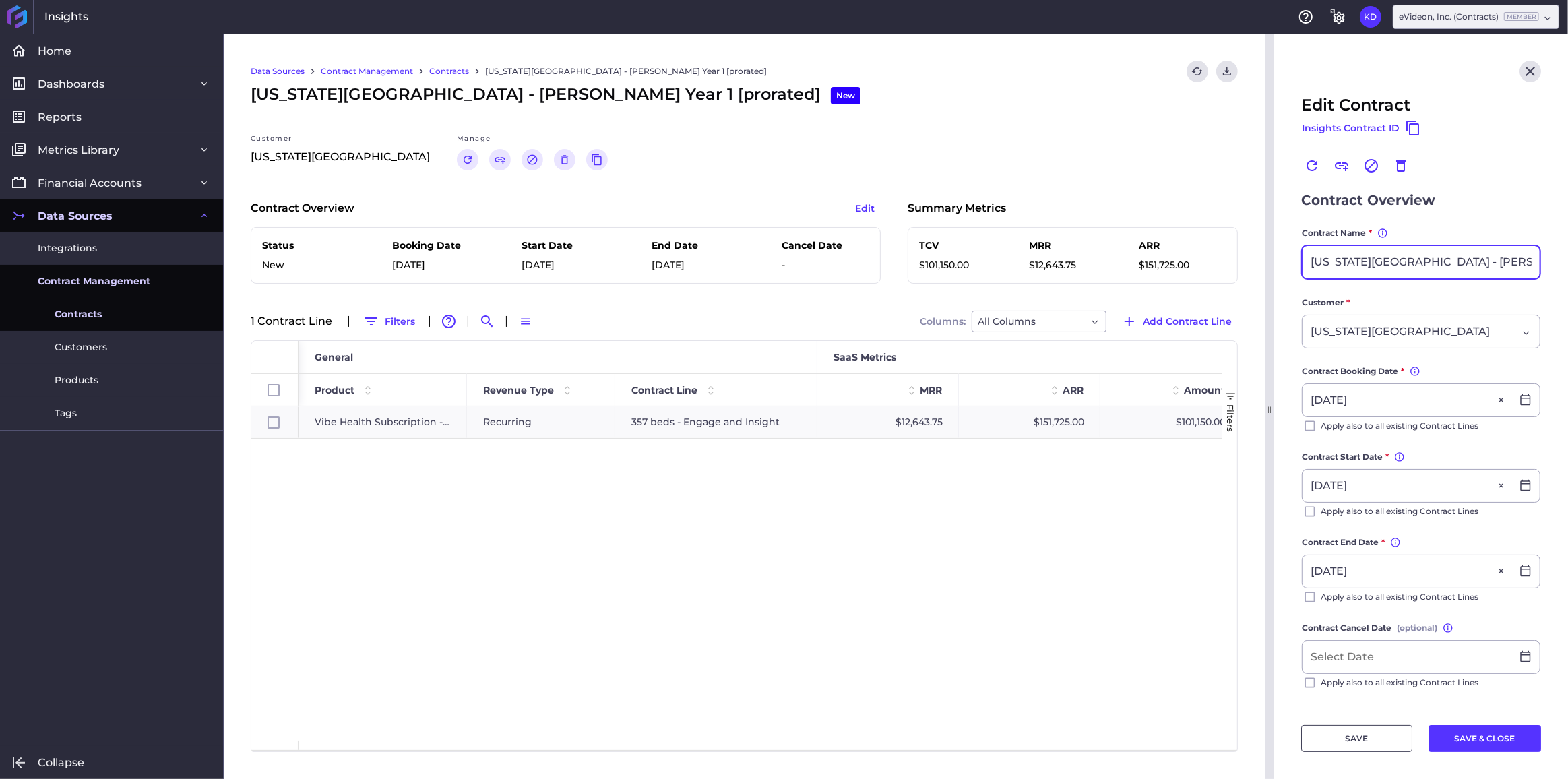
click at [1479, 257] on input "[US_STATE][GEOGRAPHIC_DATA] - [PERSON_NAME] Year 1 [prorated]" at bounding box center [1421, 262] width 237 height 33
type input "[US_STATE][GEOGRAPHIC_DATA] - [PERSON_NAME] Phase 1 Year 1 [prorated]"
click at [1464, 738] on button "SAVE & CLOSE" at bounding box center [1485, 739] width 113 height 27
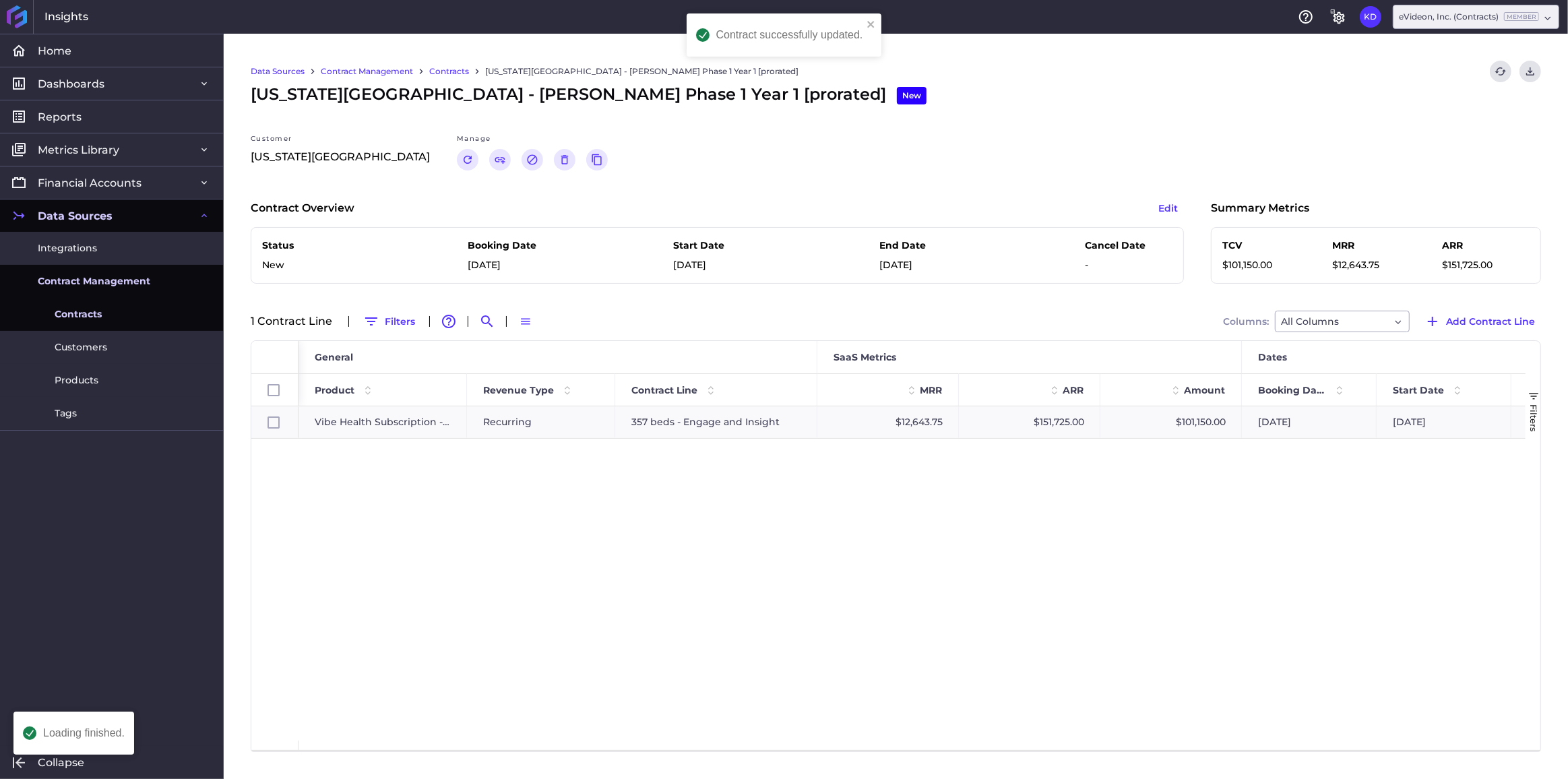
click at [460, 70] on link "Contracts" at bounding box center [449, 71] width 40 height 12
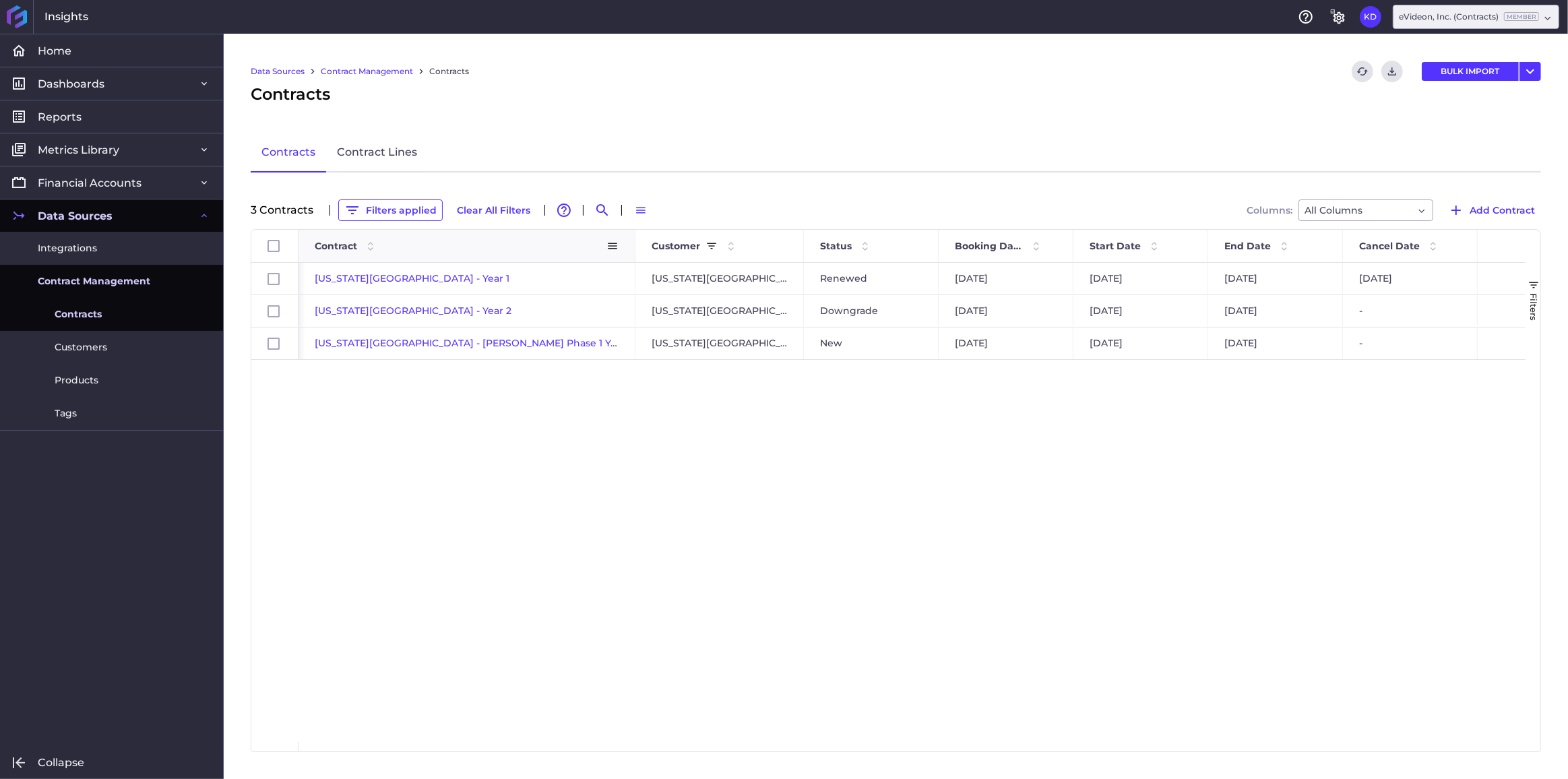
drag, startPoint x: 500, startPoint y: 247, endPoint x: 649, endPoint y: 254, distance: 149.2
click at [637, 254] on div at bounding box center [634, 246] width 5 height 33
drag, startPoint x: 630, startPoint y: 344, endPoint x: 357, endPoint y: 336, distance: 273.1
click at [357, 336] on div "[US_STATE][GEOGRAPHIC_DATA] - [PERSON_NAME] Phase 1 Year 1 [prorated]" at bounding box center [474, 344] width 352 height 32
checkbox input "false"
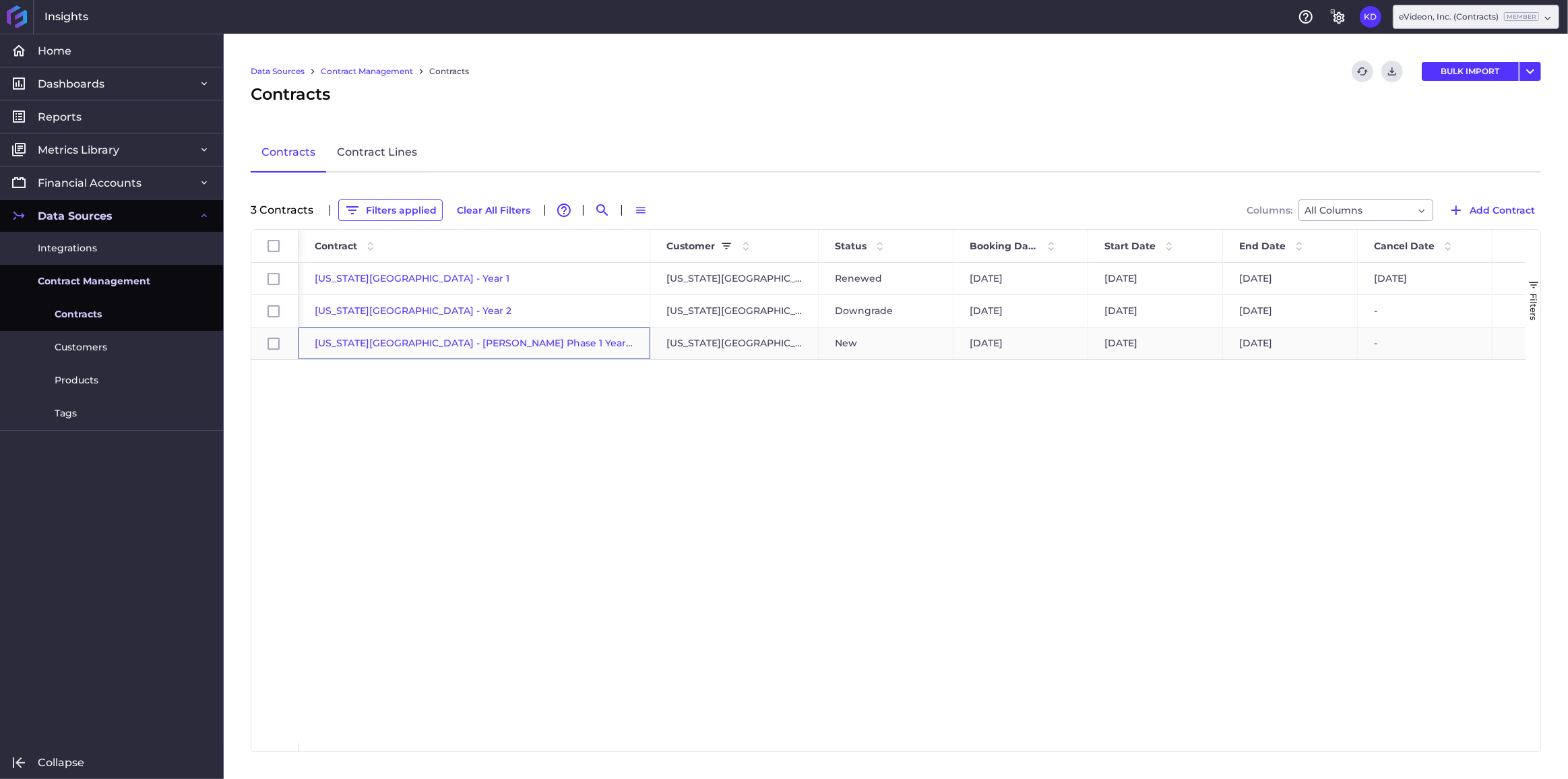
checkbox input "true"
checkbox input "false"
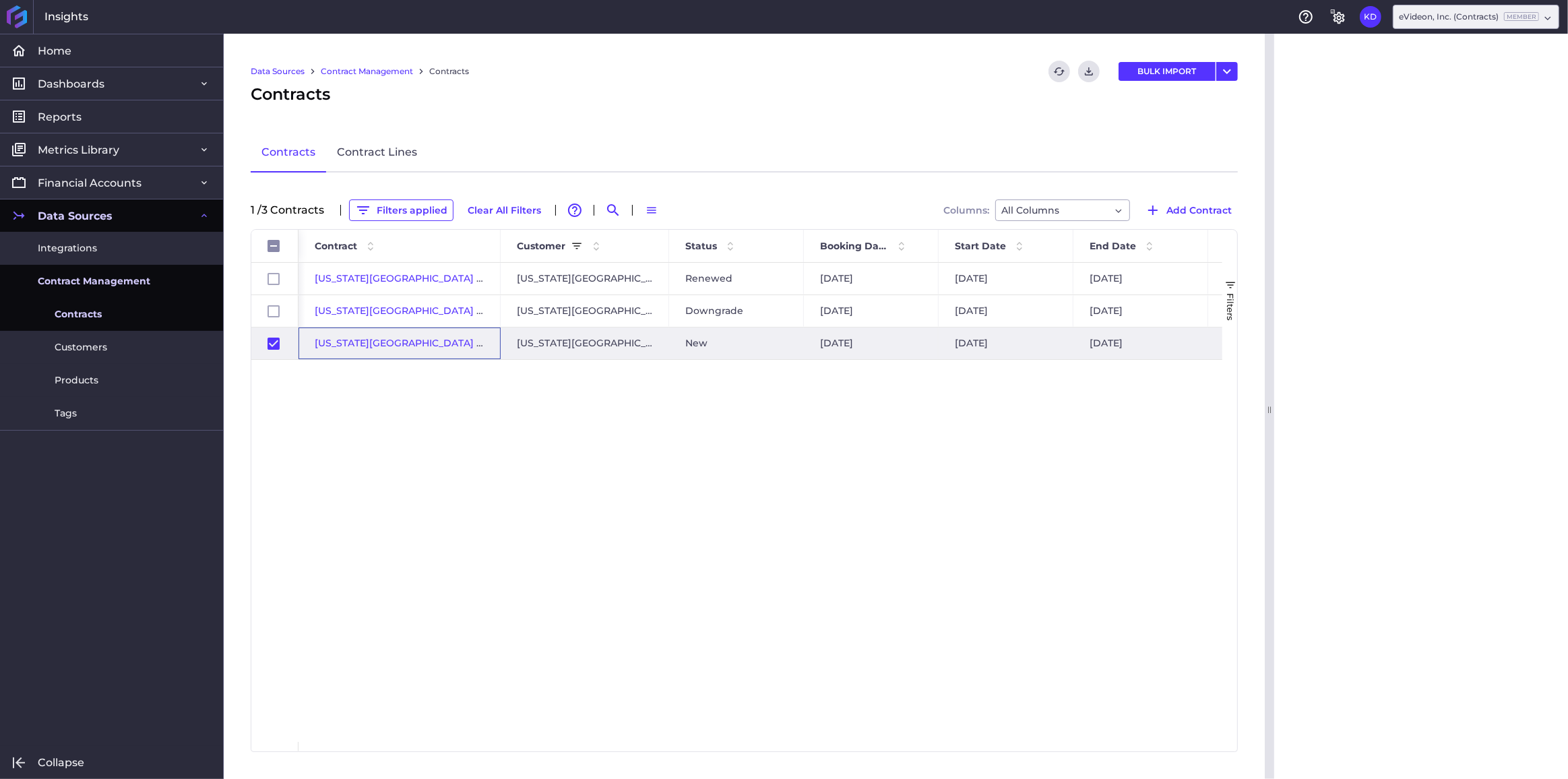
click at [343, 343] on span "[US_STATE][GEOGRAPHIC_DATA] - [PERSON_NAME] Phase 1 Year 1 [prorated]" at bounding box center [500, 343] width 369 height 12
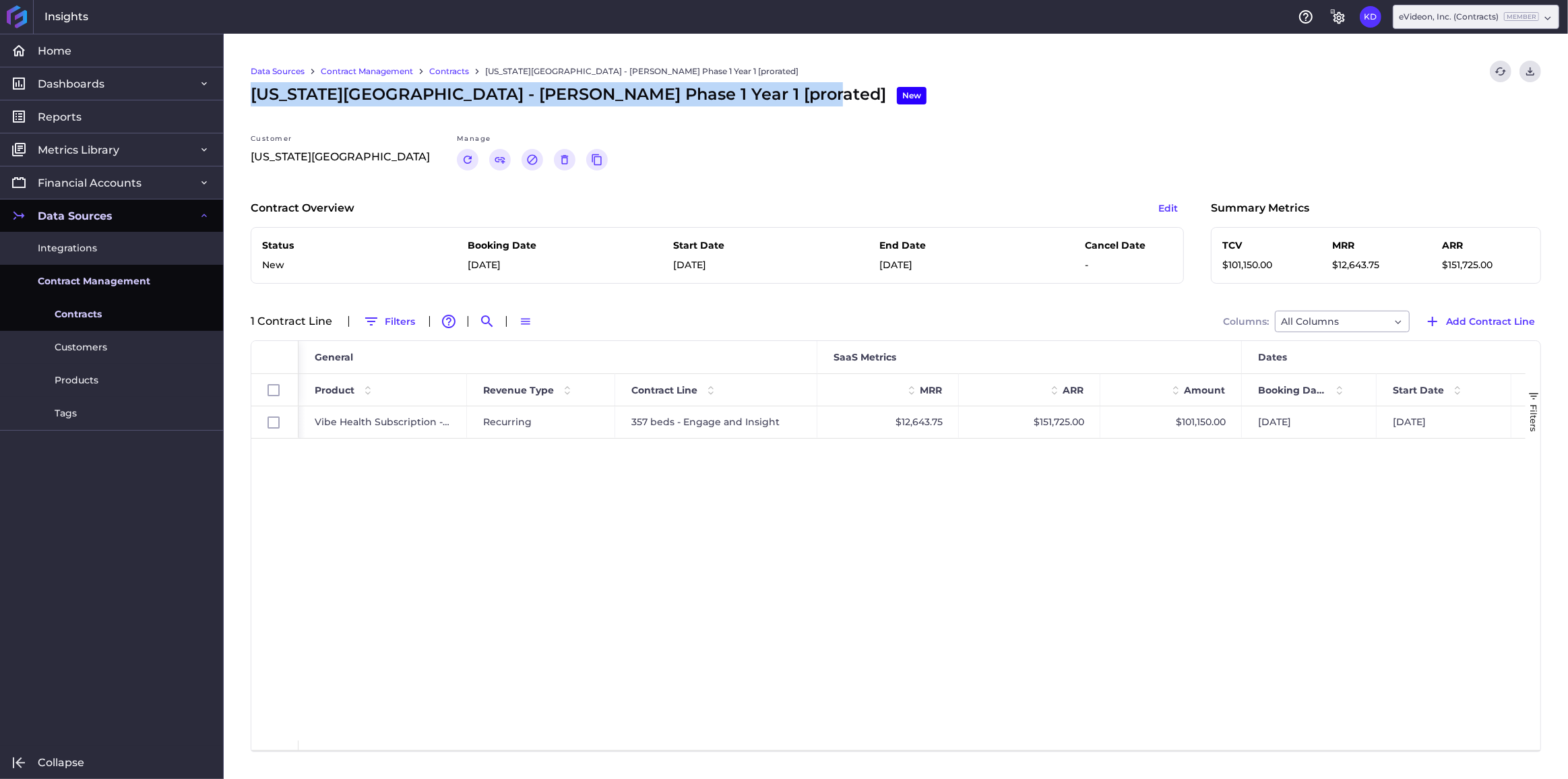
drag, startPoint x: 793, startPoint y: 95, endPoint x: 247, endPoint y: 92, distance: 546.0
click at [247, 92] on div "Data Sources Contract Management Contracts [US_STATE][GEOGRAPHIC_DATA] - [PERSO…" at bounding box center [896, 407] width 1345 height 746
copy span "[US_STATE][GEOGRAPHIC_DATA] - [PERSON_NAME] Phase 1 Year 1 [prorated]"
click at [449, 67] on link "Contracts" at bounding box center [449, 71] width 40 height 12
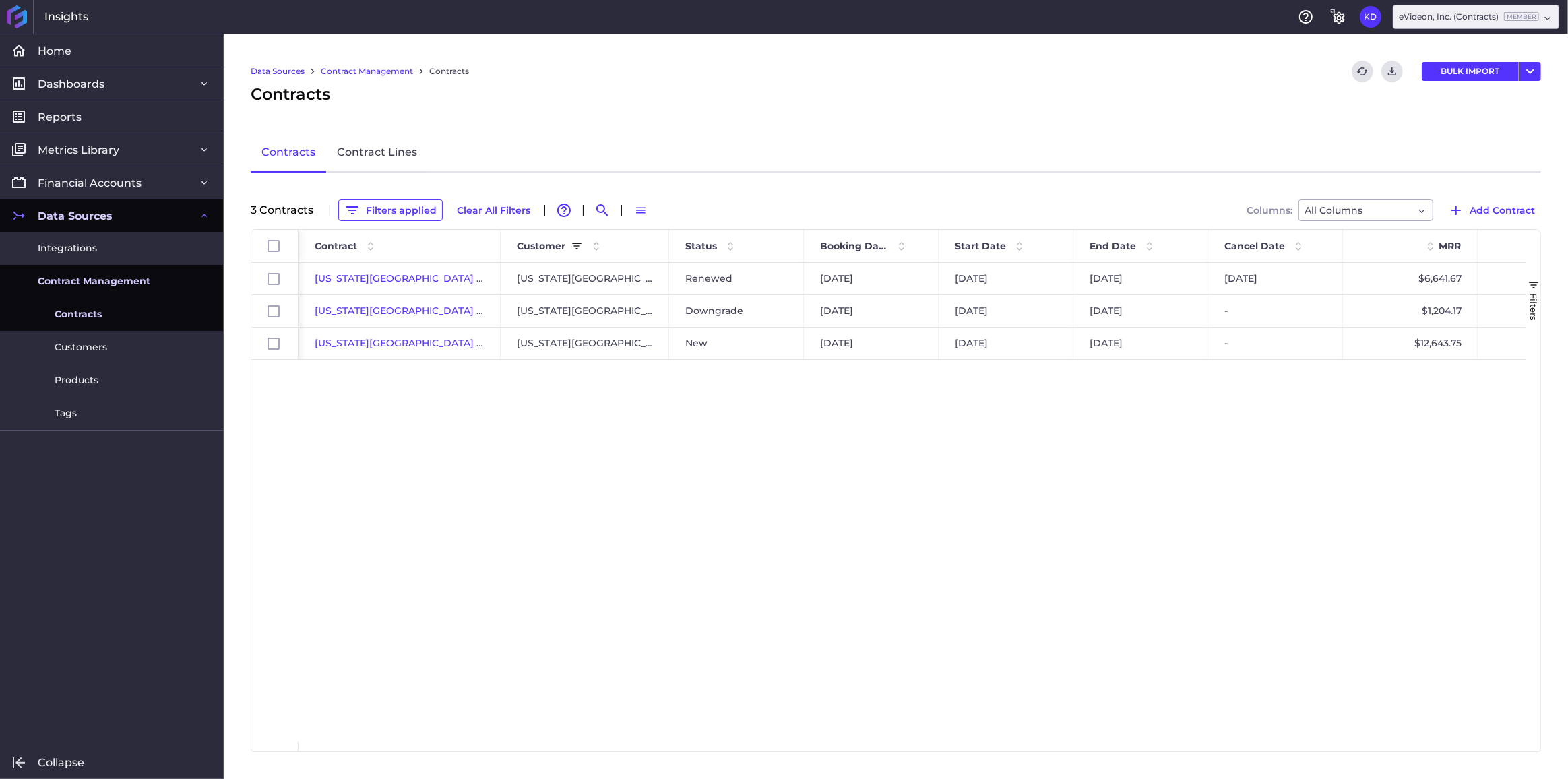
drag, startPoint x: 662, startPoint y: 437, endPoint x: 483, endPoint y: 280, distance: 238.1
click at [661, 437] on div "[US_STATE][GEOGRAPHIC_DATA] - Year 1 [US_STATE][GEOGRAPHIC_DATA] Renewed [DATE]…" at bounding box center [912, 502] width 1227 height 479
click at [1482, 210] on span "Add Contract" at bounding box center [1502, 210] width 65 height 15
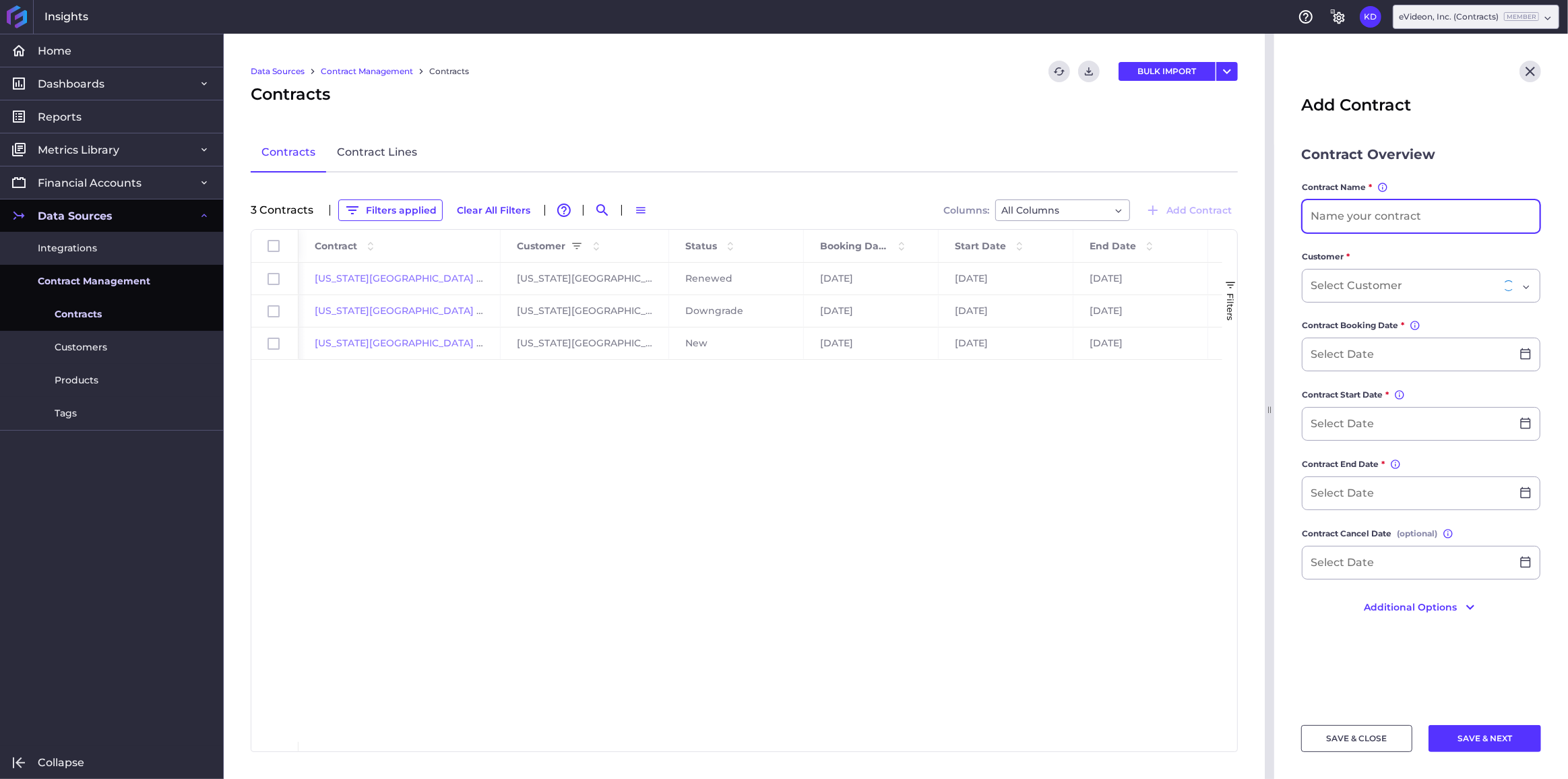
click at [1411, 218] on input at bounding box center [1421, 216] width 237 height 33
paste input "[US_STATE][GEOGRAPHIC_DATA] - [PERSON_NAME] Phase 1 Year 1 [prorated]"
click at [1438, 212] on input "[US_STATE][GEOGRAPHIC_DATA] - [PERSON_NAME] Phase 1 Year 1 [prorated]" at bounding box center [1421, 216] width 237 height 33
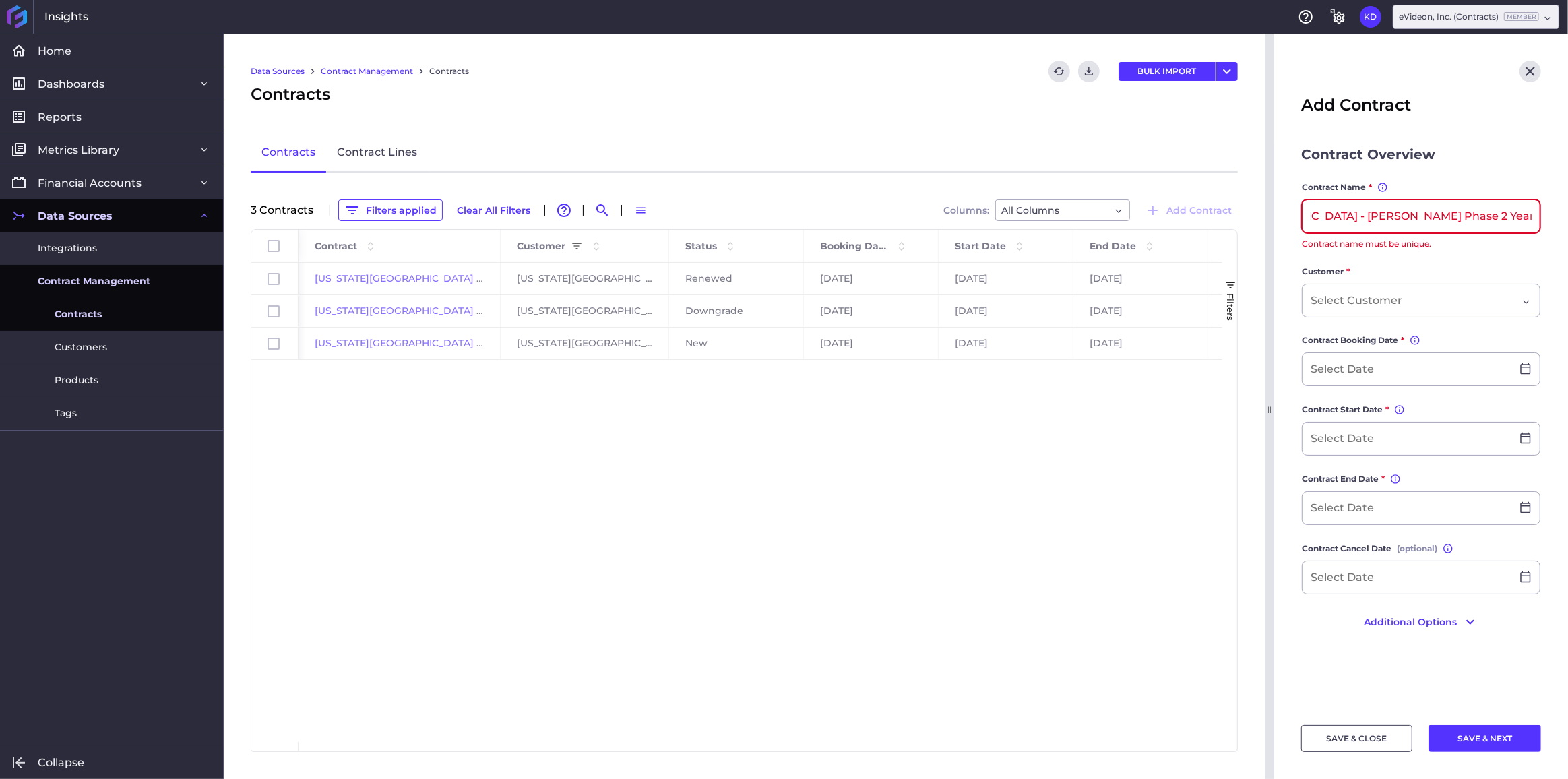
scroll to position [0, 128]
type input "[US_STATE][GEOGRAPHIC_DATA] - [PERSON_NAME] Phase 2 Year 1 [prorated]"
click at [1422, 295] on div "Dropdown select" at bounding box center [1421, 301] width 238 height 34
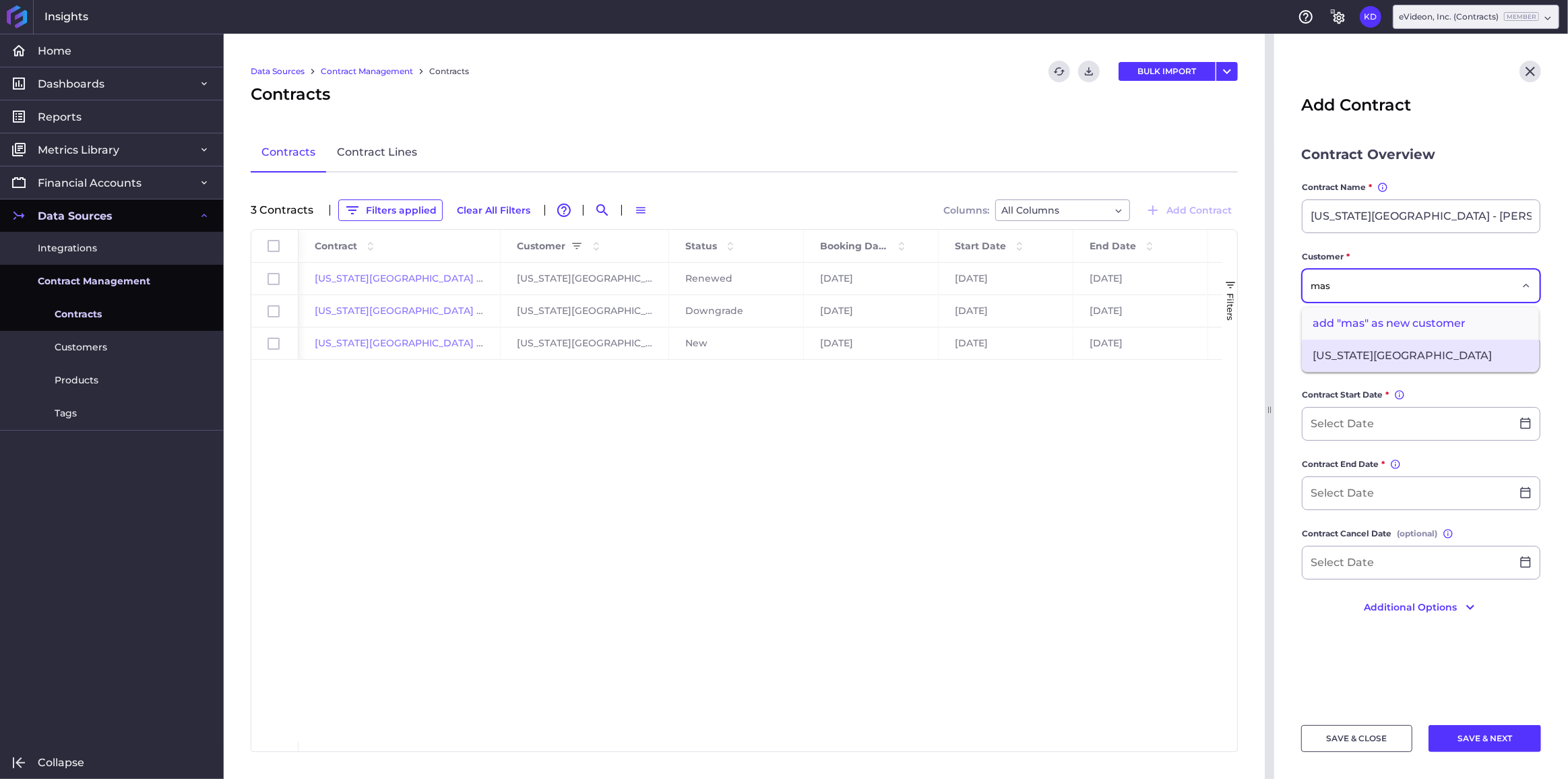
type input "mas"
click at [1420, 344] on span "[US_STATE][GEOGRAPHIC_DATA]" at bounding box center [1420, 356] width 237 height 33
click at [1286, 314] on main "Contract Overview Contract Name * You can change the contract name, but it must…" at bounding box center [1421, 426] width 294 height 565
click at [1340, 352] on input at bounding box center [1407, 354] width 209 height 33
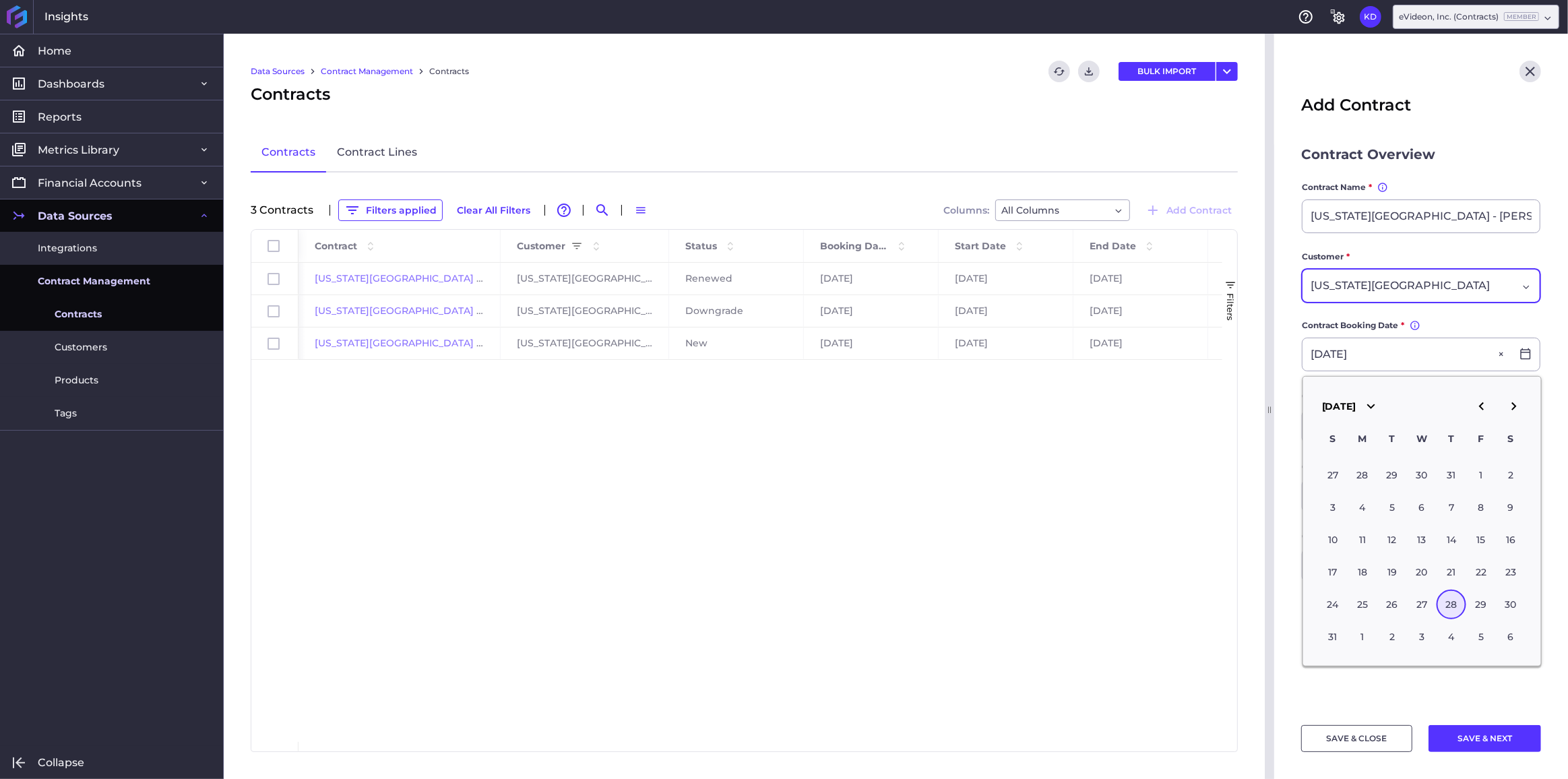
click at [1454, 603] on div "28" at bounding box center [1451, 604] width 30 height 30
type input "[DATE]"
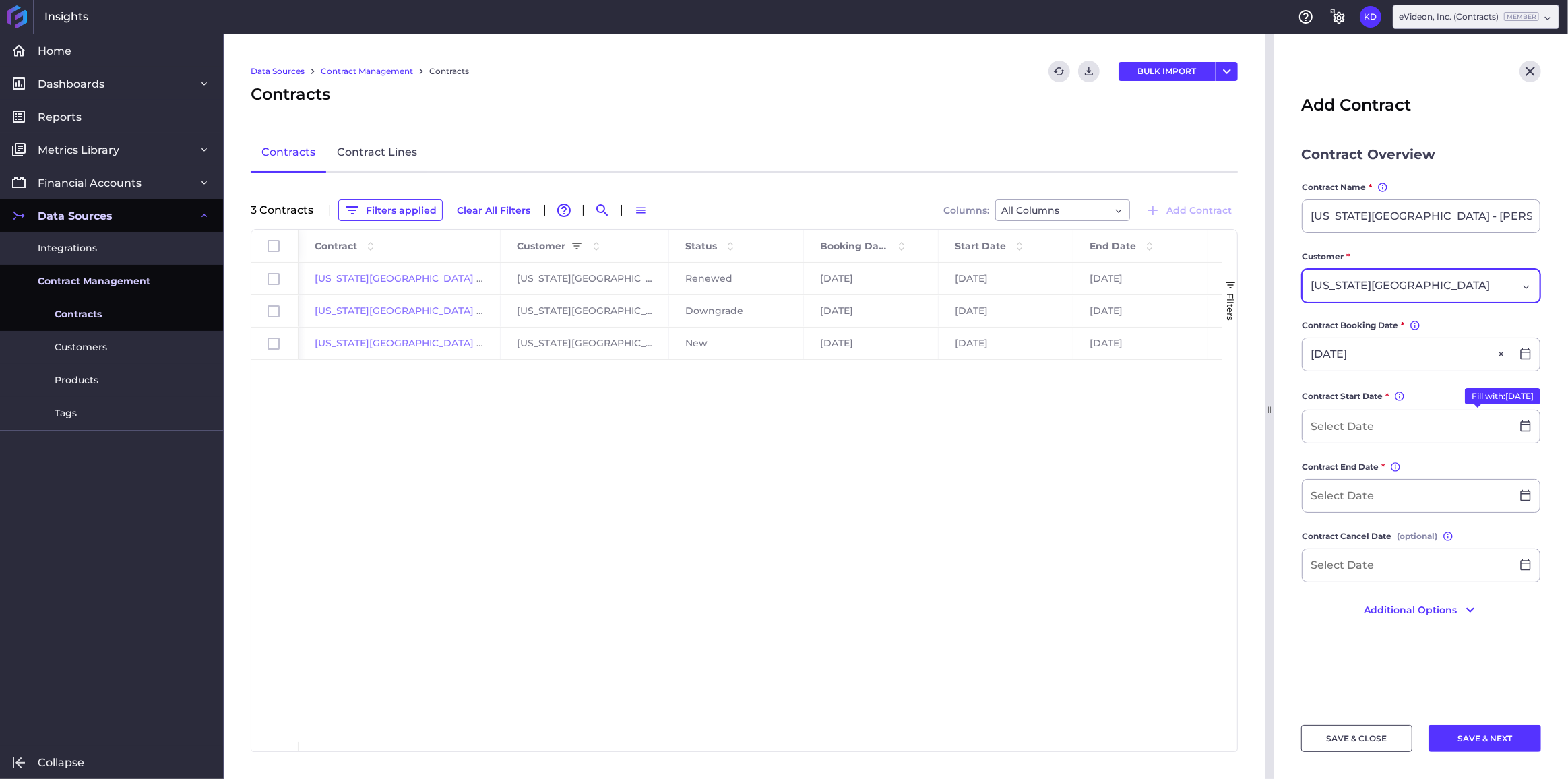
click at [1286, 404] on main "Contract Overview Contract Name * You can change the contract name, but it must…" at bounding box center [1421, 426] width 294 height 565
click at [1402, 428] on input at bounding box center [1407, 426] width 209 height 33
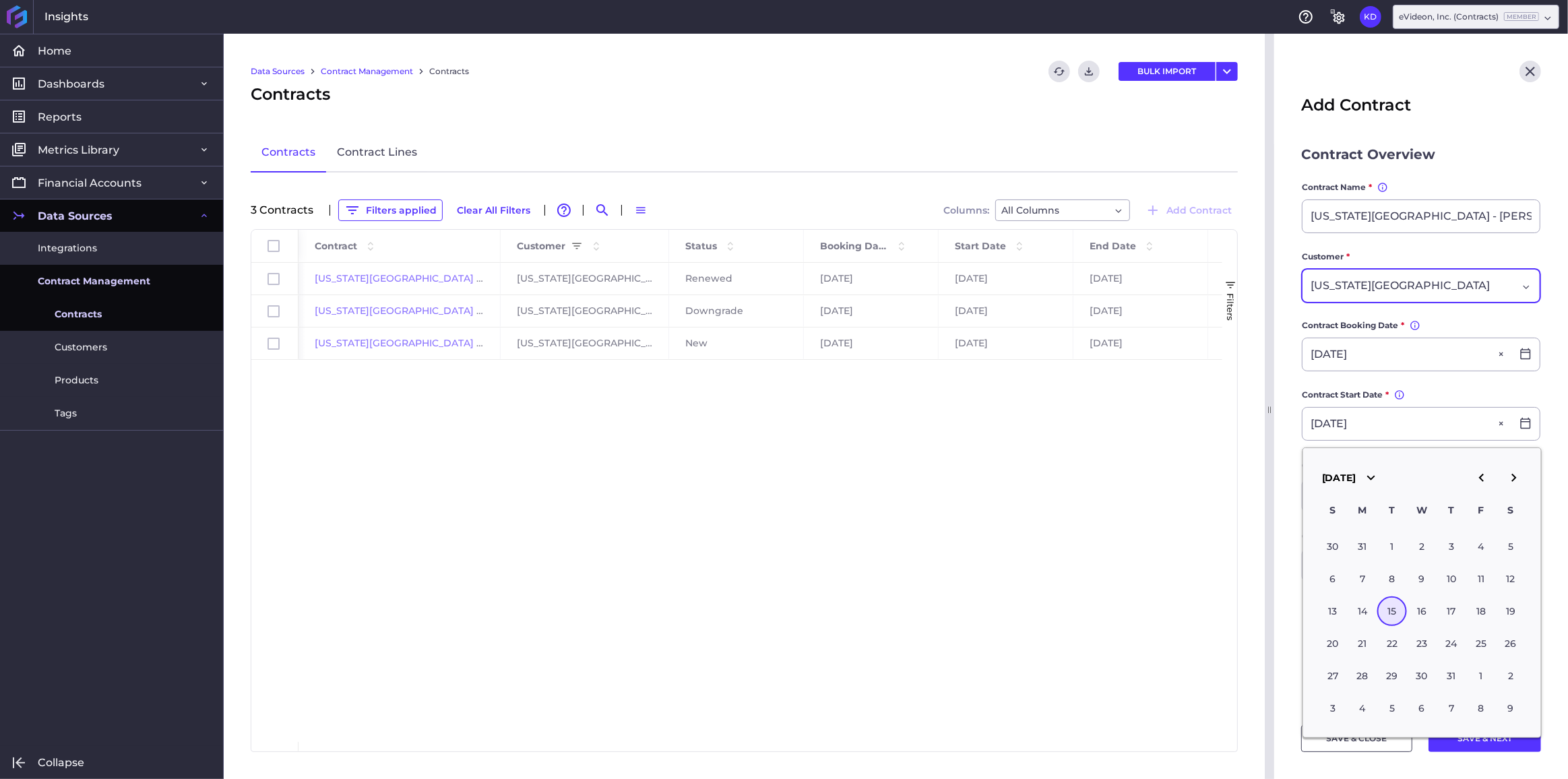
type input "[DATE]"
click at [1292, 431] on main "Contract Overview Contract Name * You can change the contract name, but it must…" at bounding box center [1421, 426] width 294 height 565
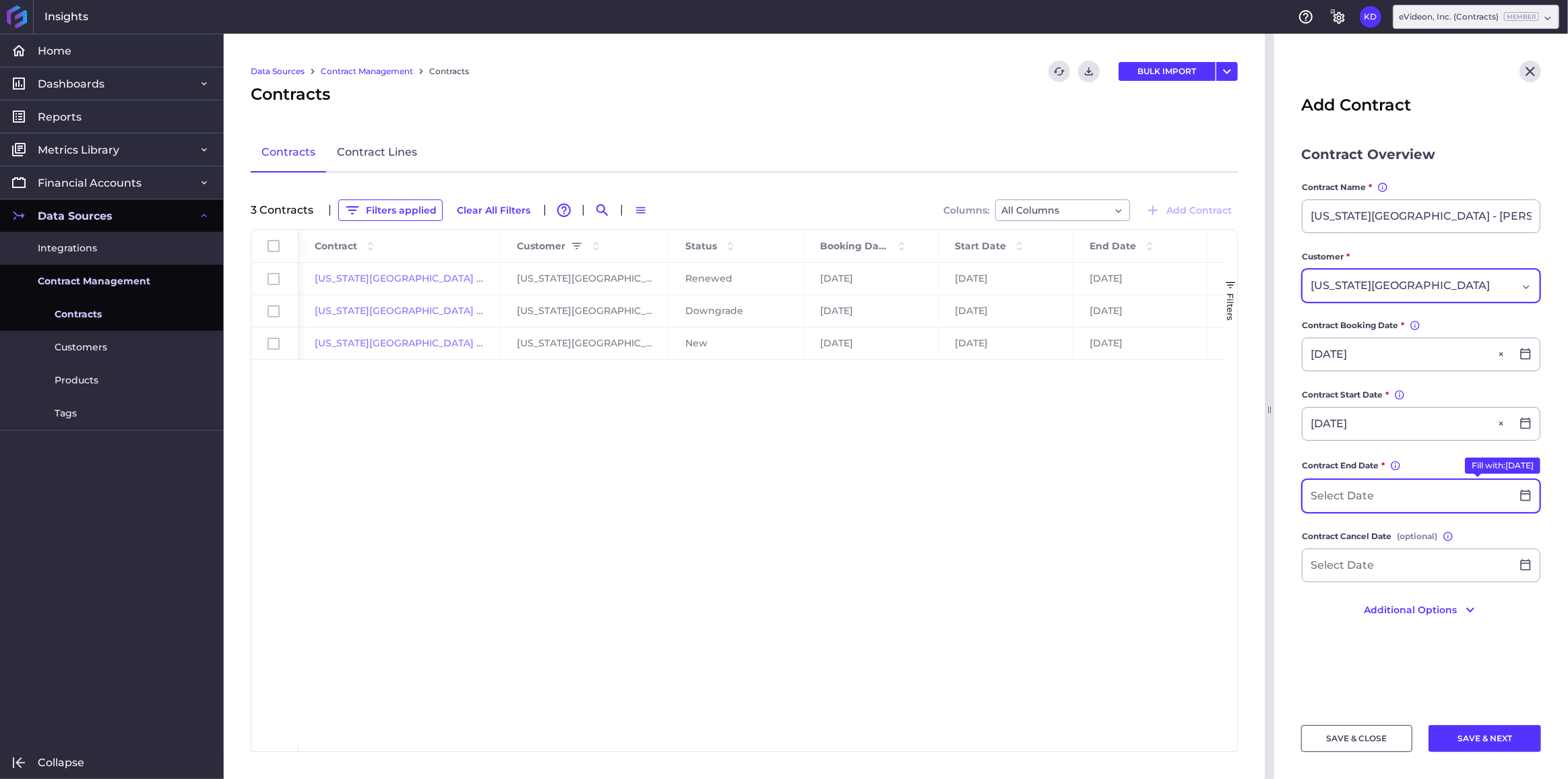
click at [1346, 487] on input at bounding box center [1407, 496] width 209 height 33
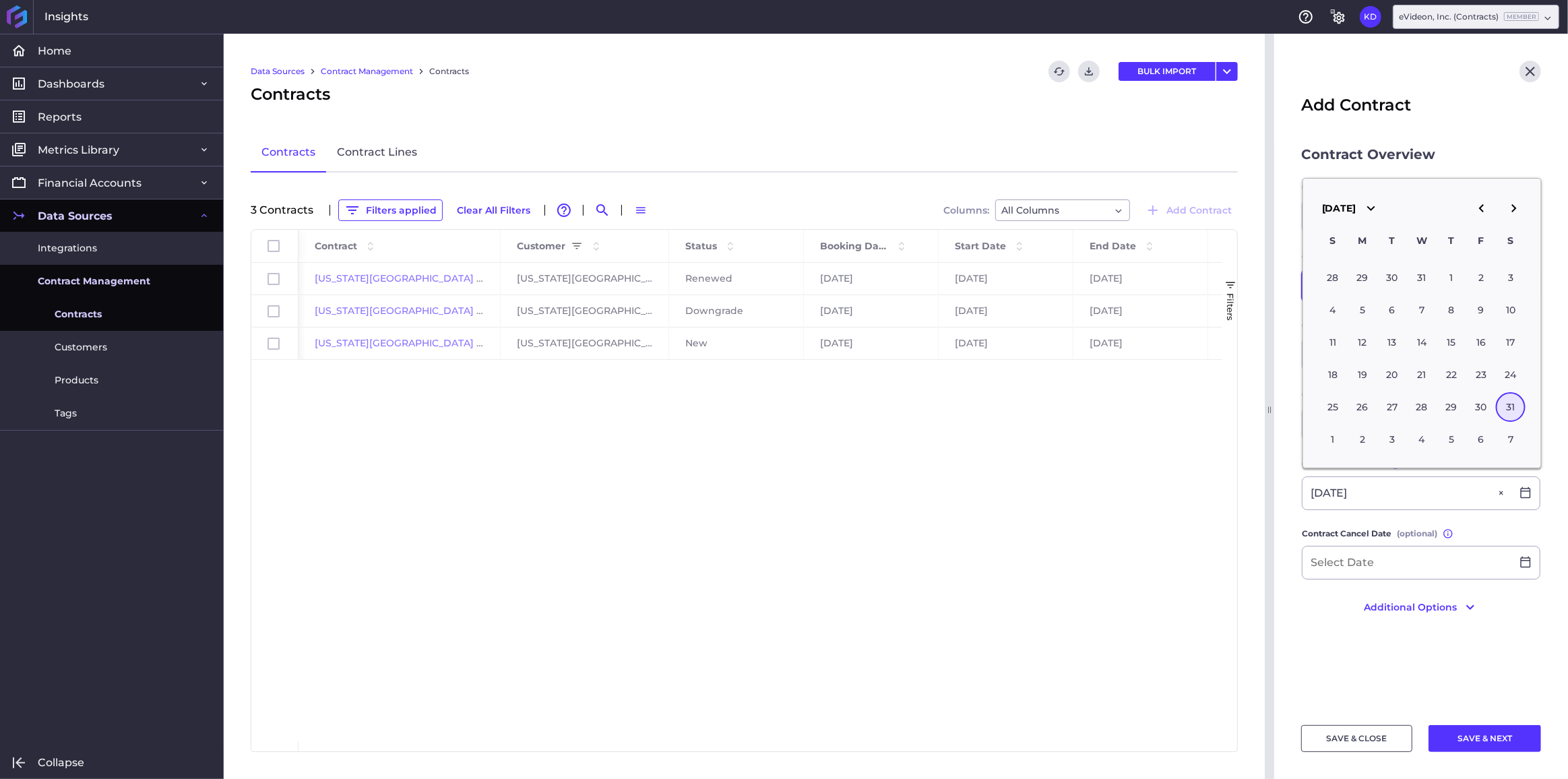
type input "[DATE]"
click at [1289, 488] on main "Contract Overview Contract Name * You can change the contract name, but it must…" at bounding box center [1421, 426] width 294 height 565
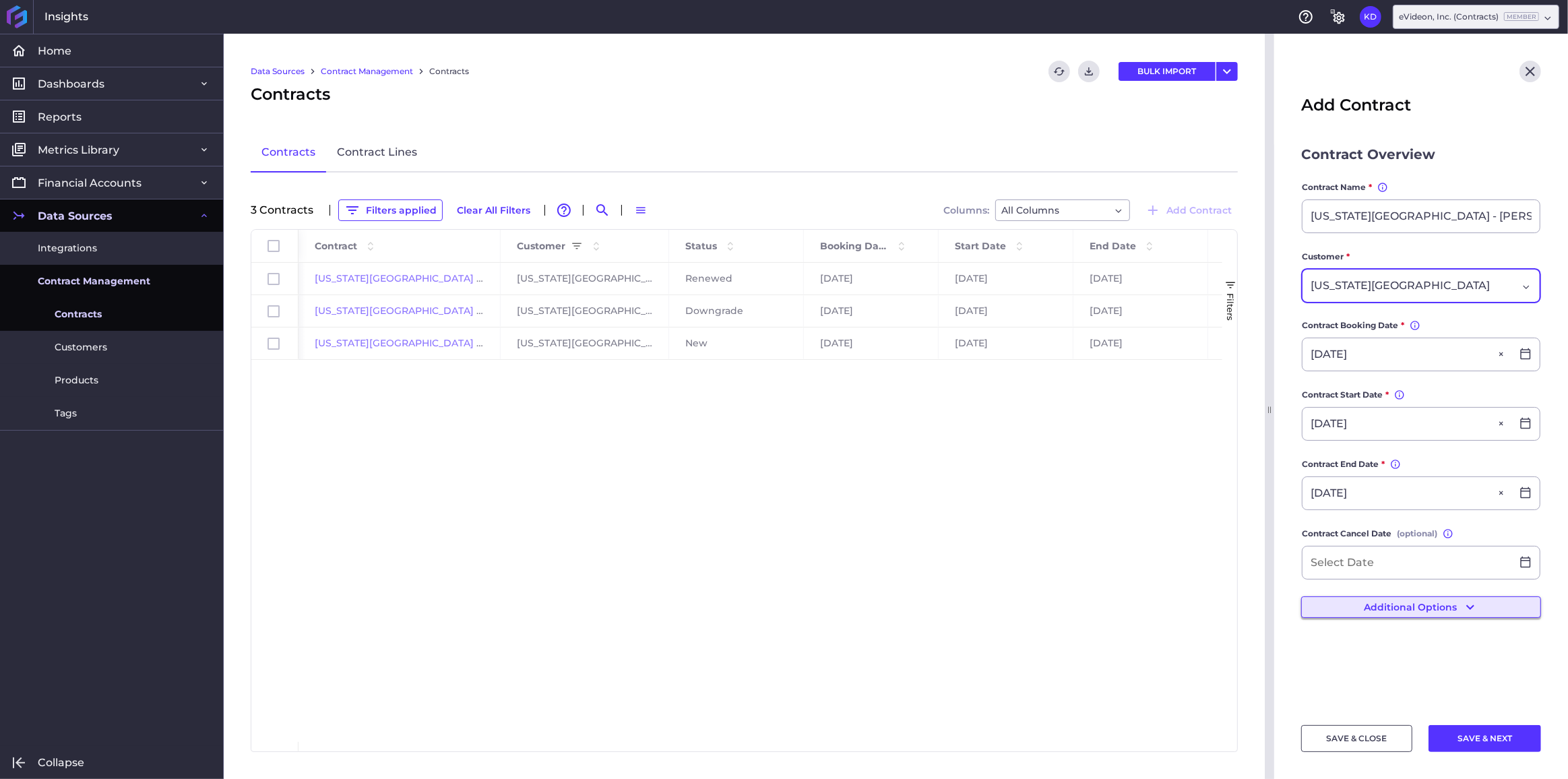
click at [1396, 600] on button "Additional Options" at bounding box center [1421, 607] width 240 height 21
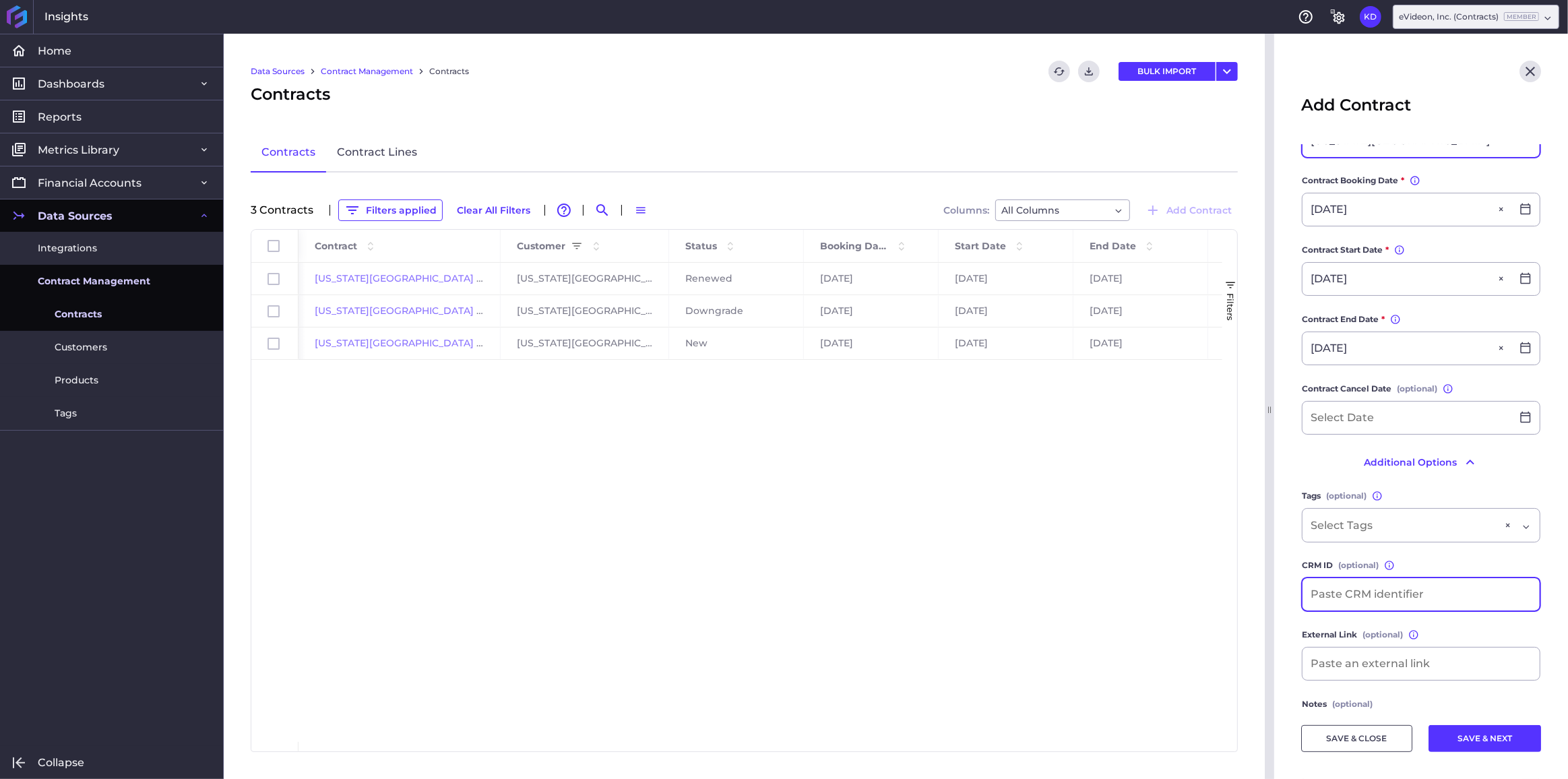
scroll to position [148, 0]
click at [1332, 523] on input "Dropdown select" at bounding box center [1345, 522] width 70 height 16
type input "mass"
click at [1367, 590] on span "[US_STATE][GEOGRAPHIC_DATA]" at bounding box center [1420, 593] width 237 height 33
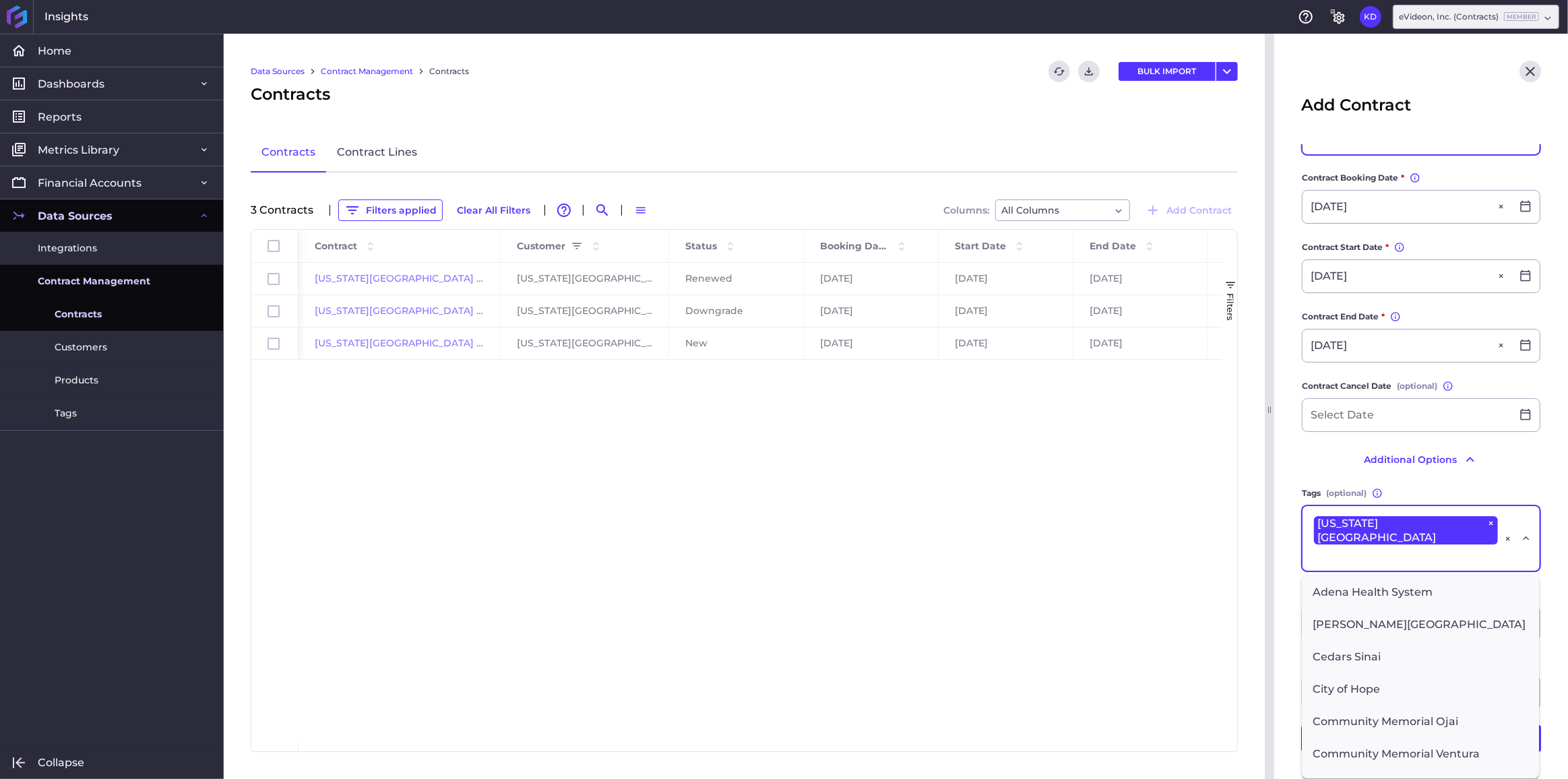
click at [1293, 564] on main "Contract Overview Contract Name * You can change the contract name, but it must…" at bounding box center [1421, 404] width 294 height 815
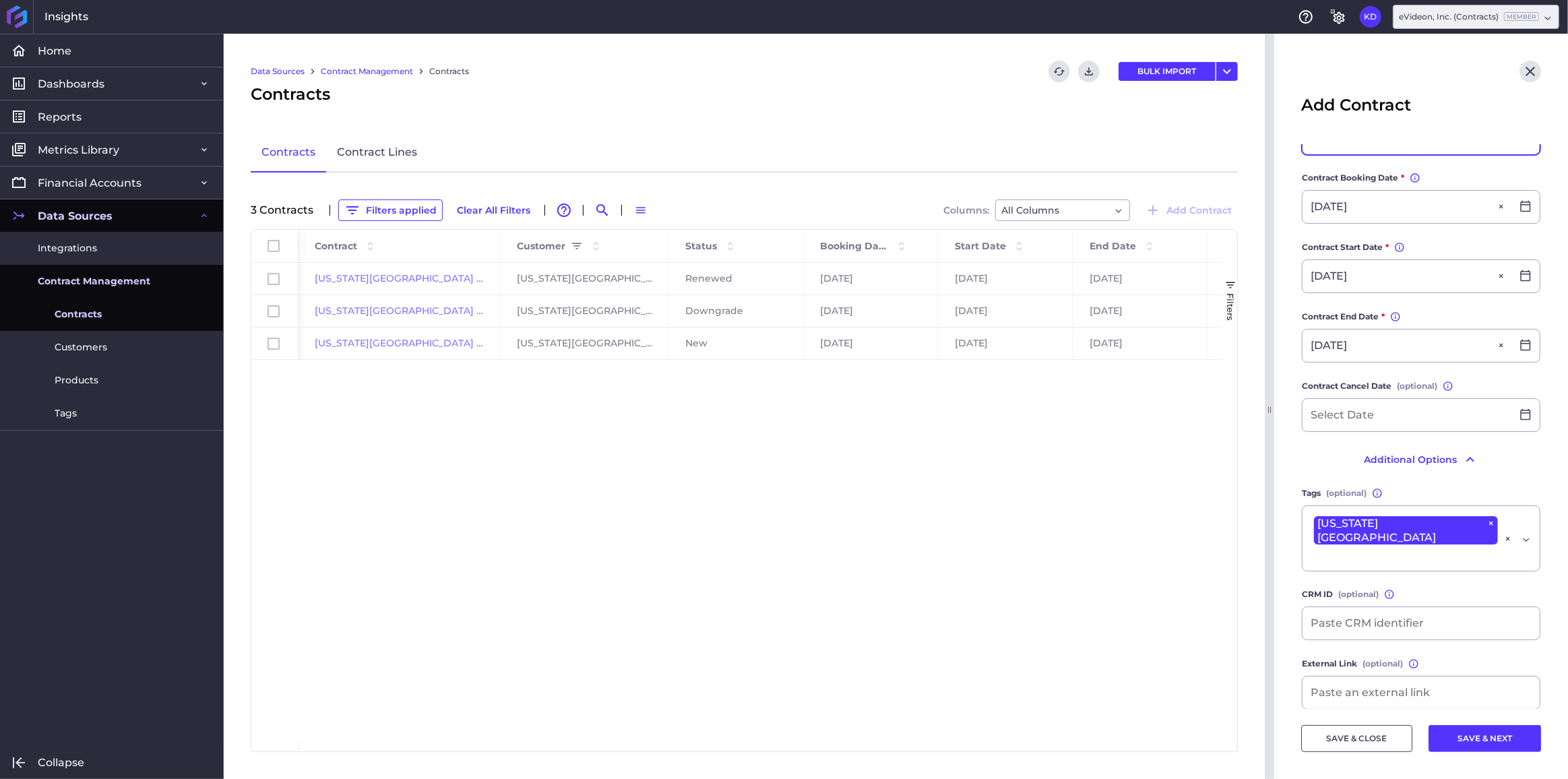
scroll to position [245, 0]
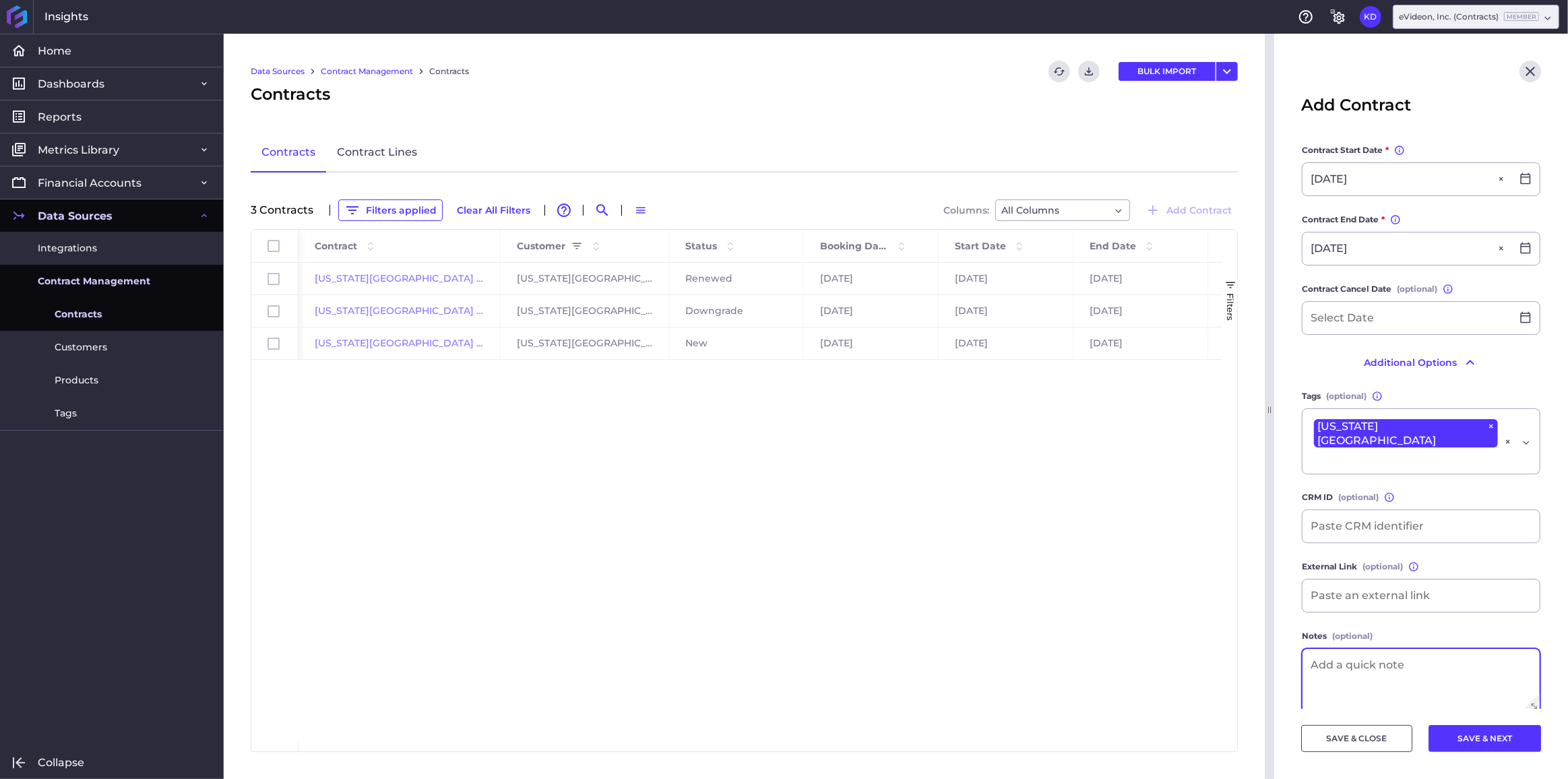
click at [1359, 668] on textarea at bounding box center [1421, 681] width 237 height 64
type textarea "8 month proration"
click at [1473, 743] on button "SAVE & NEXT" at bounding box center [1485, 739] width 113 height 27
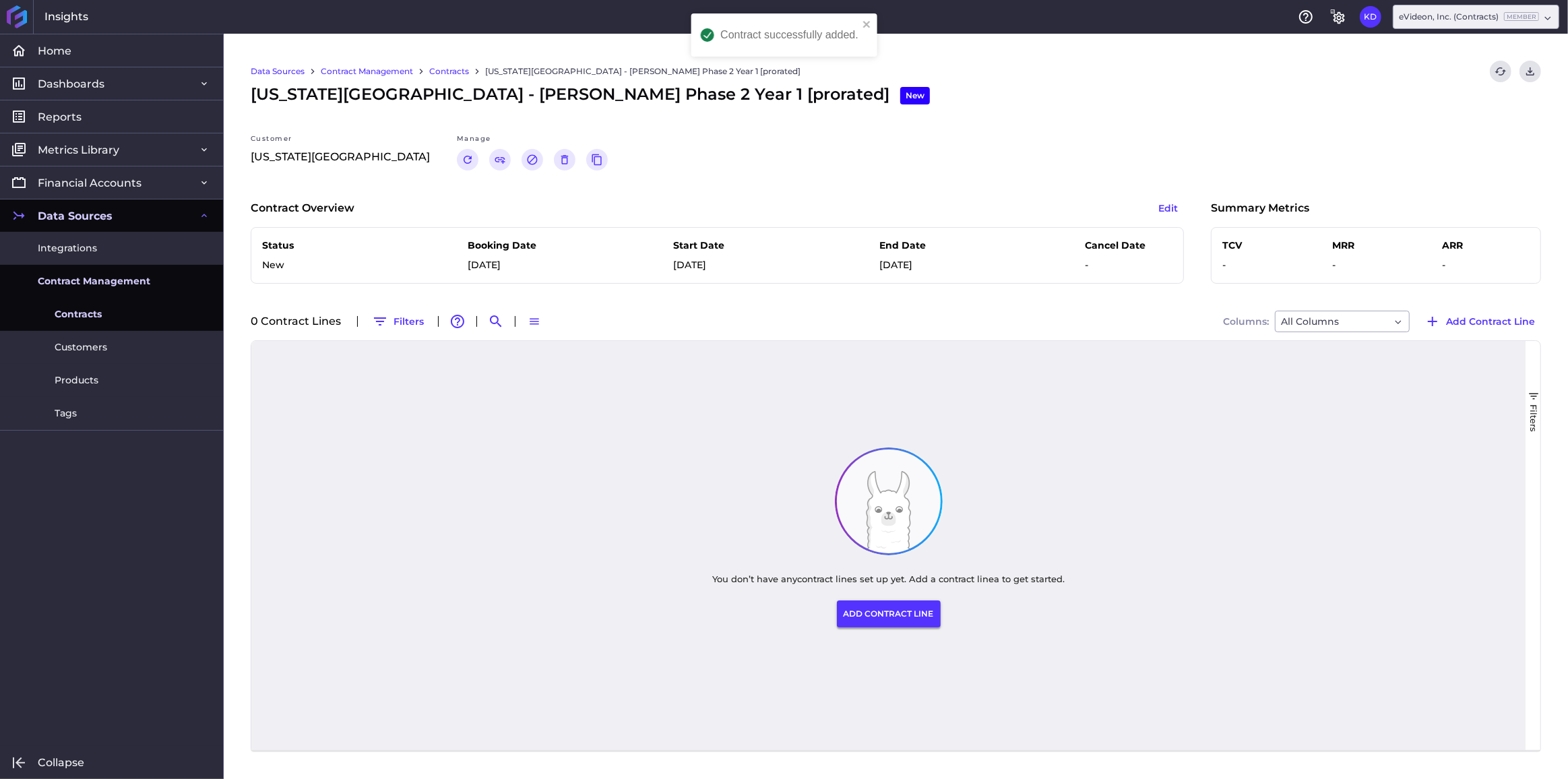
click at [885, 611] on button "ADD CONTRACT LINE" at bounding box center [889, 614] width 104 height 27
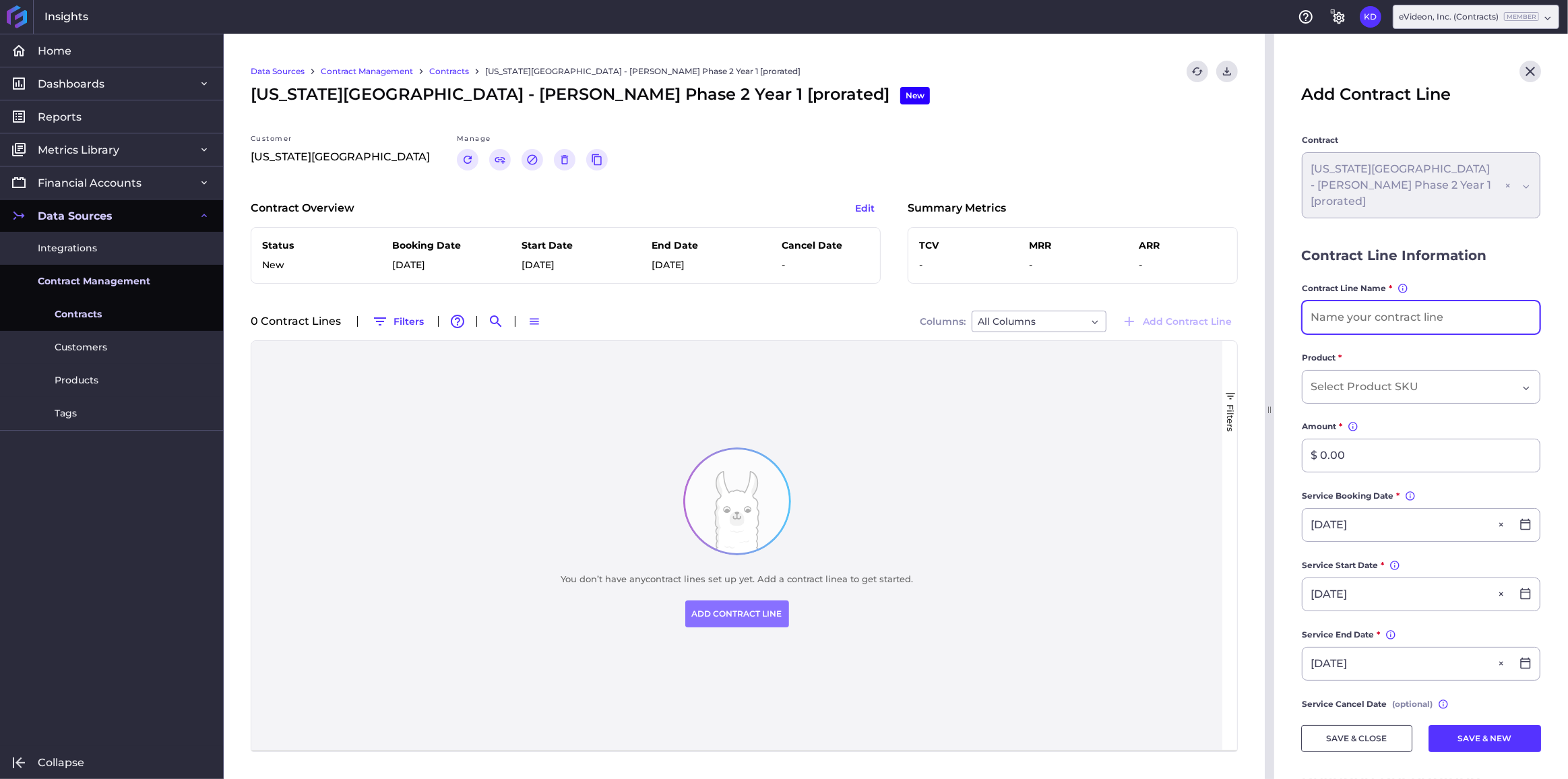
click at [1345, 316] on input at bounding box center [1421, 317] width 237 height 33
type input "325 - Engage and Insight"
click at [1360, 390] on input "Dropdown select" at bounding box center [1367, 386] width 113 height 16
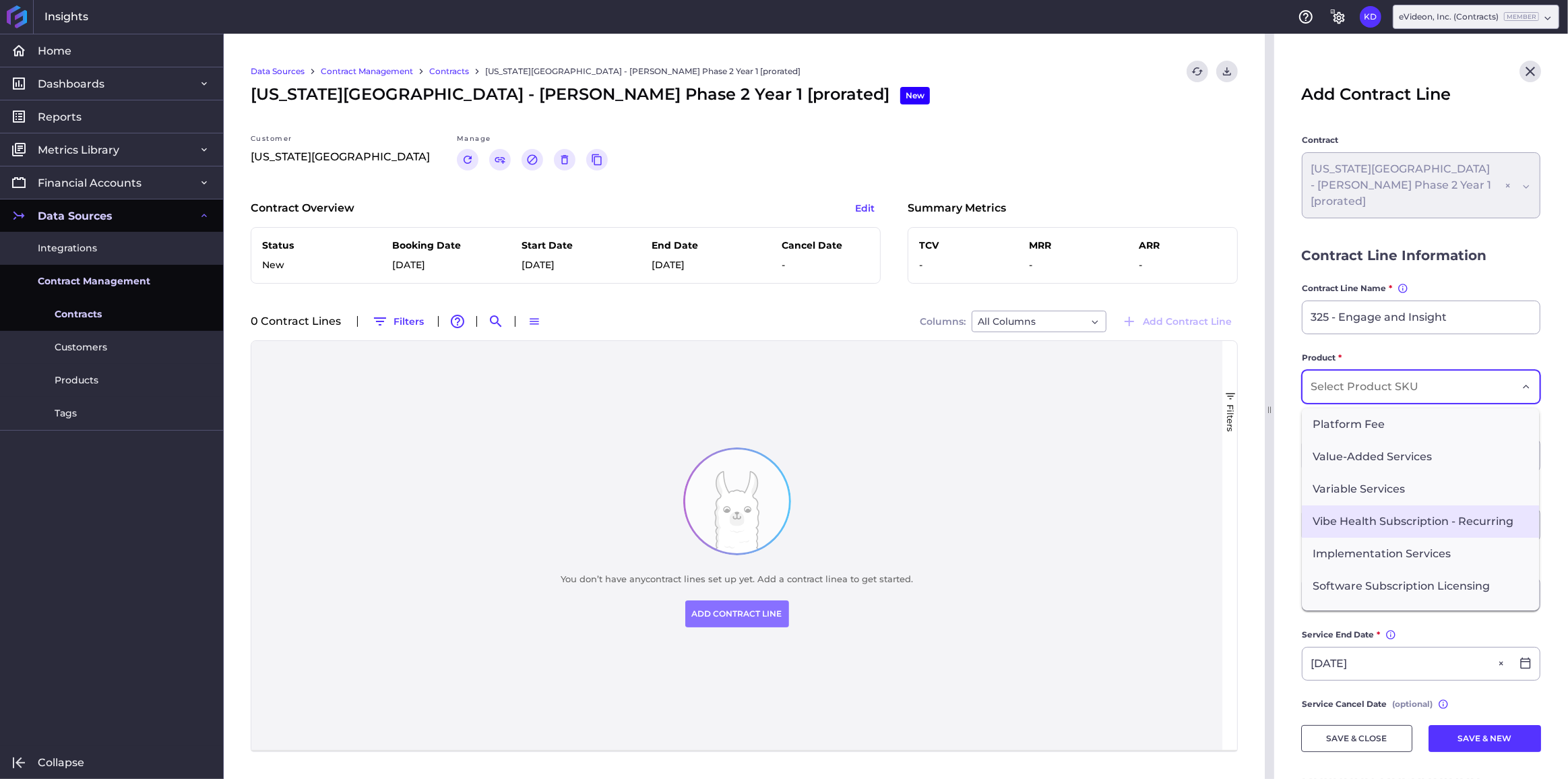
click at [1398, 516] on span "Vibe Health Subscription - Recurring" at bounding box center [1420, 522] width 237 height 33
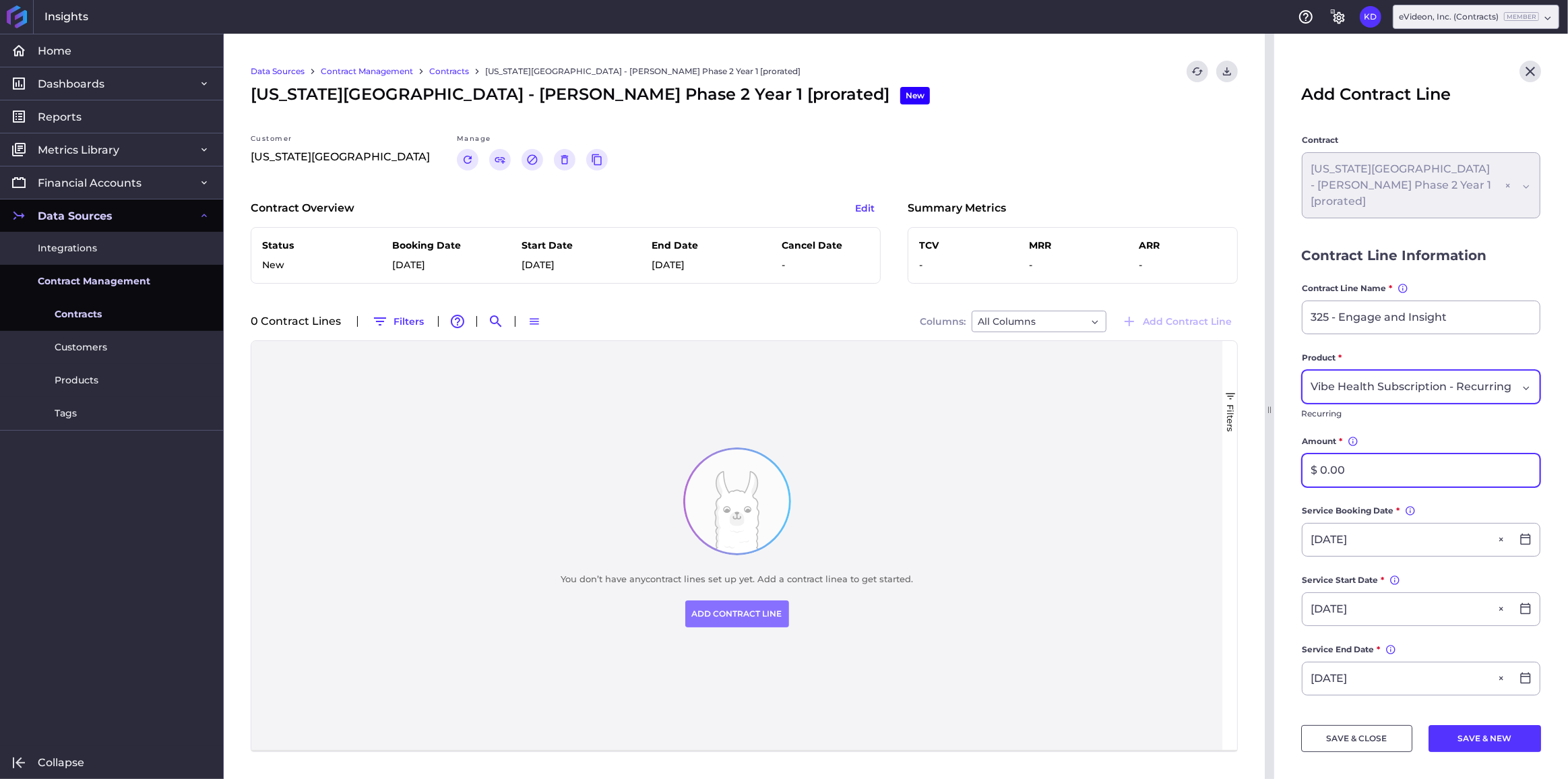
click at [1379, 485] on input "$ 0.00" at bounding box center [1421, 470] width 237 height 33
type input "$ 92,083.33"
click at [1412, 449] on label "Amount * Enter the total value of this product from the Service Start Date to t…" at bounding box center [1421, 444] width 238 height 19
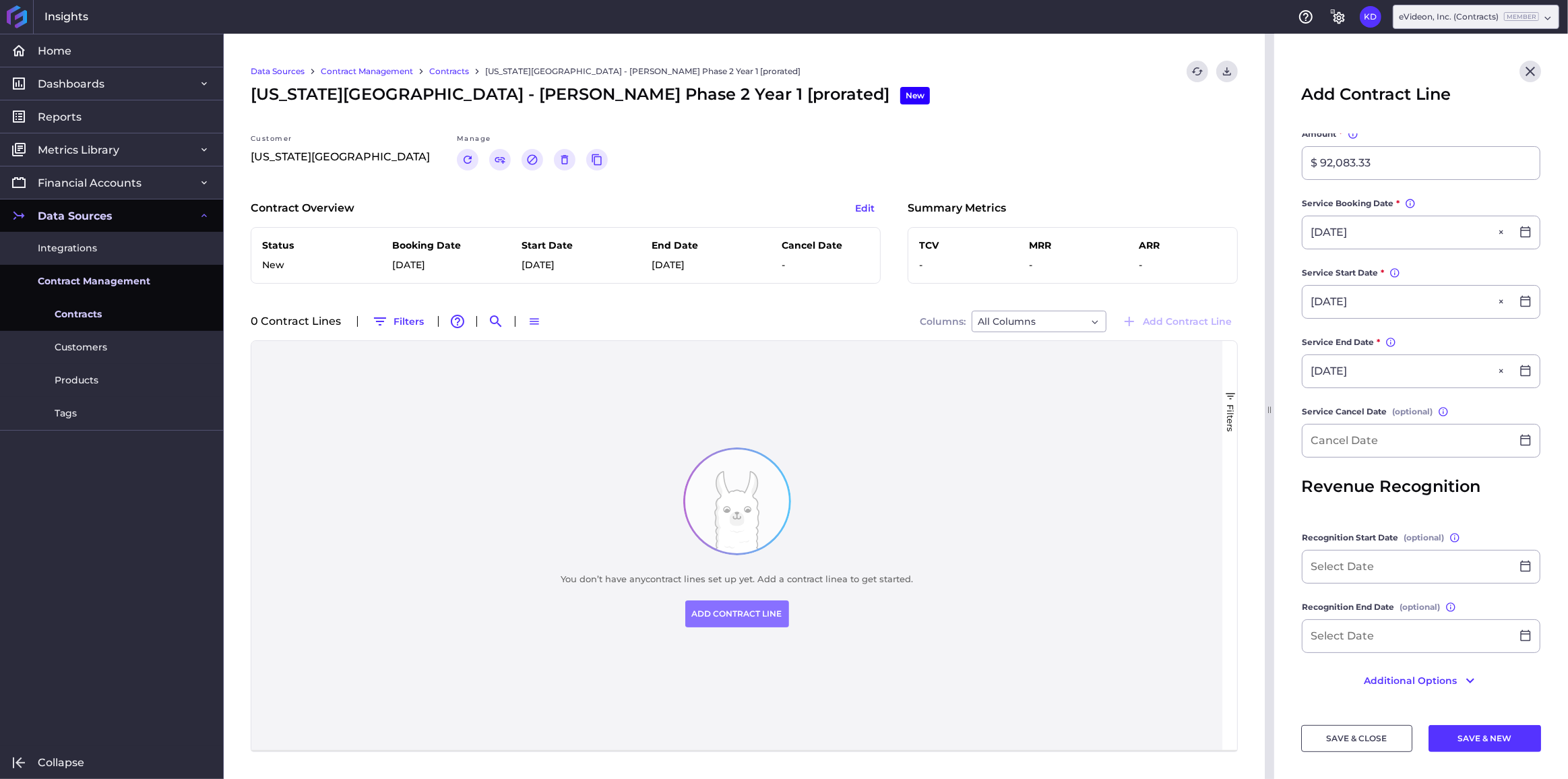
scroll to position [317, 0]
click at [1411, 301] on input "[DATE]" at bounding box center [1407, 301] width 209 height 33
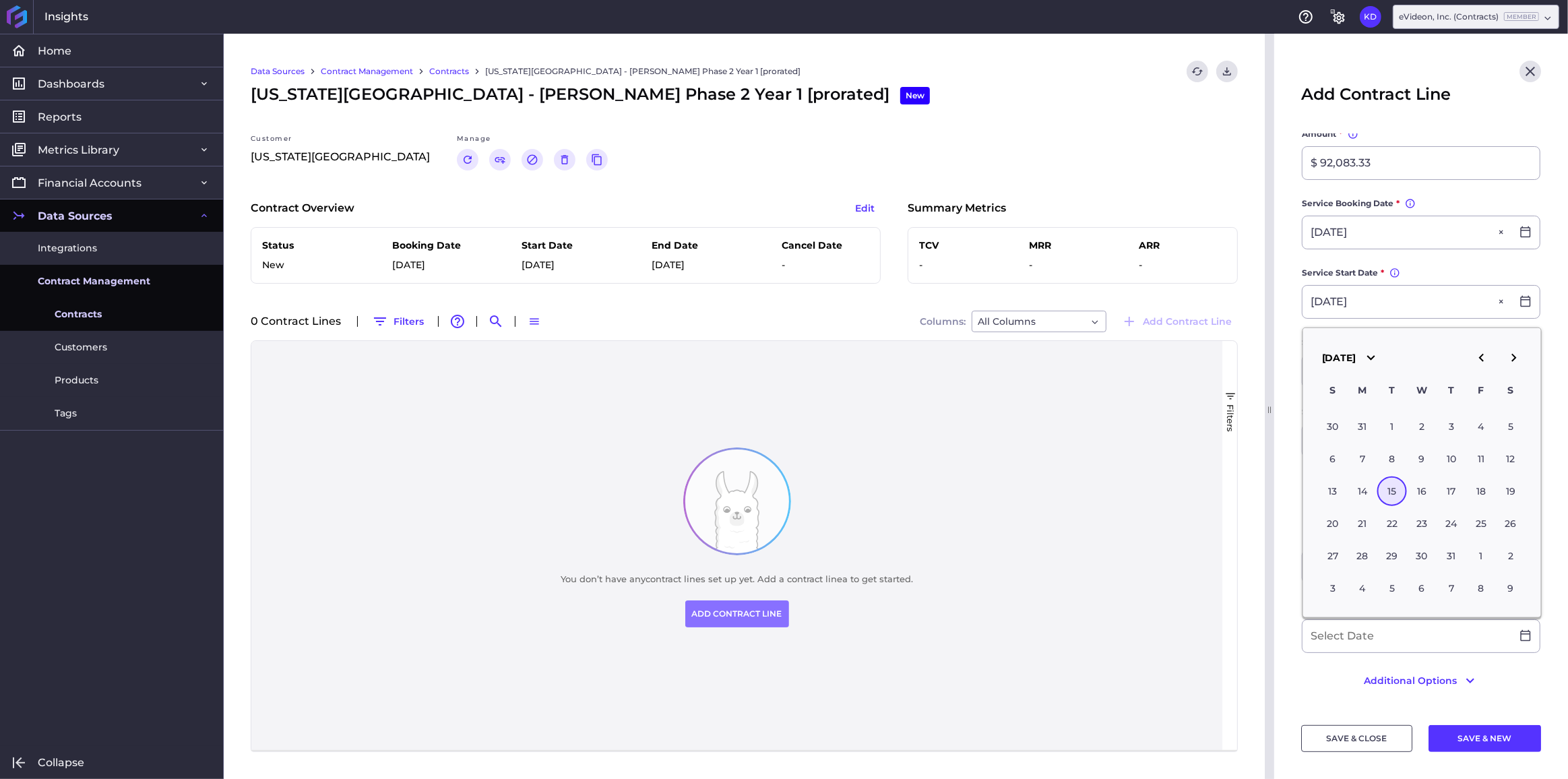
click at [1295, 353] on main "Contract [US_STATE][GEOGRAPHIC_DATA] - [GEOGRAPHIC_DATA] Phase 2 Year 1 [prorat…" at bounding box center [1421, 267] width 294 height 883
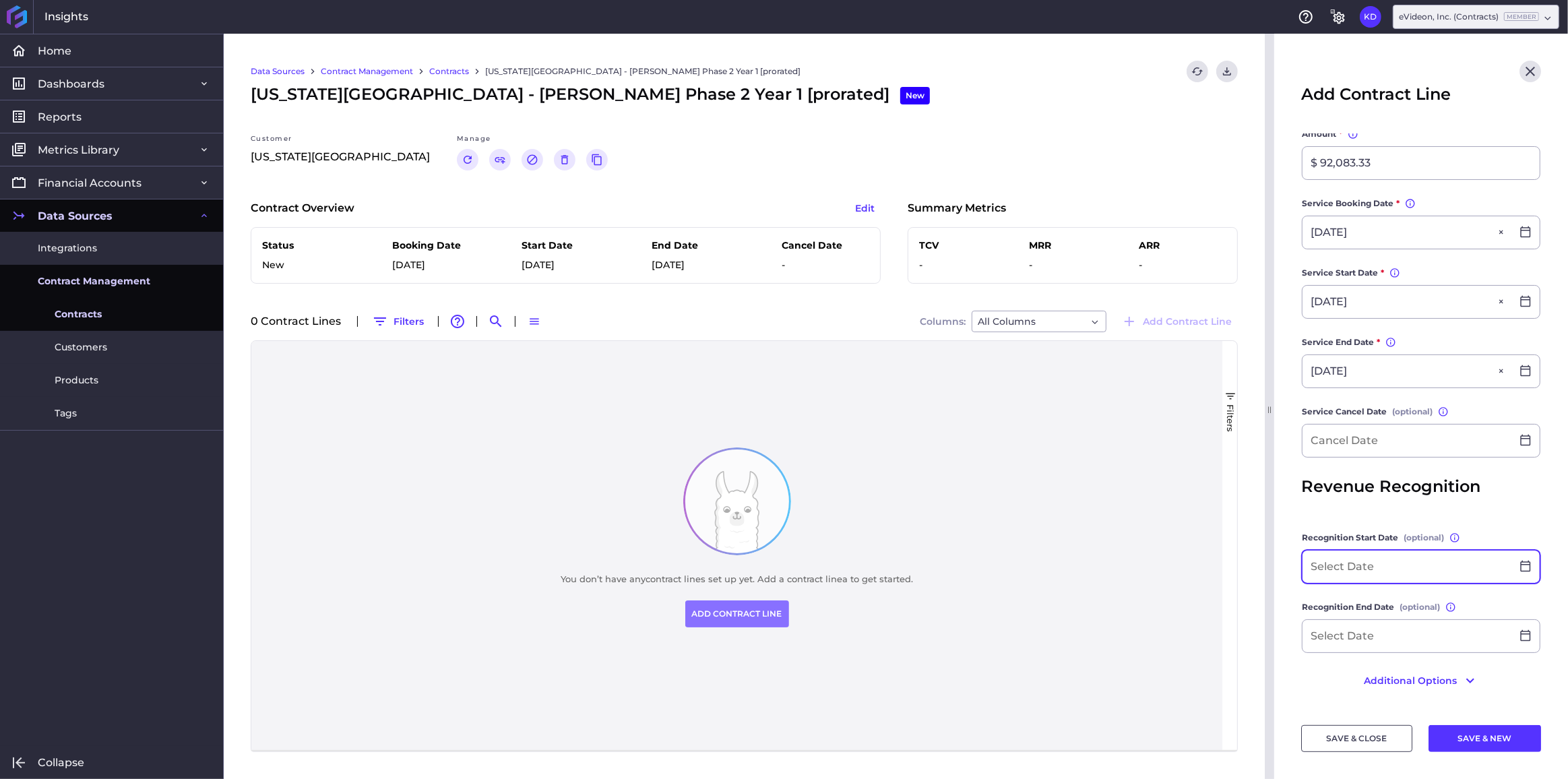
click at [1421, 569] on input at bounding box center [1407, 566] width 209 height 33
paste input "[DATE]"
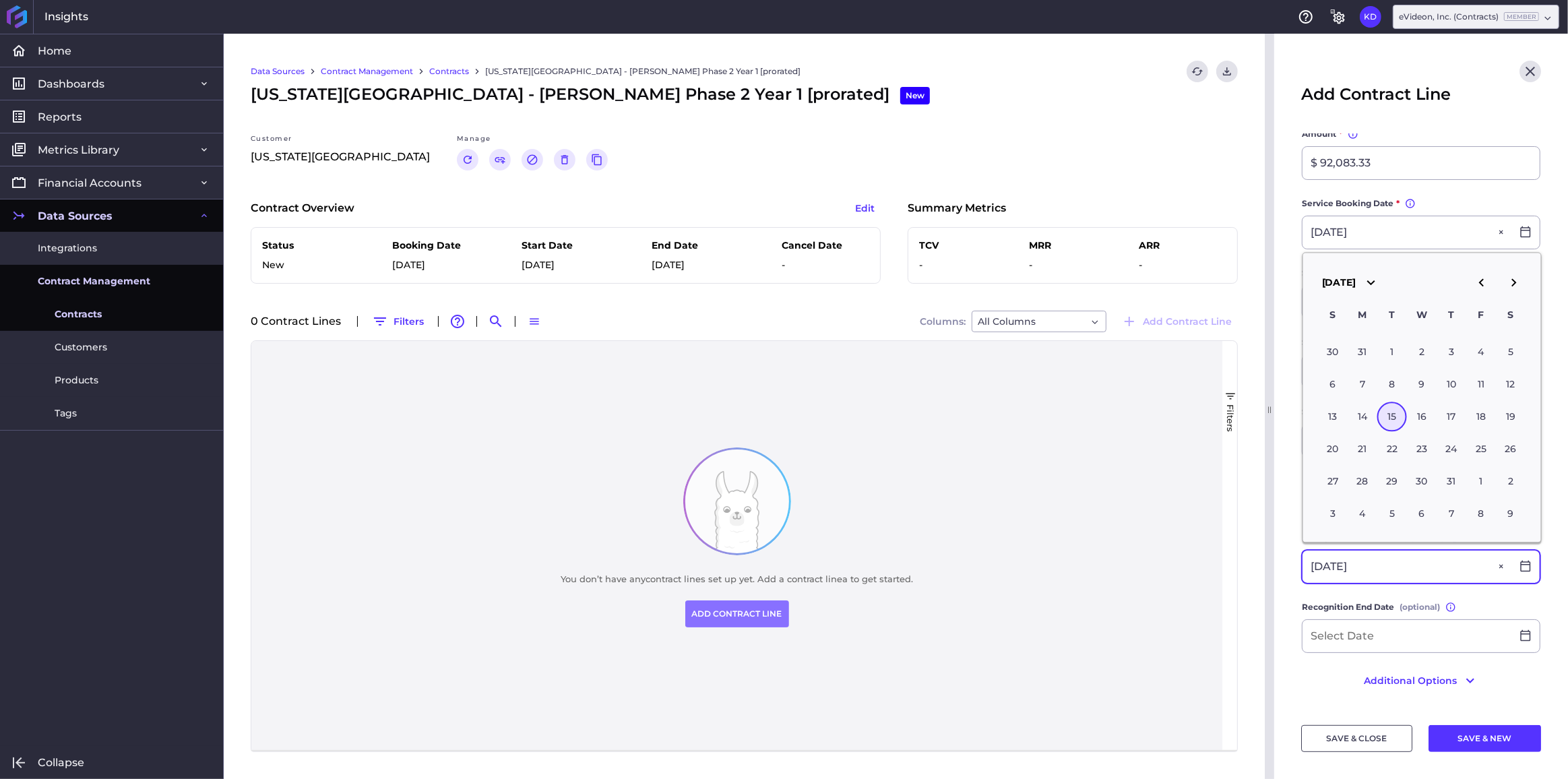
type input "[DATE]"
click at [1286, 512] on main "Contract [US_STATE][GEOGRAPHIC_DATA] - [GEOGRAPHIC_DATA] Phase 2 Year 1 [prorat…" at bounding box center [1421, 267] width 294 height 883
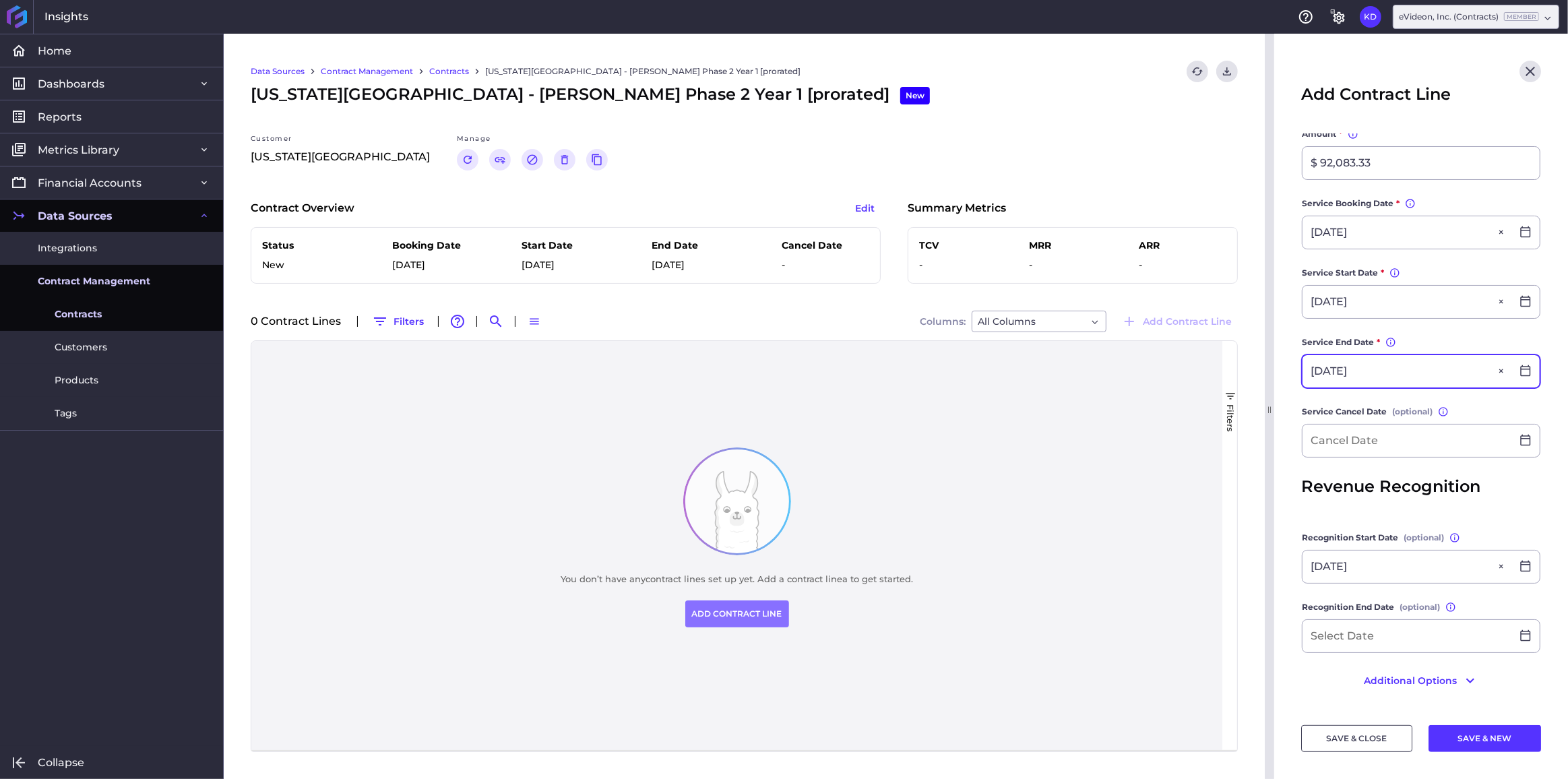
click at [1335, 374] on input "[DATE]" at bounding box center [1407, 371] width 209 height 33
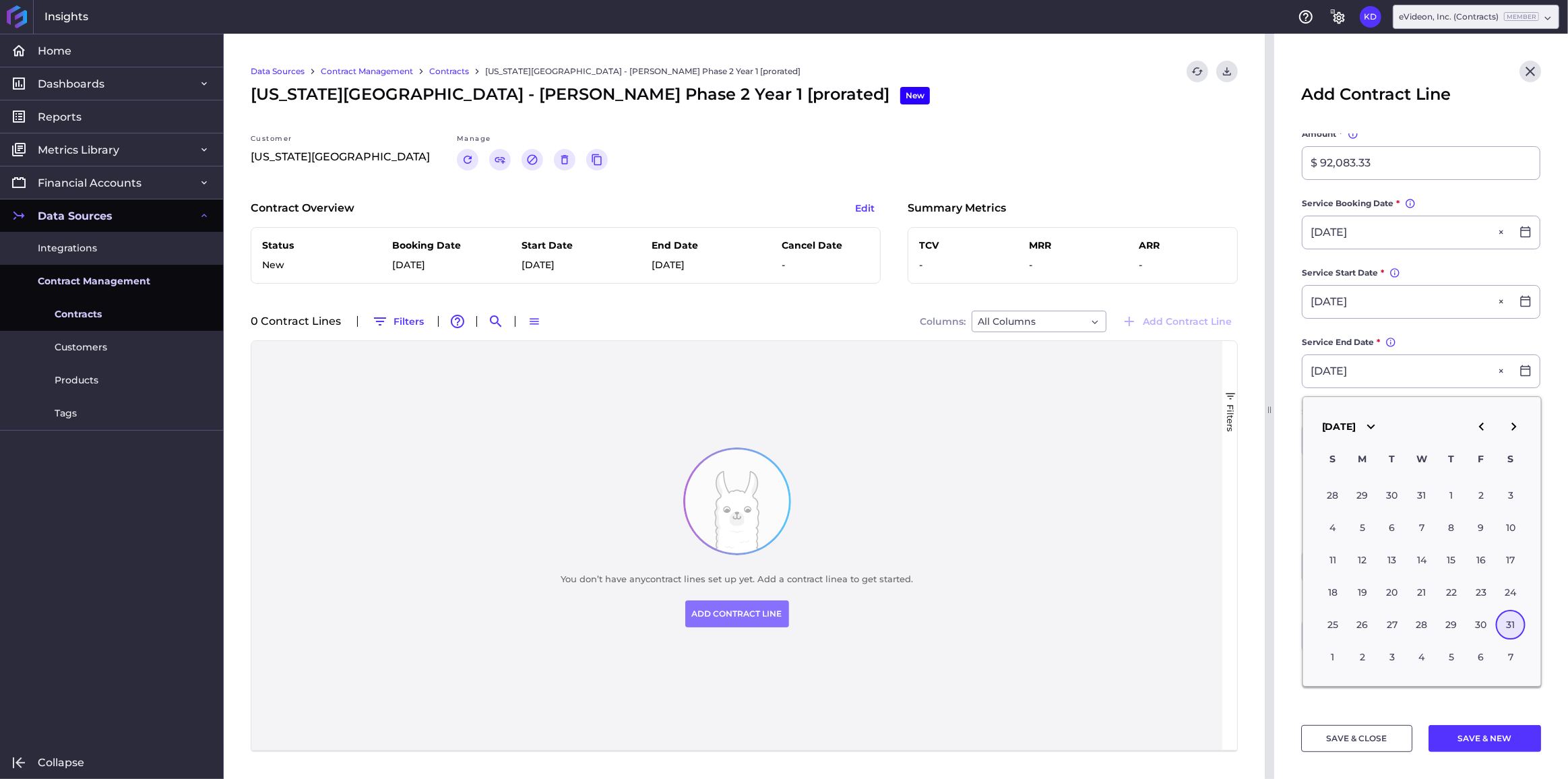
click at [1289, 422] on main "Contract [US_STATE][GEOGRAPHIC_DATA] - [GEOGRAPHIC_DATA] Phase 2 Year 1 [prorat…" at bounding box center [1421, 267] width 294 height 883
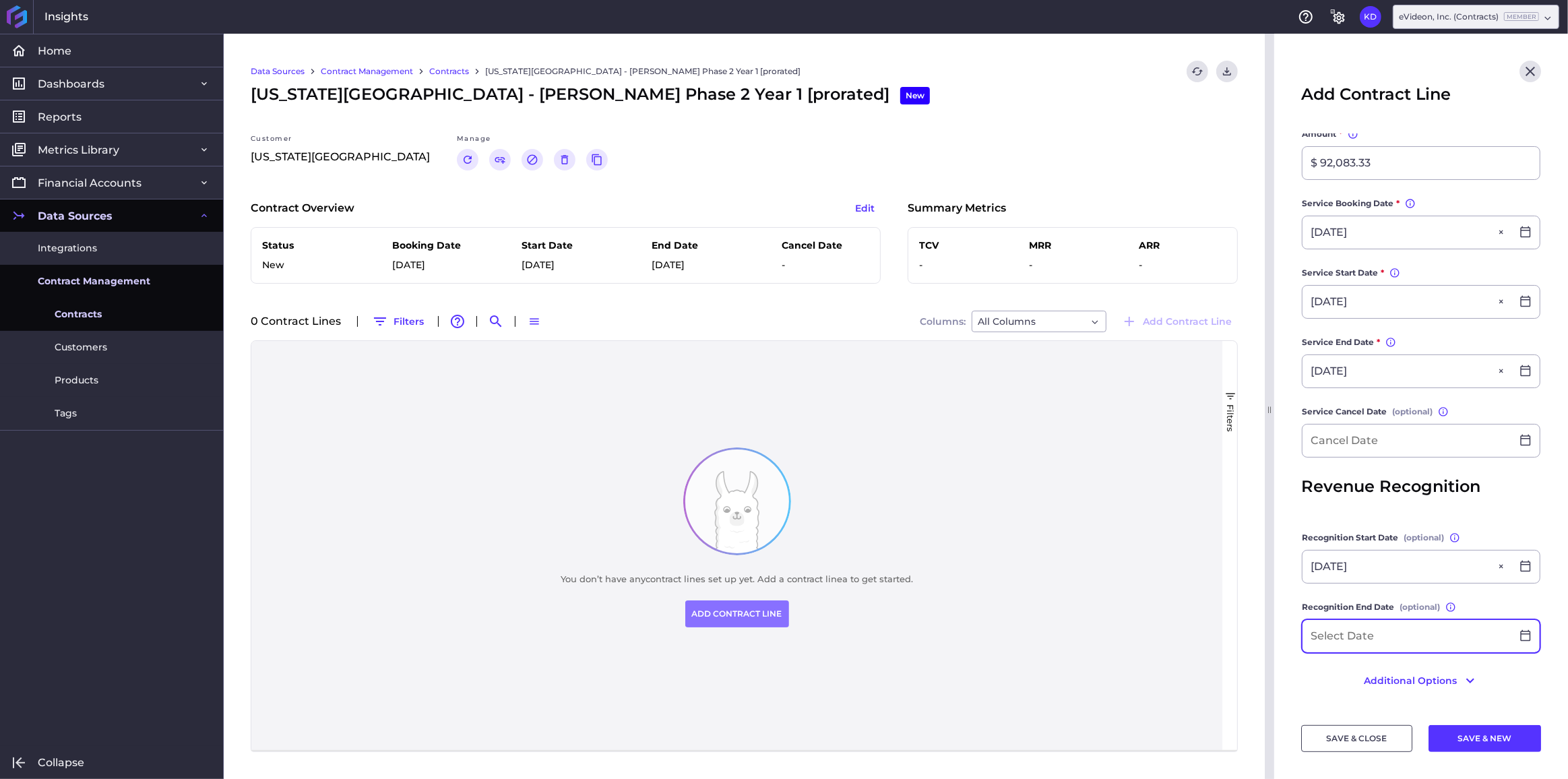
click at [1372, 642] on input at bounding box center [1407, 636] width 209 height 33
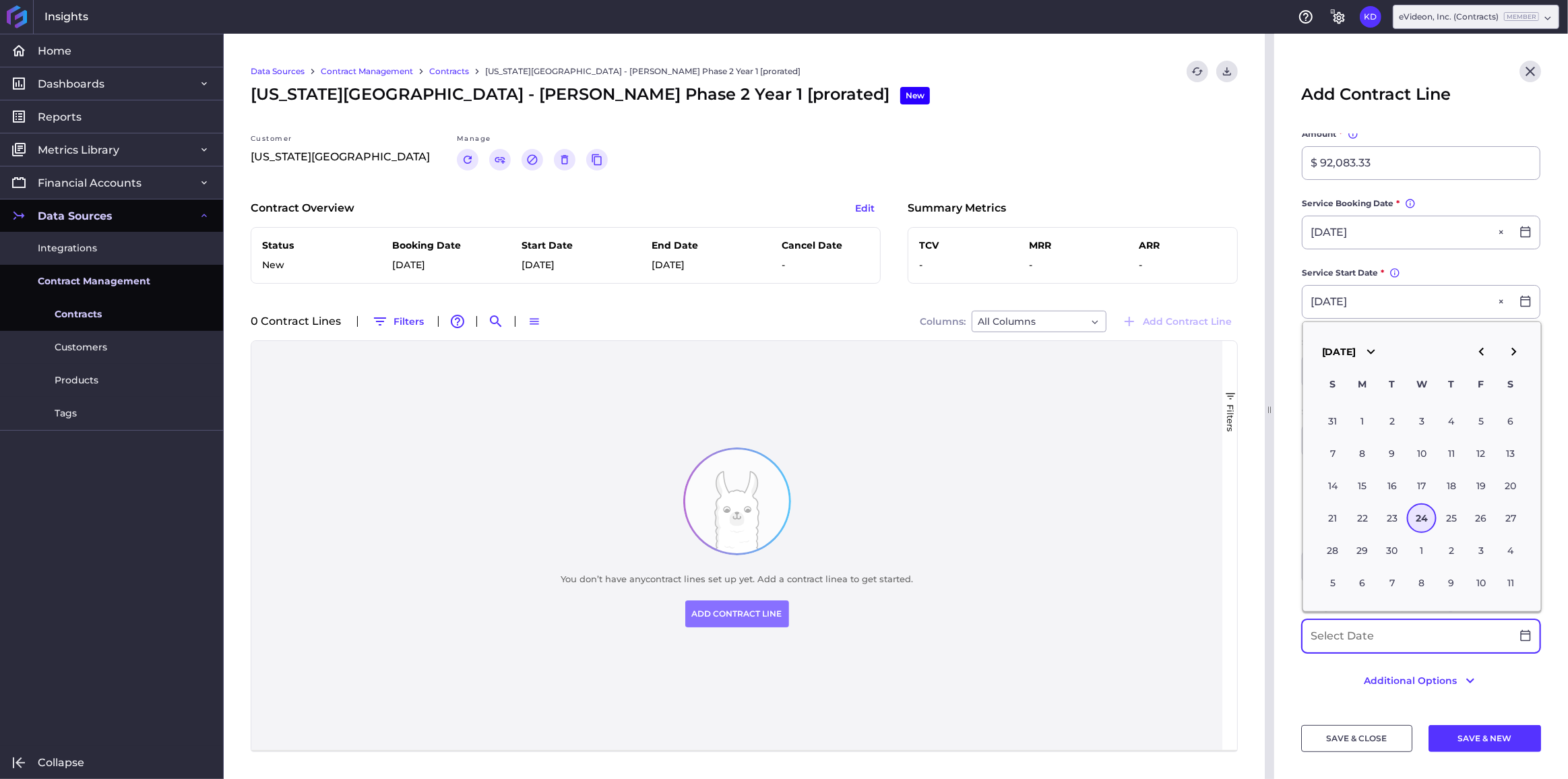
paste input "[DATE]"
type input "[DATE]"
click at [1376, 733] on button "SAVE & CLOSE" at bounding box center [1357, 739] width 111 height 27
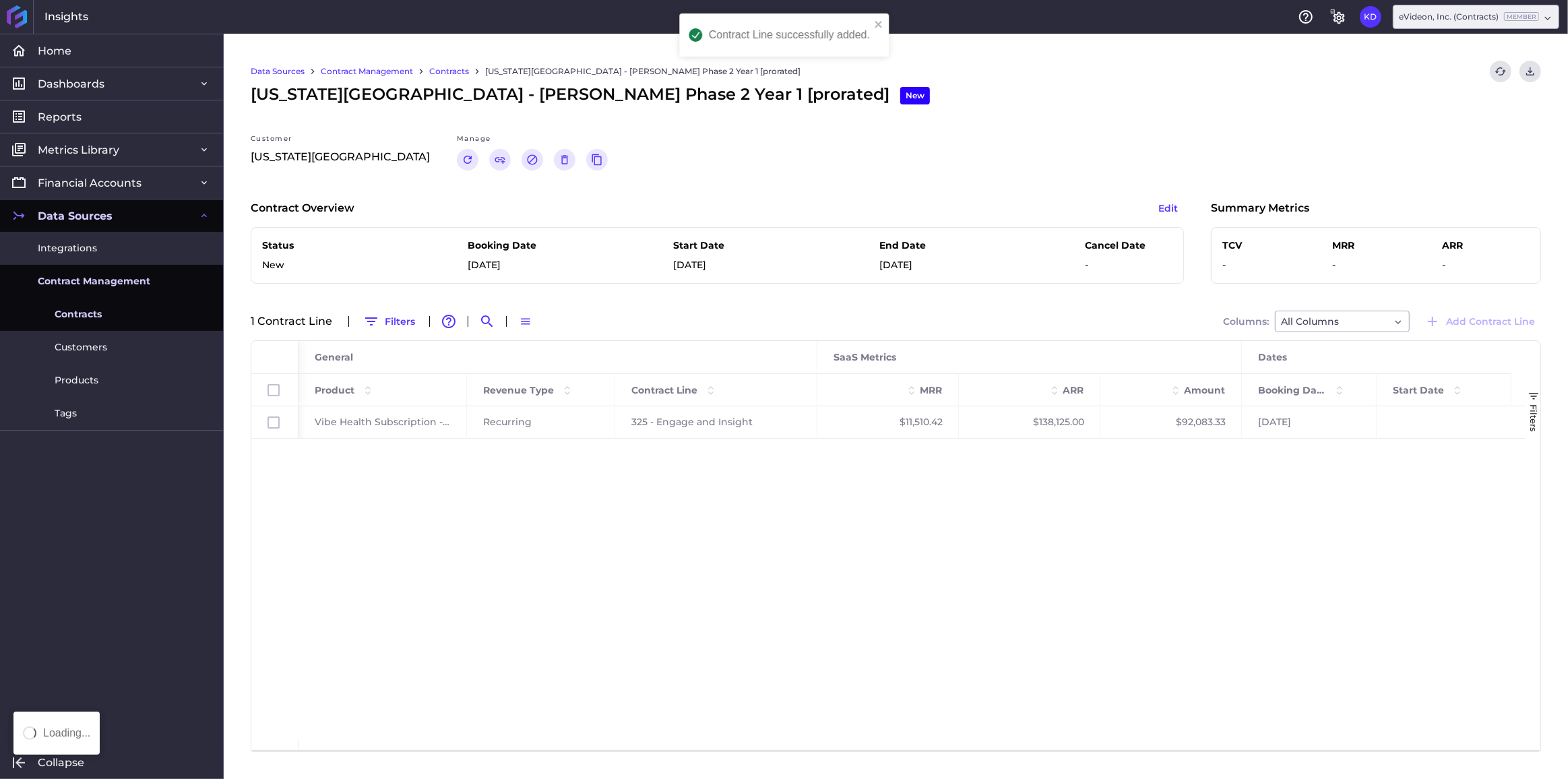
scroll to position [0, 0]
click at [444, 70] on link "Contracts" at bounding box center [449, 71] width 40 height 12
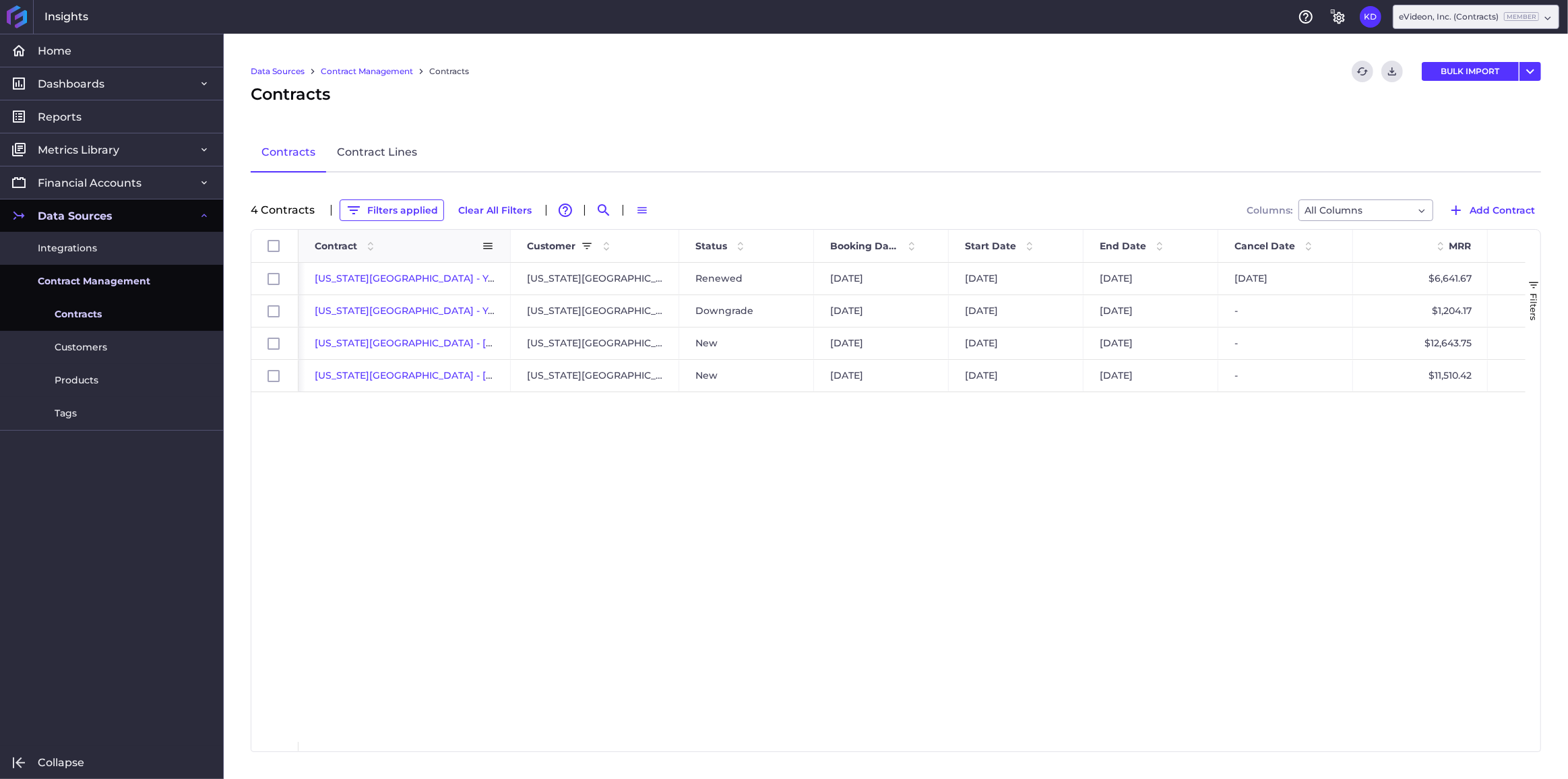
drag, startPoint x: 499, startPoint y: 248, endPoint x: 509, endPoint y: 261, distance: 16.4
click at [509, 261] on div at bounding box center [510, 246] width 5 height 33
